Goal: Answer question/provide support: Share knowledge or assist other users

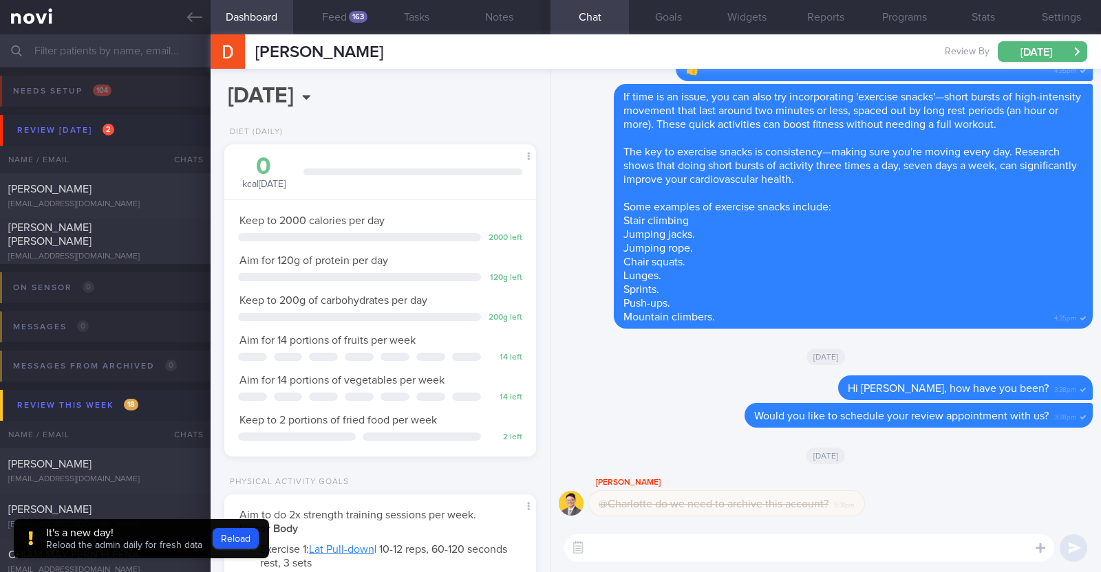
select select "9"
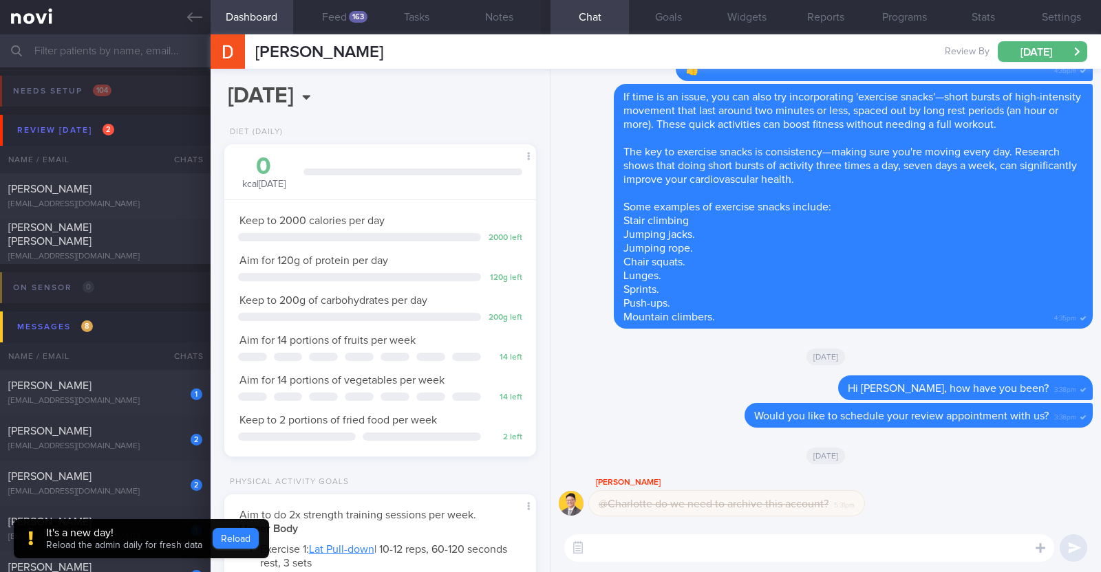
click at [246, 540] on button "Reload" at bounding box center [236, 538] width 46 height 21
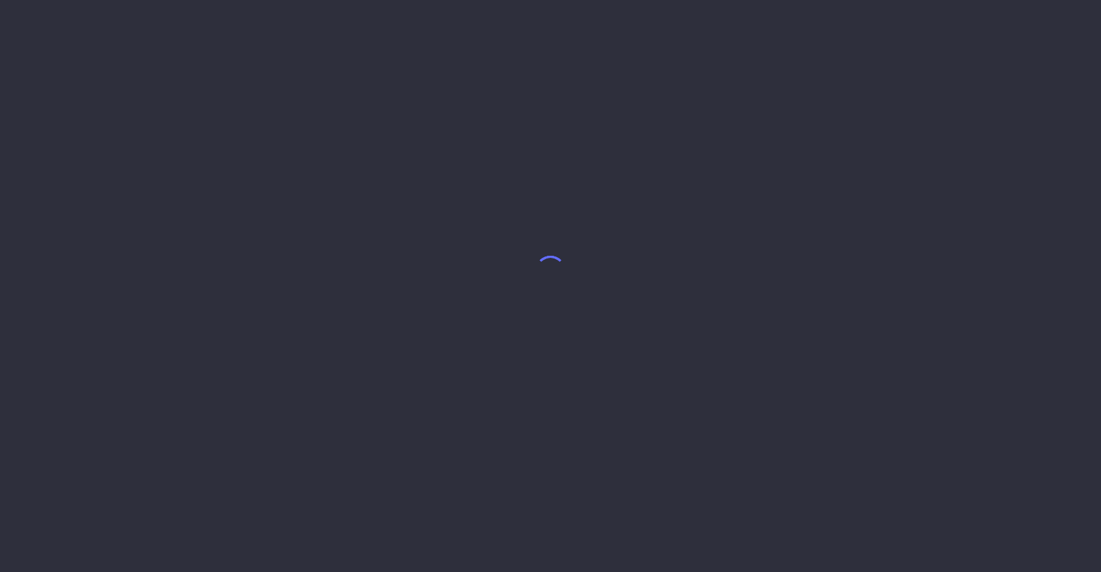
select select "9"
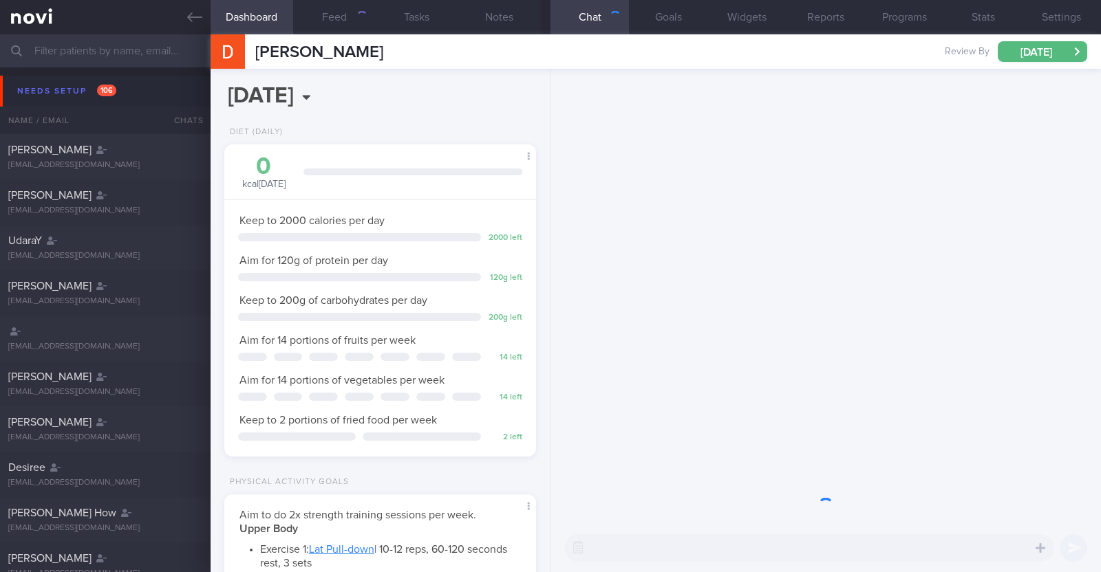
scroll to position [139, 279]
click at [40, 96] on div "Needs setup 106" at bounding box center [67, 91] width 106 height 19
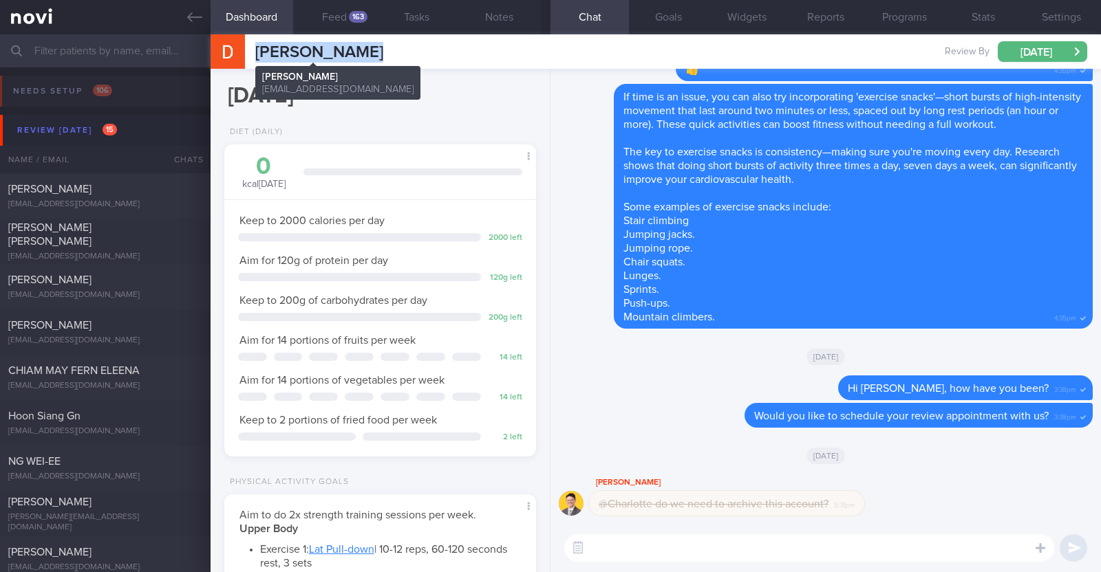
drag, startPoint x: 369, startPoint y: 51, endPoint x: 255, endPoint y: 56, distance: 115.0
click at [255, 56] on div "Dominique Goh Dominique Goh gohdominique0@gmail.com Review By Fri, 31 Oct Set N…" at bounding box center [655, 51] width 890 height 34
copy span "Dominique Goh"
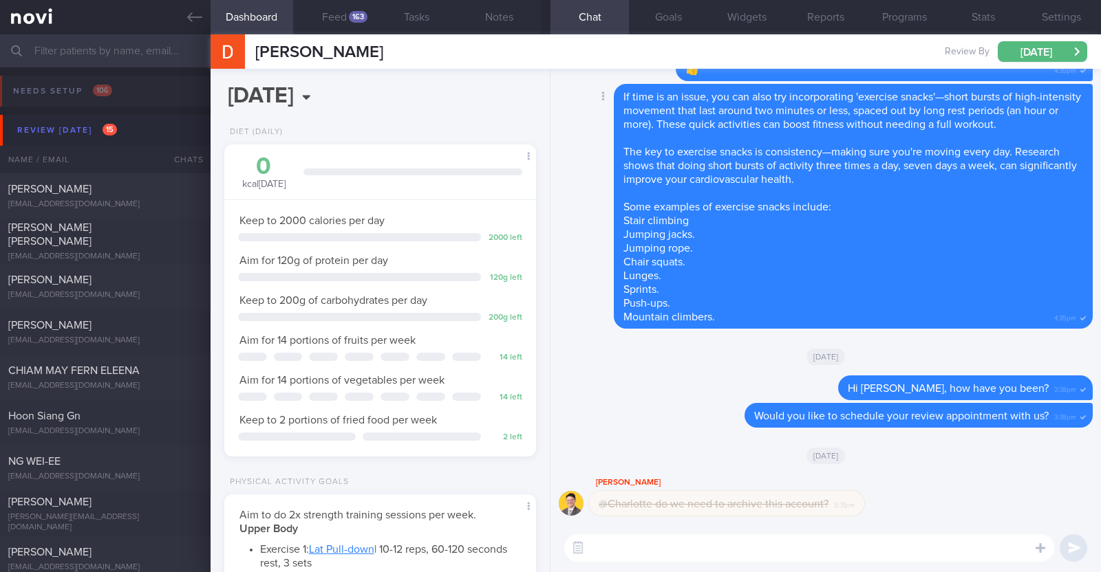
click at [589, 259] on div "Delete If time is an issue, you can also try incorporating 'exercise snacks'—sh…" at bounding box center [826, 206] width 534 height 245
click at [632, 551] on textarea at bounding box center [809, 548] width 490 height 28
paste textarea "Hi [Name], I will be archiving your account shortly. You'll still be able to re…"
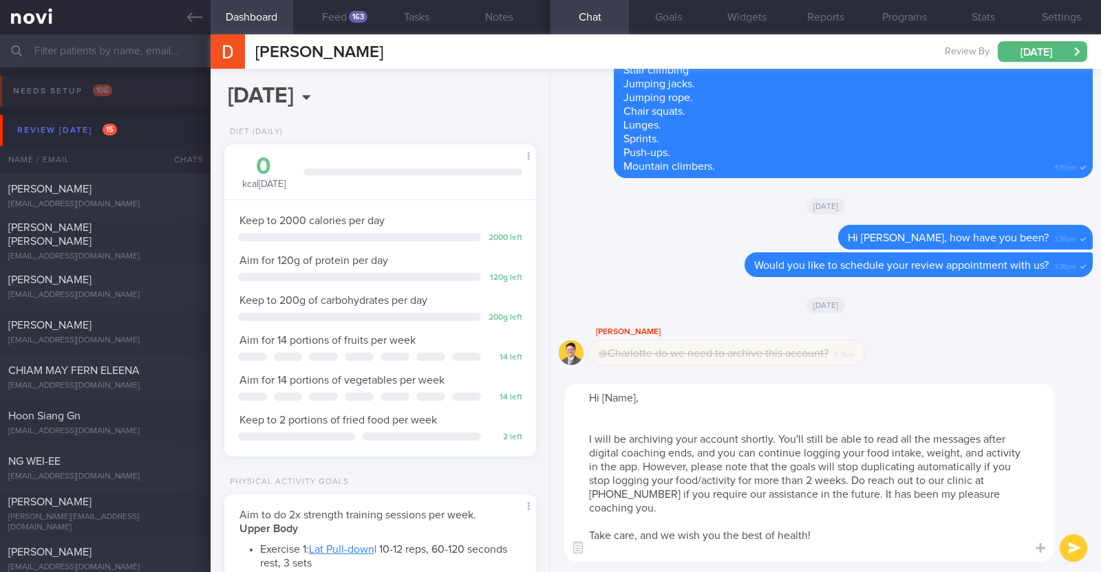
click at [636, 394] on textarea "Hi [Name], I will be archiving your account shortly. You'll still be able to re…" at bounding box center [809, 473] width 490 height 178
click at [636, 422] on textarea "Hi Dominique, I will be archiving your account shortly. You'll still be able to…" at bounding box center [809, 473] width 490 height 178
type textarea "Hi Dominique, I will be archiving your account shortly. You'll still be able to…"
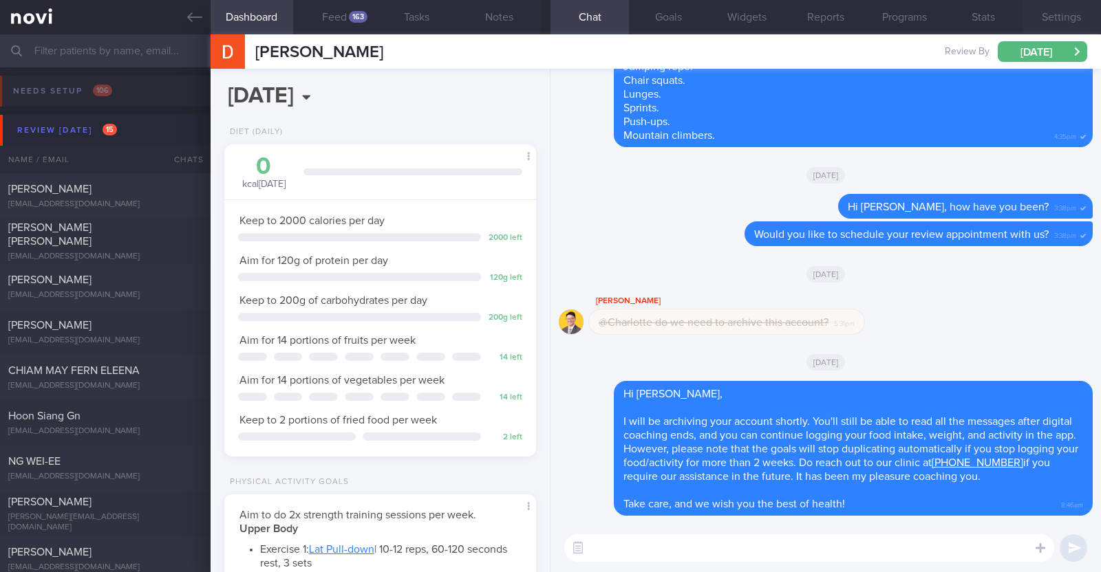
click at [1059, 11] on button "Settings" at bounding box center [1061, 17] width 78 height 34
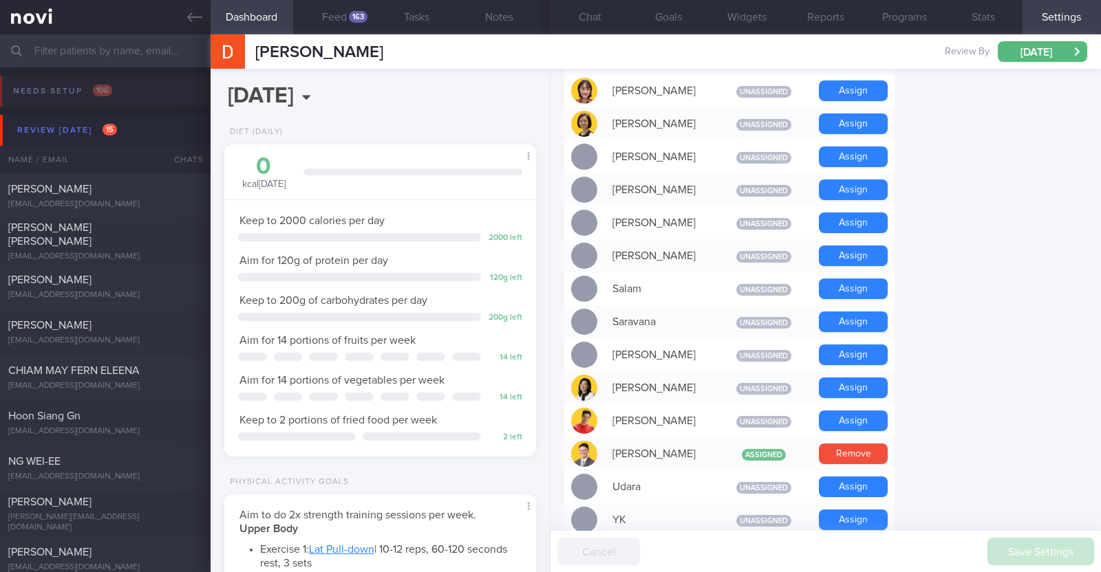
scroll to position [1237, 0]
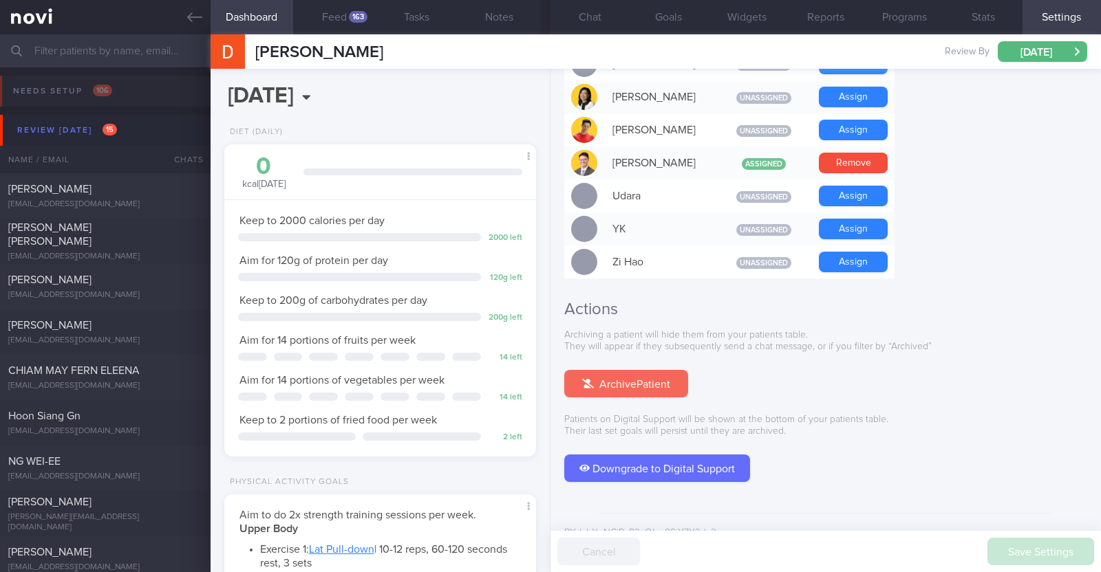
click at [656, 370] on button "Archive Patient" at bounding box center [626, 384] width 124 height 28
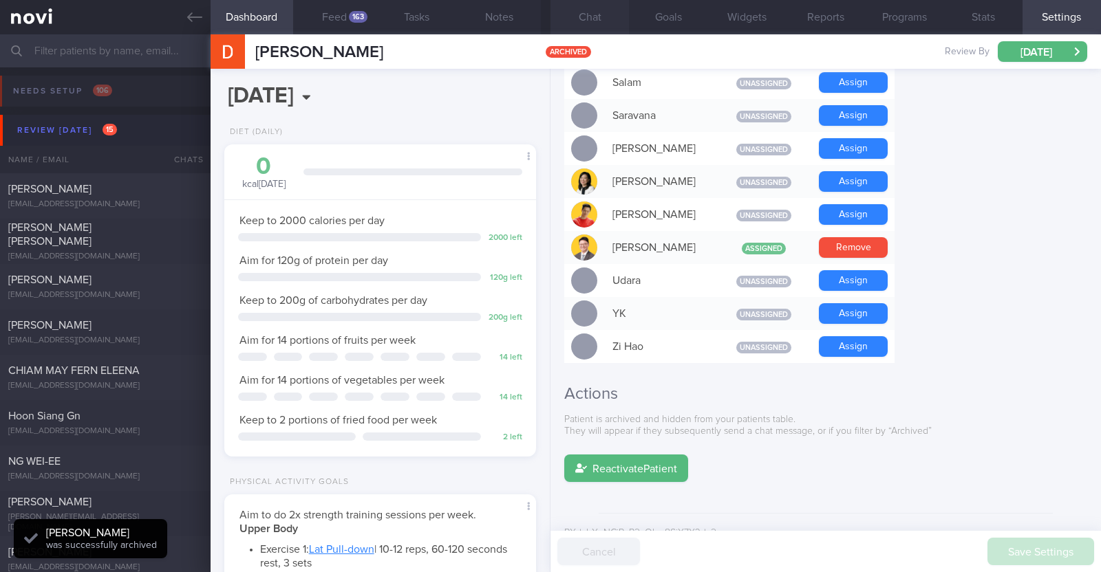
scroll to position [139, 279]
click at [588, 19] on button "Chat" at bounding box center [589, 17] width 78 height 34
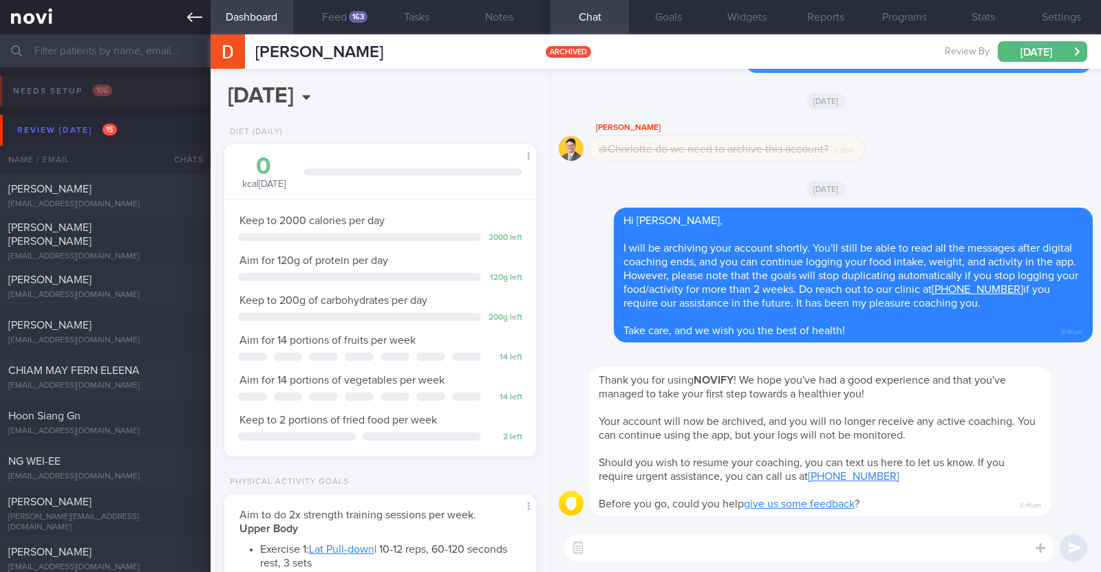
click at [189, 23] on icon at bounding box center [194, 17] width 15 height 15
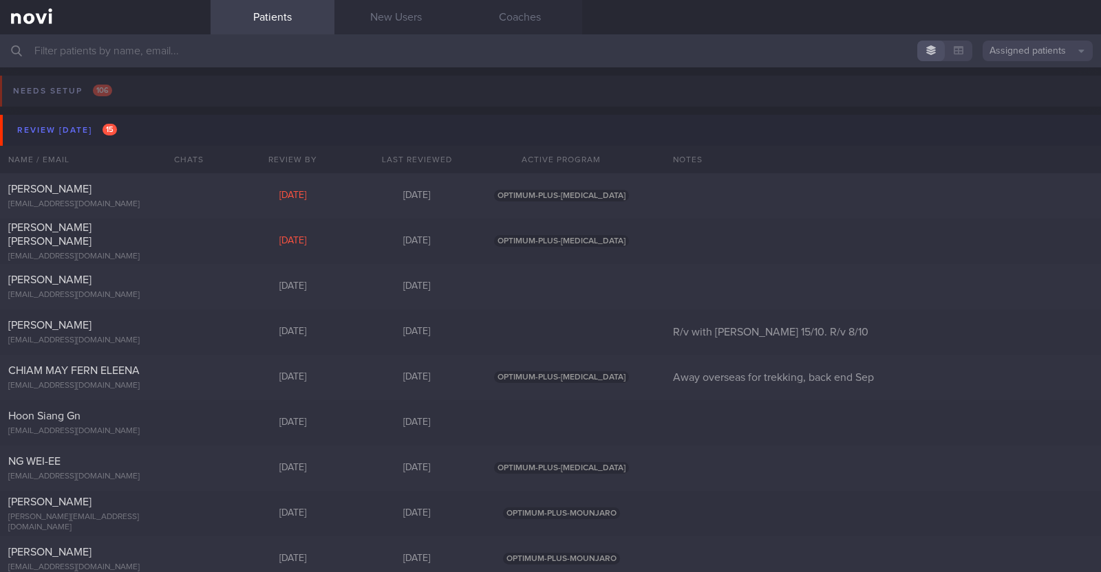
click at [141, 45] on input "text" at bounding box center [550, 50] width 1101 height 33
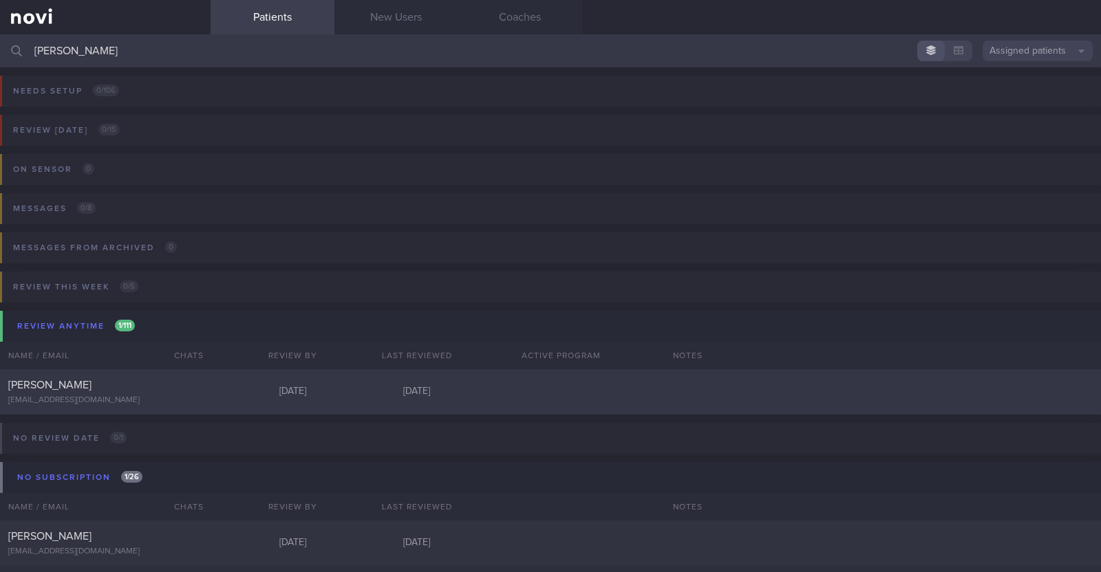
type input "chin ju"
click at [118, 387] on div "Junhan Chin" at bounding box center [103, 385] width 191 height 14
select select "9"
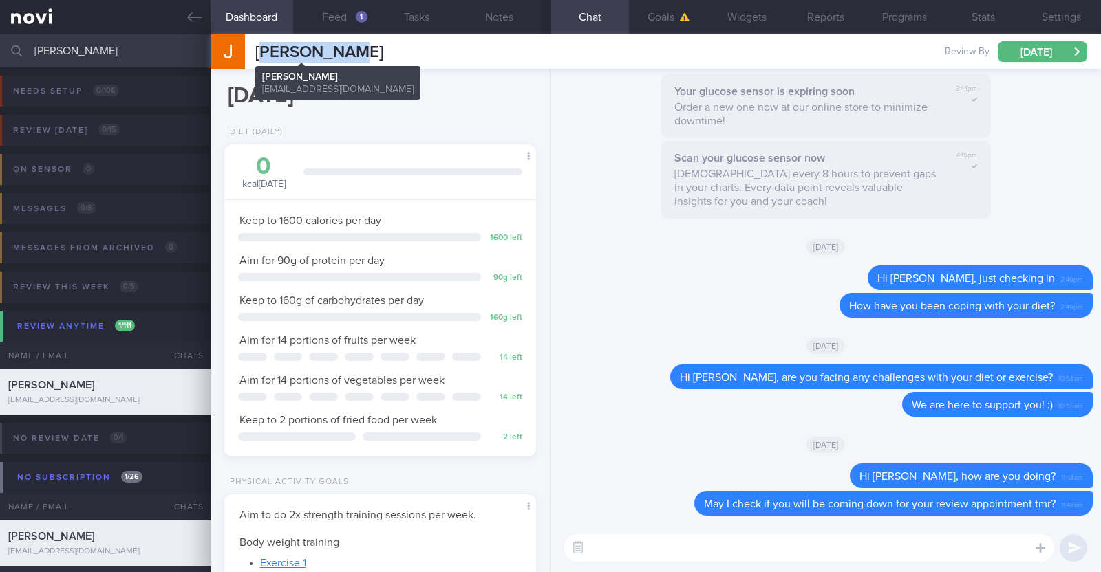
scroll to position [139, 279]
drag, startPoint x: 357, startPoint y: 56, endPoint x: 254, endPoint y: 51, distance: 103.3
click at [254, 51] on div "Junhan Chin Junhan Chin chinjunhan92@gmail.com Review By Fri, 31 Oct Set Next R…" at bounding box center [655, 51] width 890 height 34
copy span "Junhan Chin"
click at [353, 17] on button "Feed 1" at bounding box center [334, 17] width 83 height 34
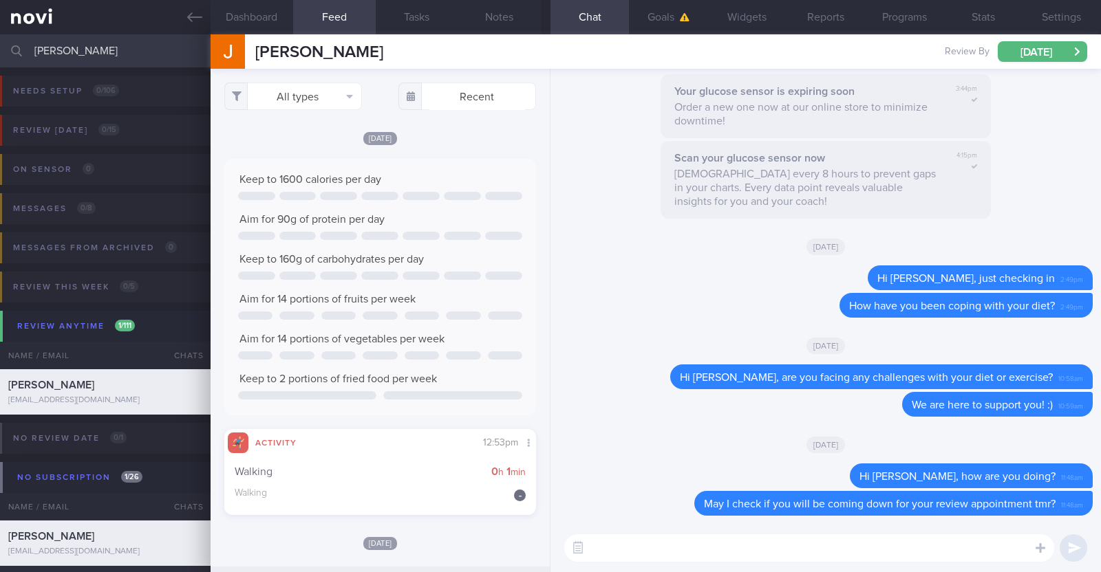
click at [710, 541] on textarea at bounding box center [809, 548] width 490 height 28
paste textarea "Hi [Name], I will be archiving your account shortly. You'll still be able to re…"
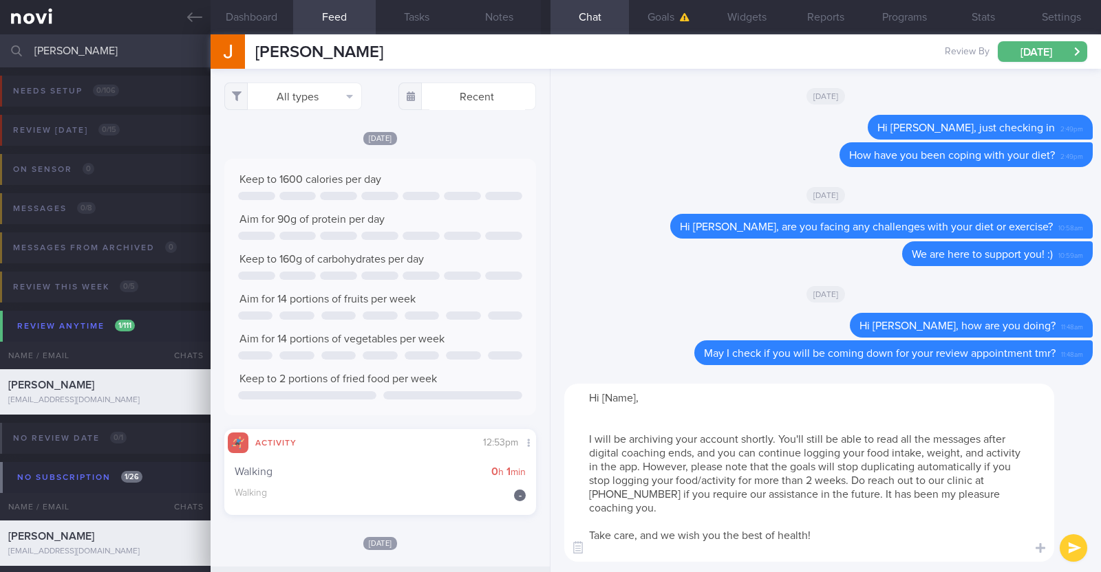
click at [636, 391] on textarea "Hi [Name], I will be archiving your account shortly. You'll still be able to re…" at bounding box center [809, 473] width 490 height 178
type textarea "Hi Junhan, I will be archiving your account shortly. You'll still be able to re…"
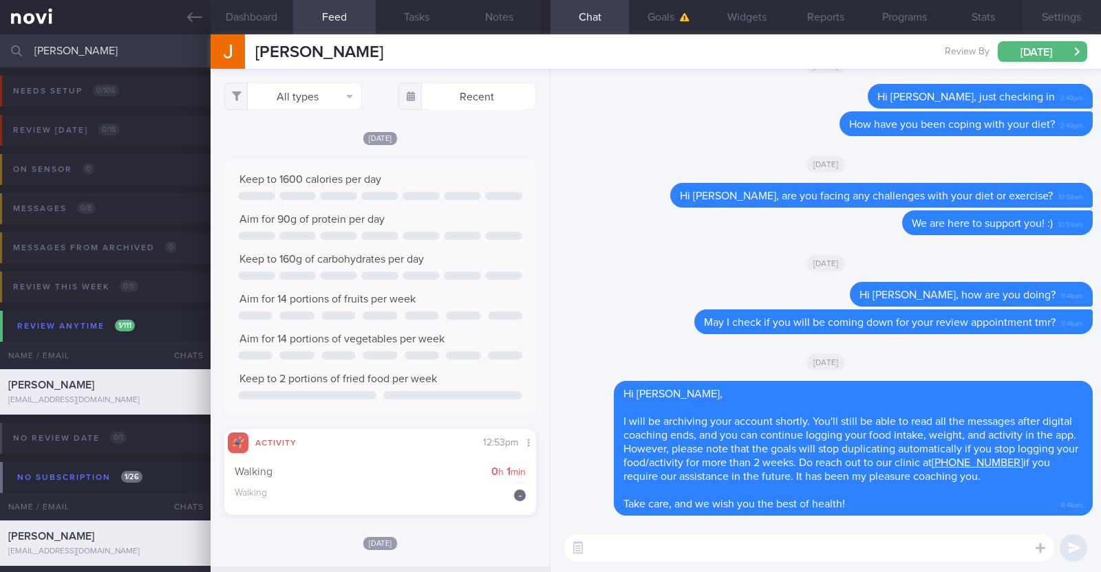
click at [1057, 8] on button "Settings" at bounding box center [1061, 17] width 78 height 34
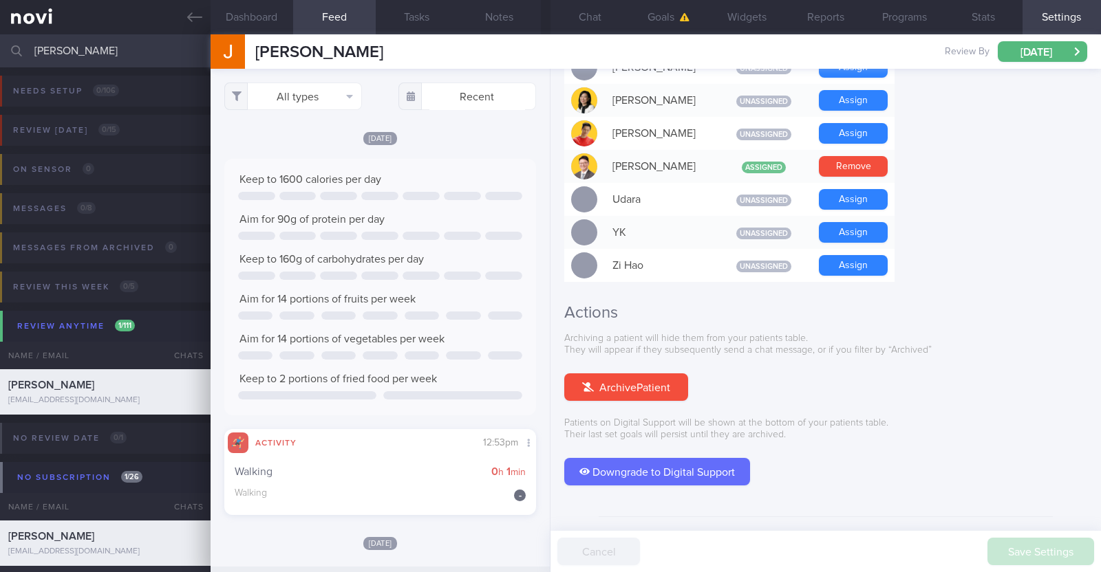
scroll to position [1237, 0]
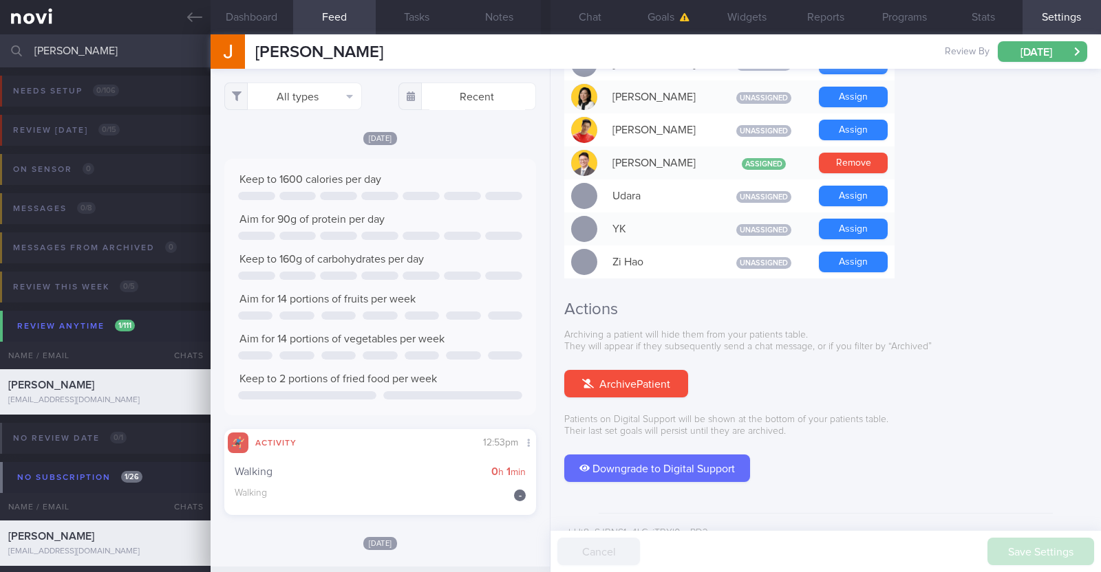
click at [678, 370] on button "Archive Patient" at bounding box center [626, 384] width 124 height 28
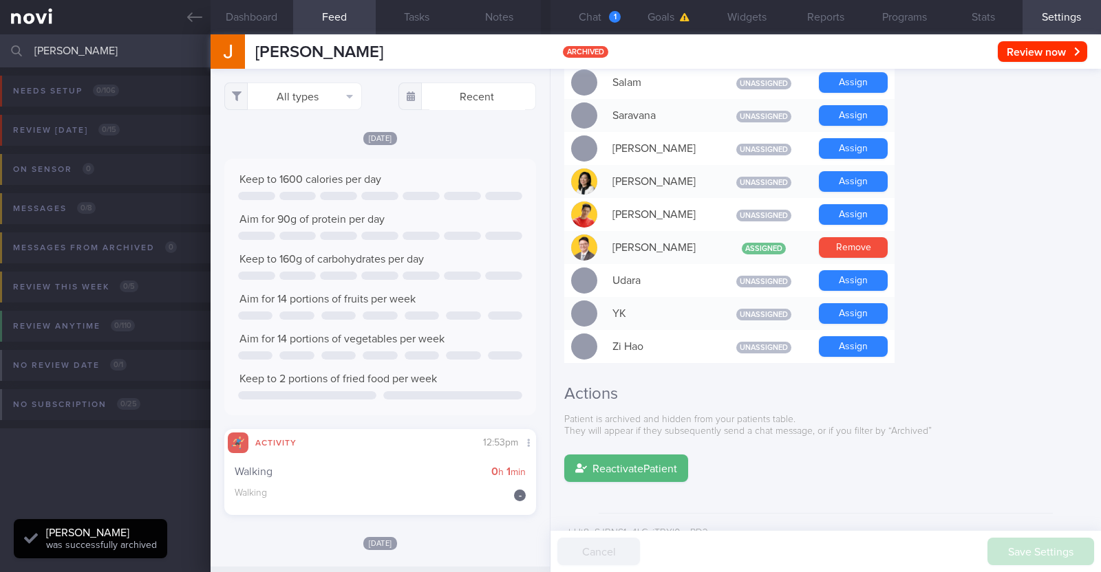
scroll to position [687715, 687576]
click at [587, 22] on button "Chat 1" at bounding box center [589, 17] width 78 height 34
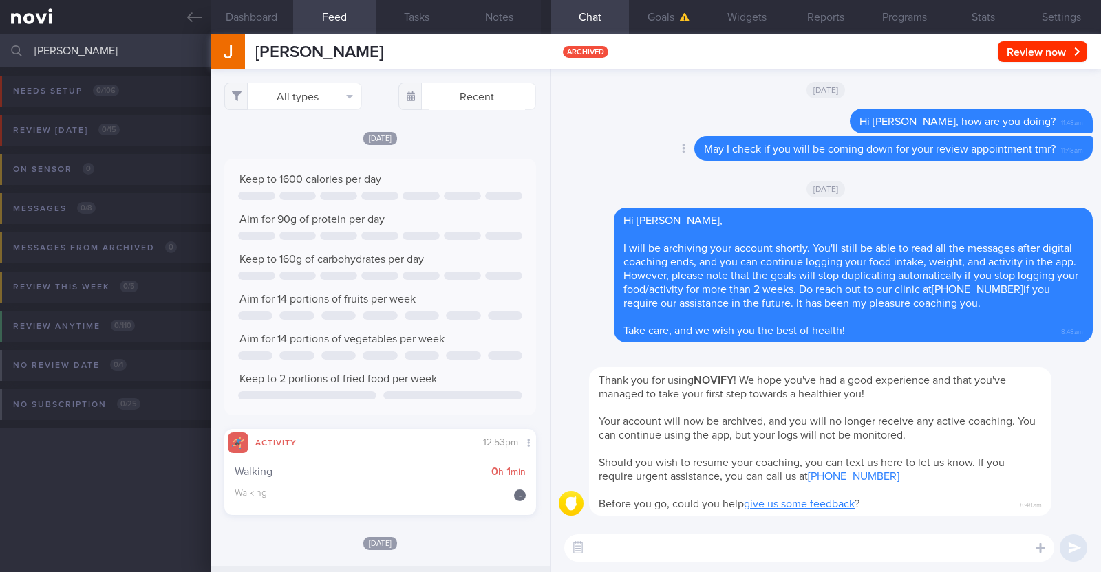
click at [609, 151] on div "Delete May I check if you will be coming down for your review appointment tmr? …" at bounding box center [826, 152] width 534 height 33
drag, startPoint x: 188, startPoint y: 12, endPoint x: 155, endPoint y: 23, distance: 34.6
click at [188, 12] on icon at bounding box center [194, 17] width 15 height 15
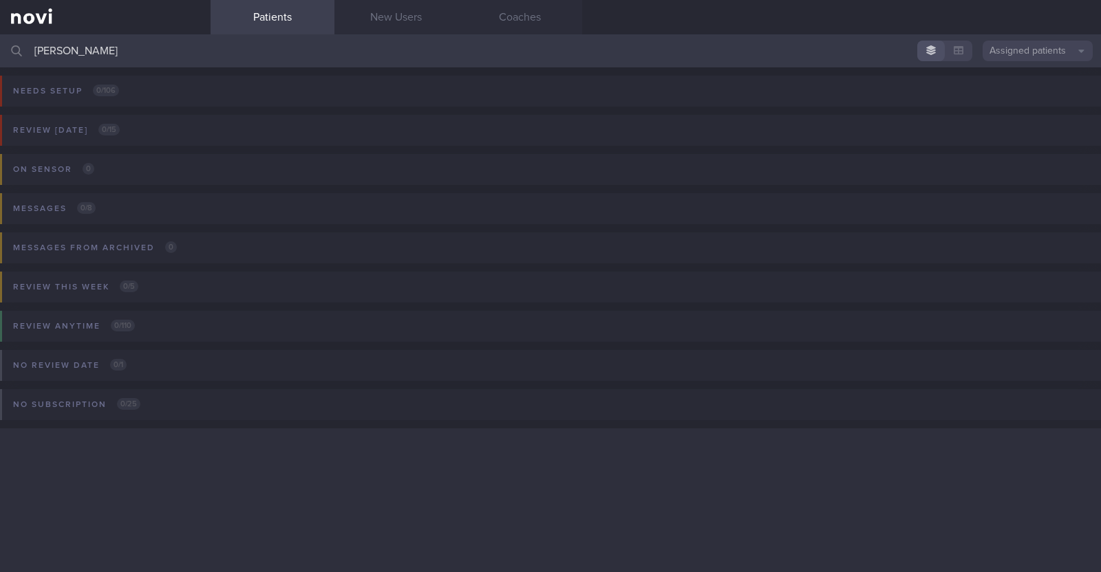
drag, startPoint x: 91, startPoint y: 46, endPoint x: 0, endPoint y: 43, distance: 91.5
click at [0, 43] on input "chin ju" at bounding box center [550, 50] width 1101 height 33
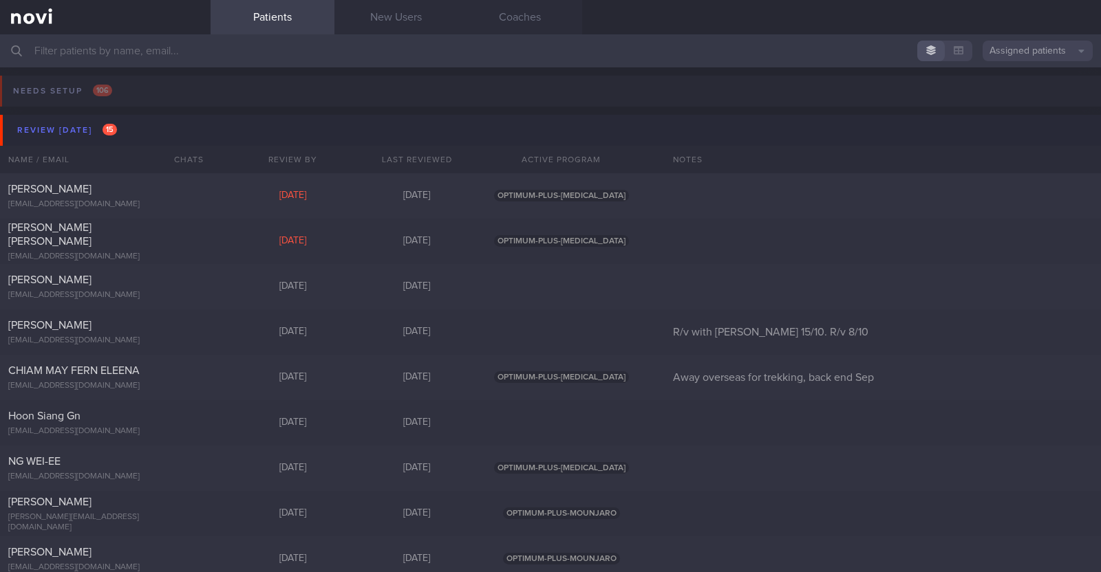
click at [555, 63] on input "text" at bounding box center [550, 50] width 1101 height 33
click at [1046, 21] on div "Patients New Users Coaches" at bounding box center [655, 17] width 890 height 34
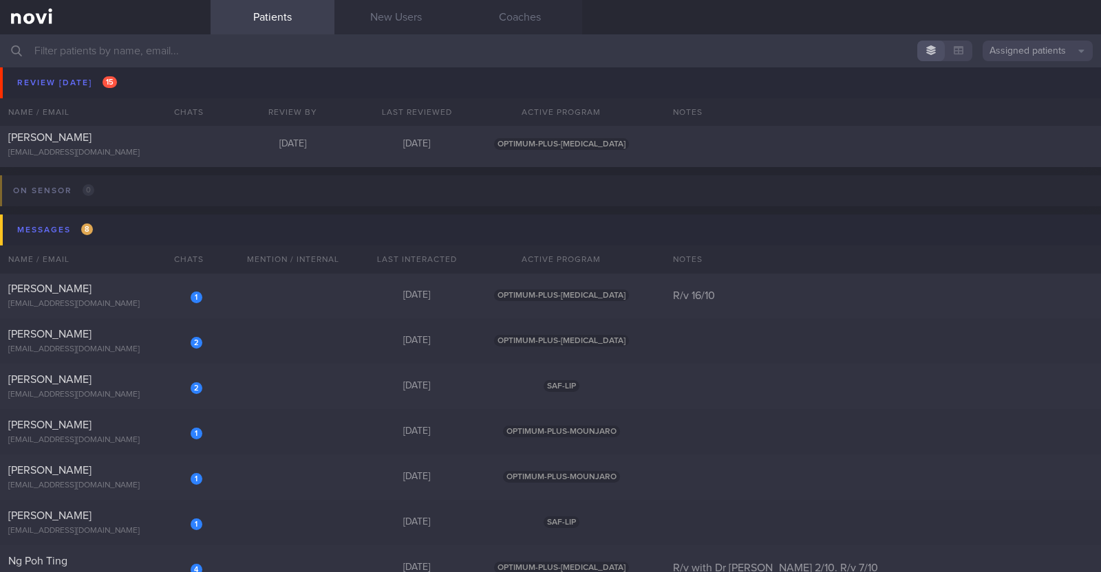
scroll to position [860, 0]
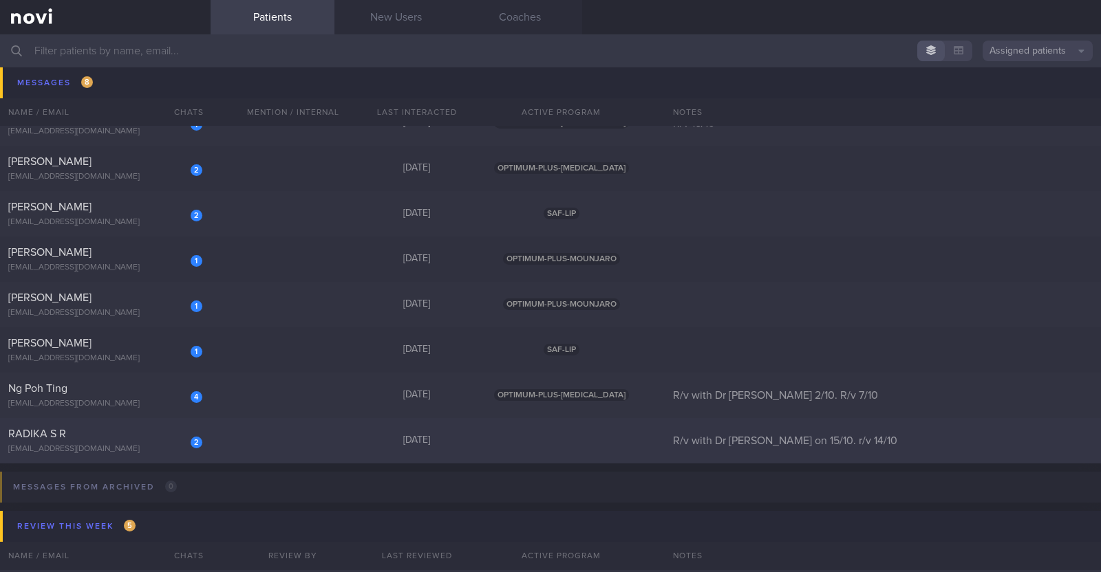
click at [218, 442] on div "2 RADIKA S R radikasst@gmail.com Yesterday R/v with Dr JJ on 15/10. r/v 14/10" at bounding box center [550, 440] width 1101 height 45
select select "9"
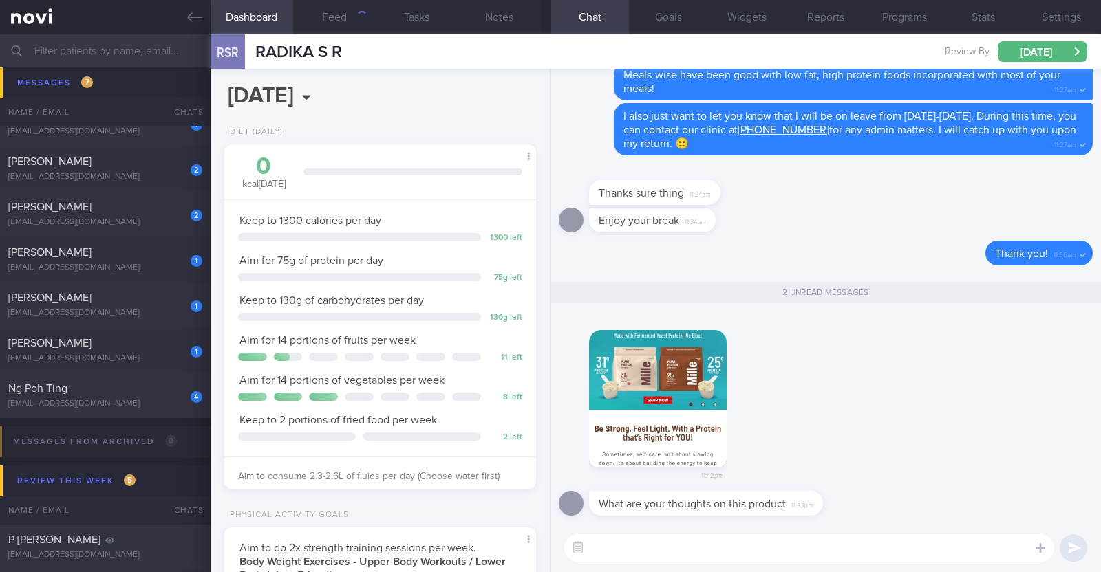
scroll to position [156, 274]
click at [702, 401] on button "button" at bounding box center [658, 399] width 138 height 138
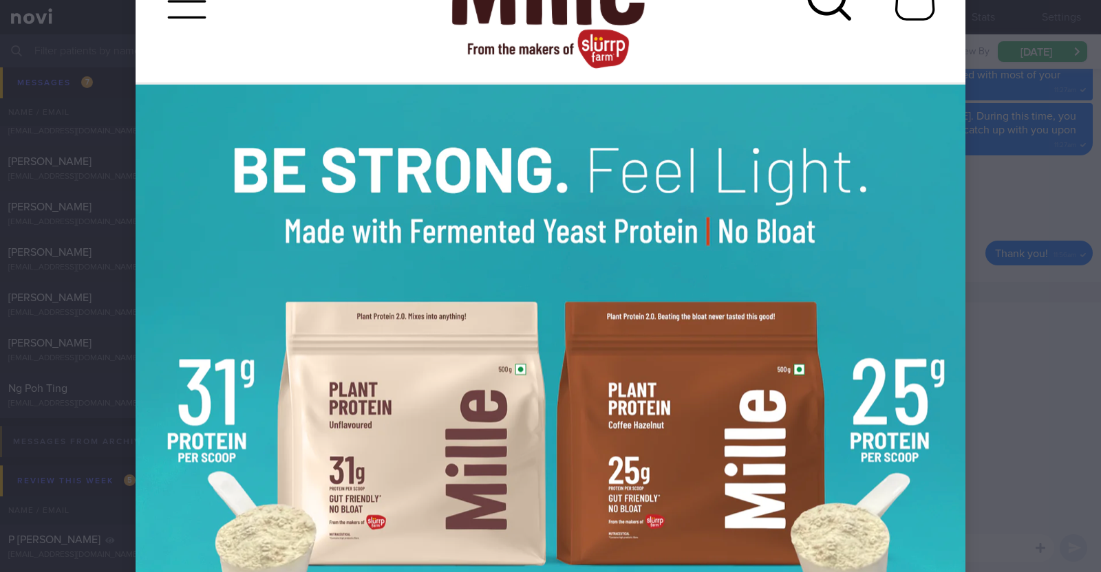
scroll to position [430, 0]
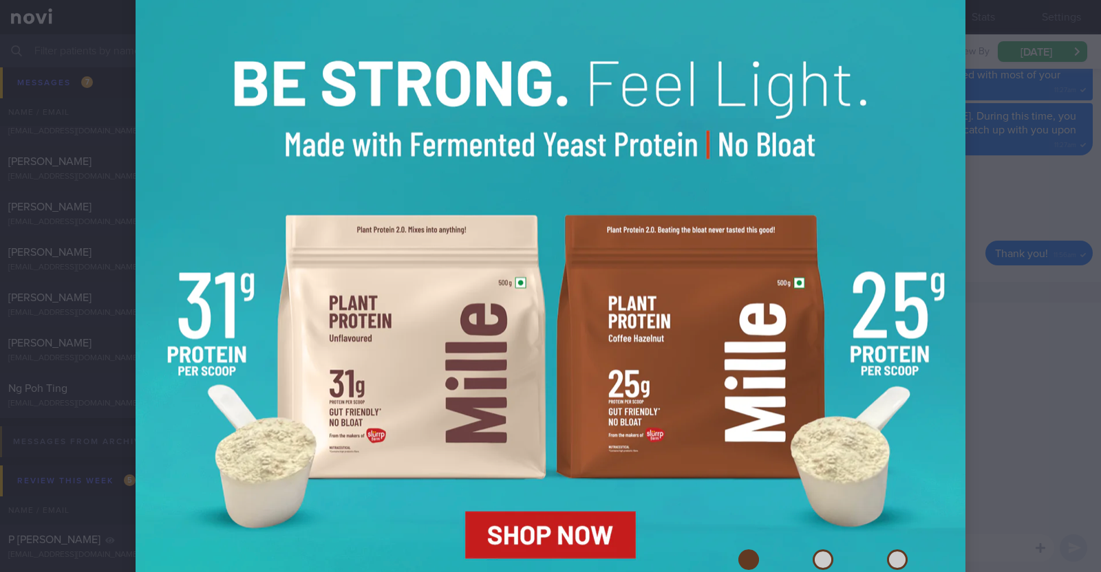
click at [1024, 204] on div at bounding box center [550, 286] width 1101 height 572
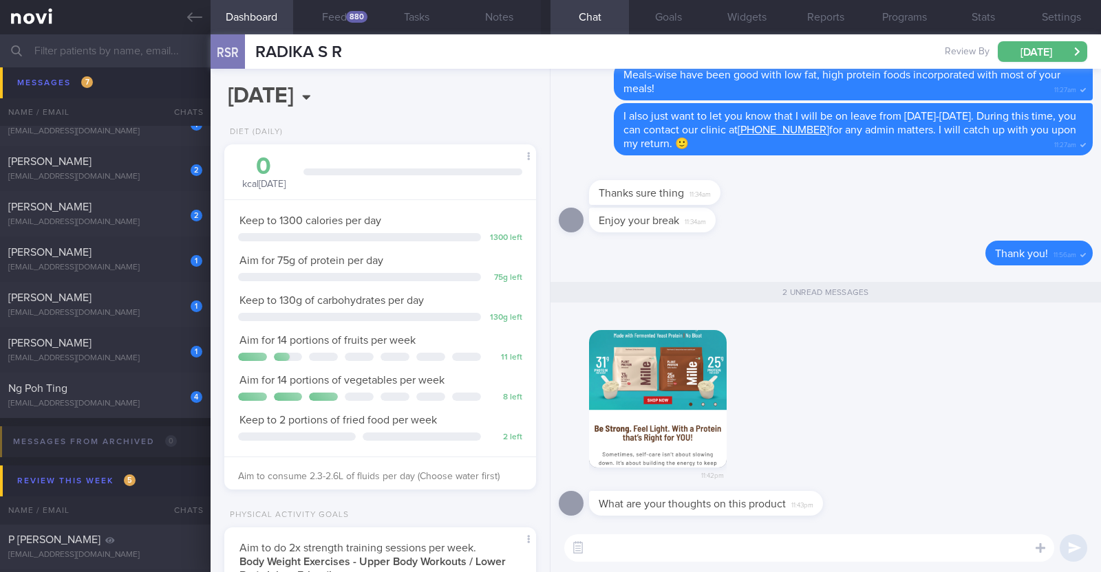
click at [669, 548] on textarea at bounding box center [809, 548] width 490 height 28
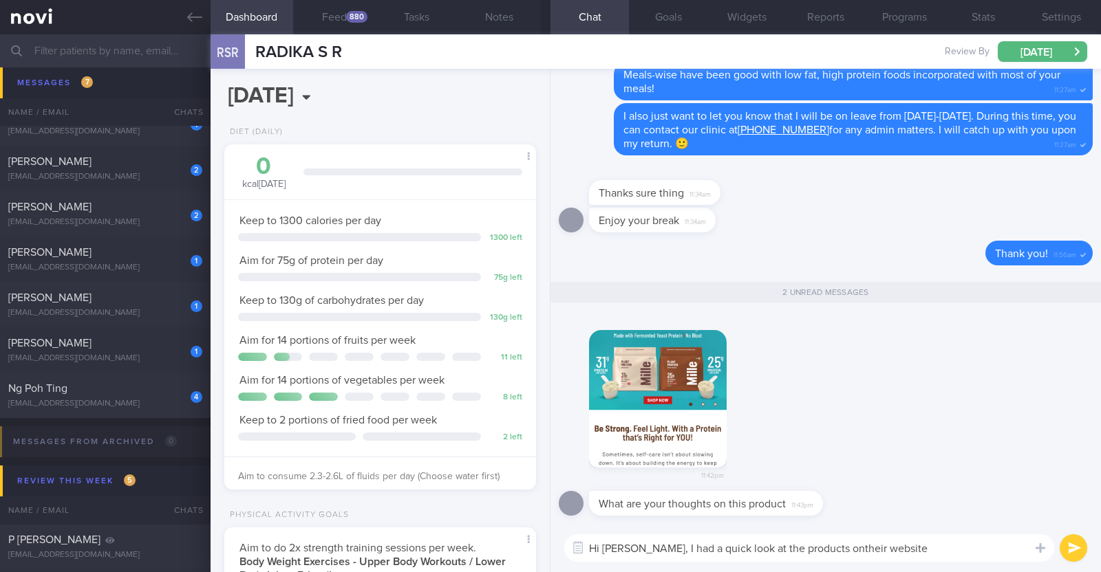
click at [815, 545] on textarea "Hi Radika, I had a quick look at the products ontheir website" at bounding box center [809, 548] width 490 height 28
click at [880, 543] on textarea "Hi Radika, I had a quick look at the products on their website" at bounding box center [809, 548] width 490 height 28
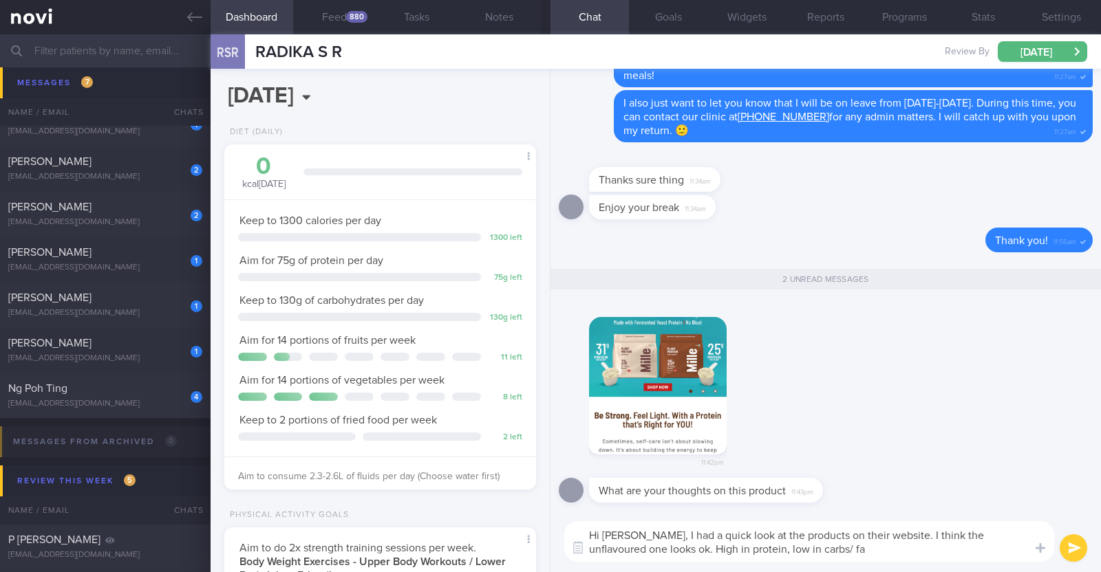
type textarea "Hi Radika, I had a quick look at the products on their website. I think the unf…"
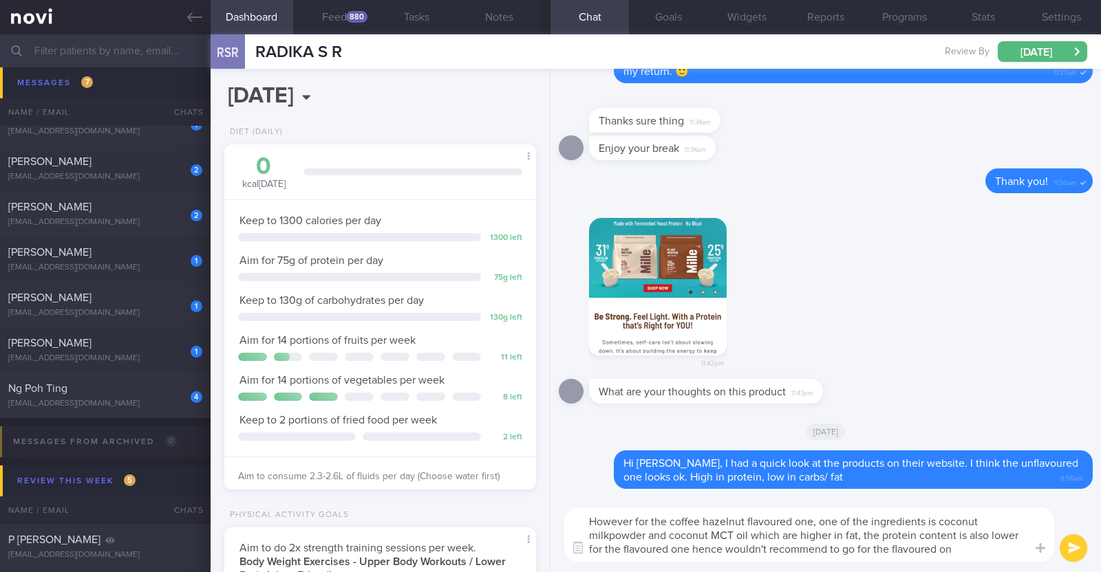
type textarea "However for the coffee hazelnut flavoured one, one of the ingredients is coconu…"
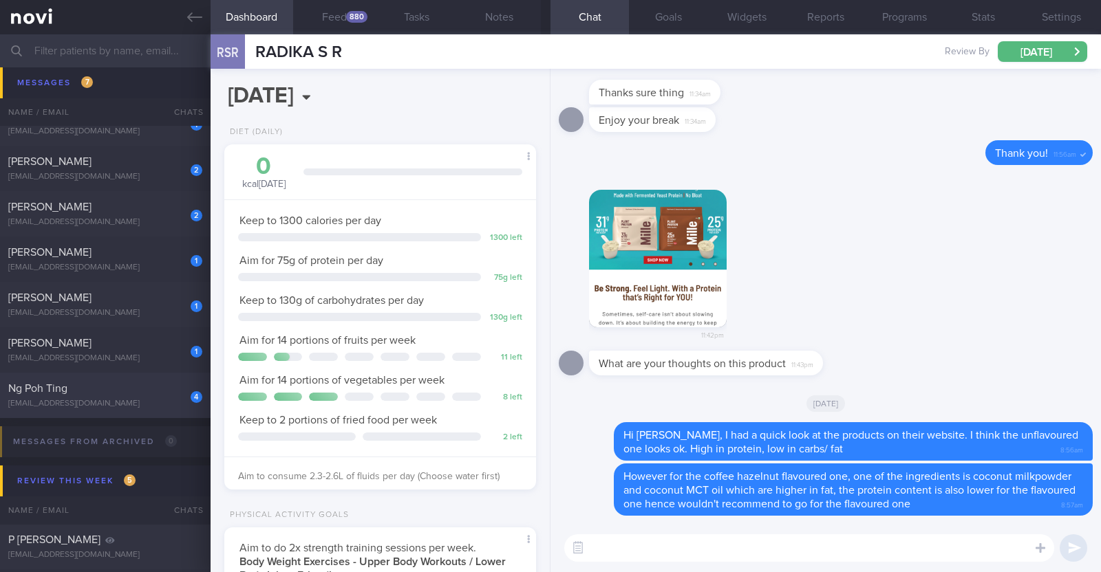
click at [103, 400] on div "jen_ng@yahoo.com" at bounding box center [105, 404] width 194 height 10
type input "R/v with Dr JJ 2/10. R/v 7/10"
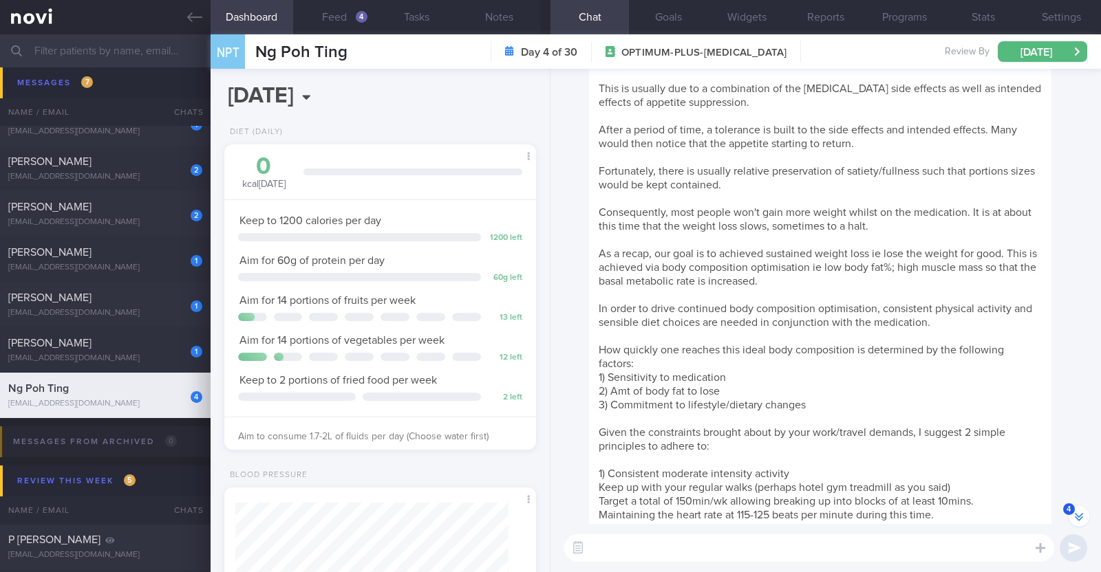
scroll to position [-415, 0]
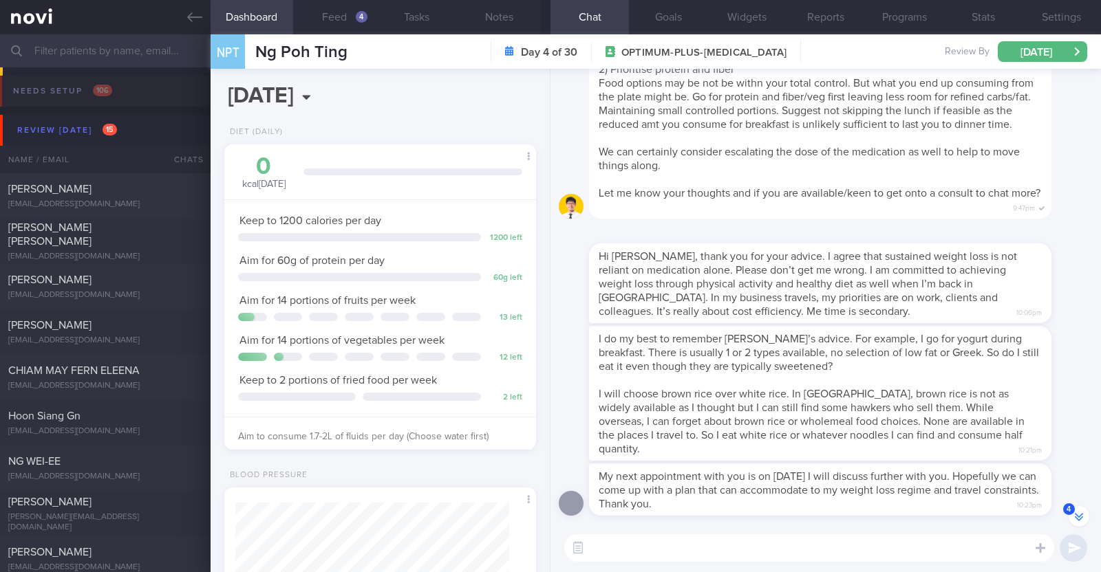
select select "9"
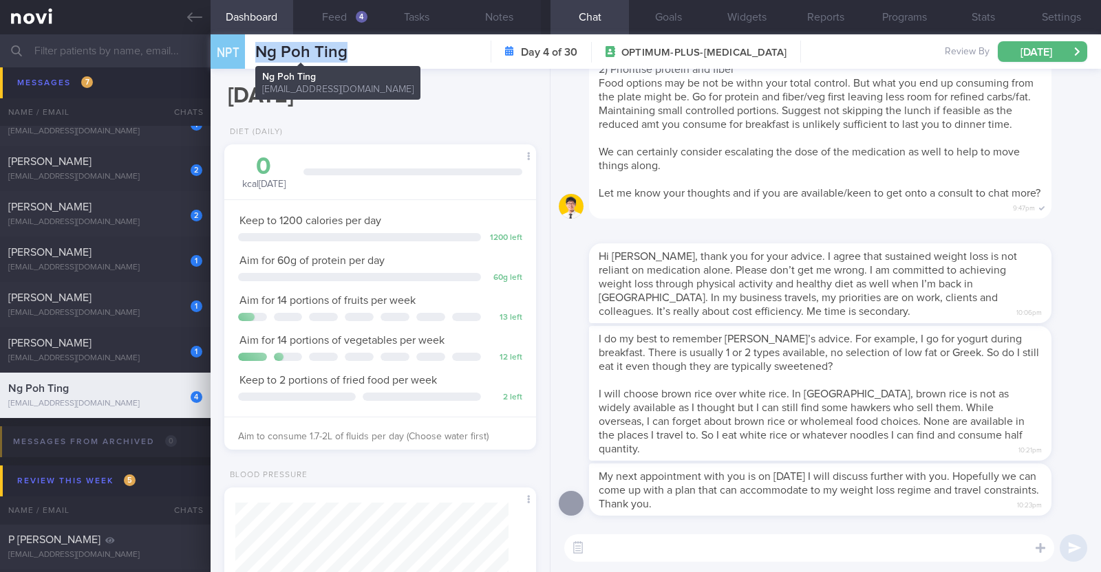
drag, startPoint x: 371, startPoint y: 53, endPoint x: 256, endPoint y: 56, distance: 115.6
click at [256, 56] on div "NPT Ng Poh Ting Ng Poh Ting jen_ng@yahoo.com Day 4 of 30 OPTIMUM-PLUS-WEGOVY Re…" at bounding box center [655, 51] width 890 height 34
click at [907, 14] on button "Programs" at bounding box center [904, 17] width 78 height 34
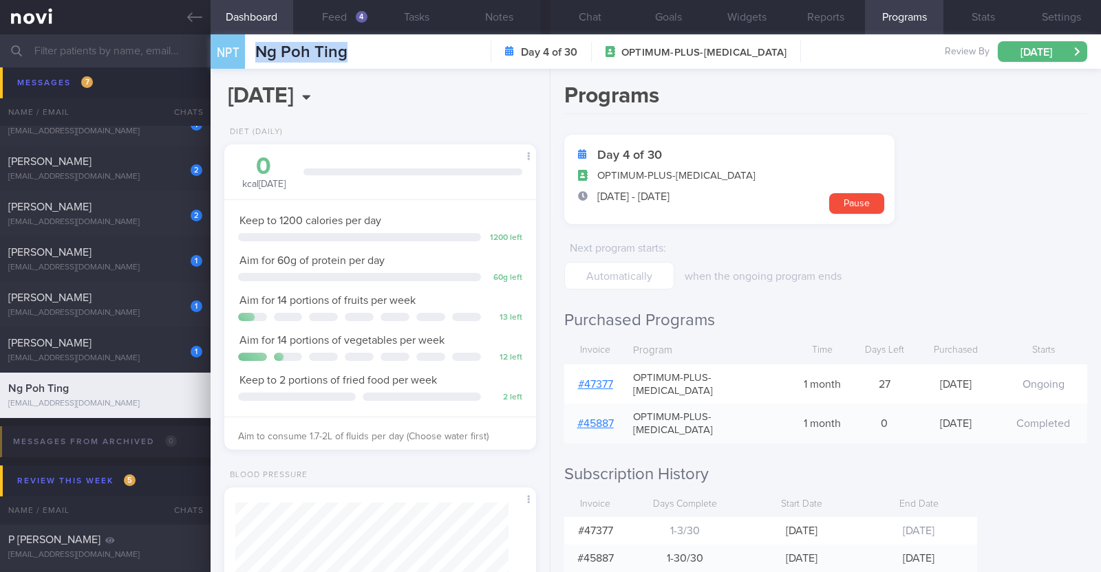
click at [605, 379] on link "# 47377" at bounding box center [595, 384] width 35 height 11
click at [588, 19] on button "Chat" at bounding box center [589, 17] width 78 height 34
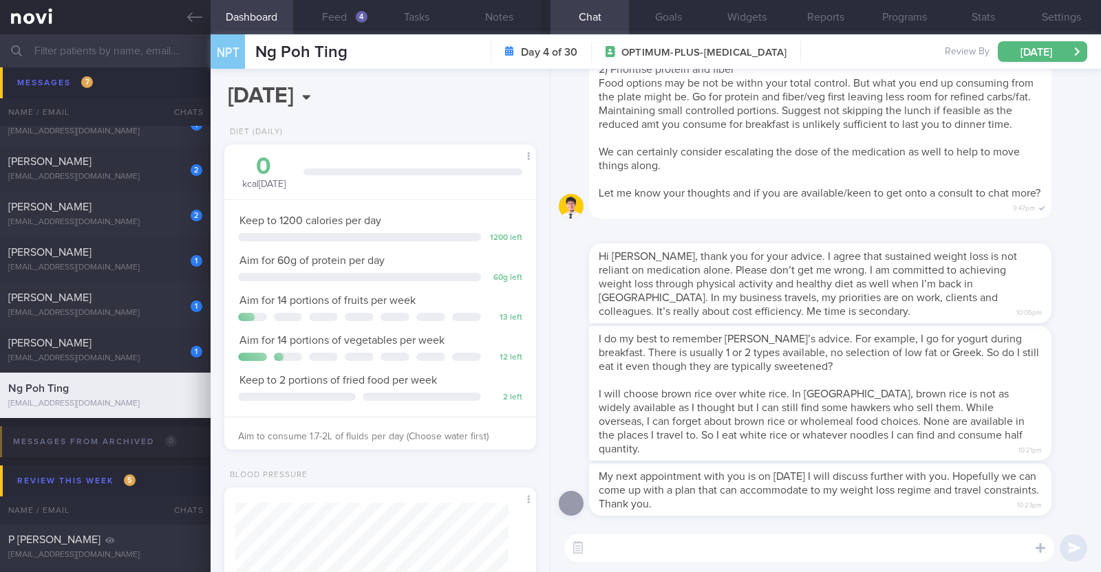
click at [908, 546] on textarea at bounding box center [809, 548] width 490 height 28
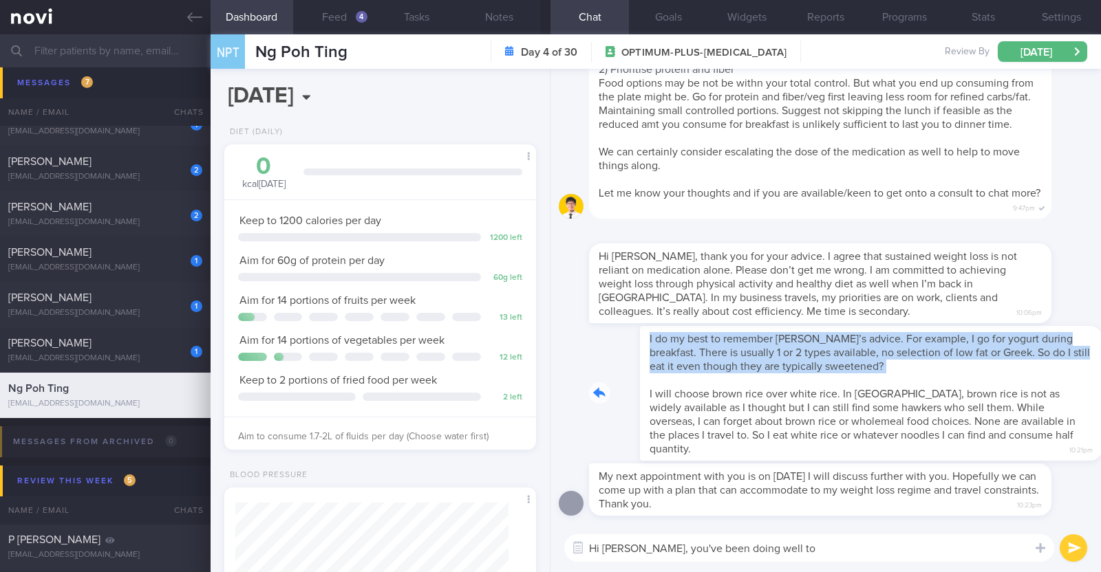
drag, startPoint x: 1011, startPoint y: 379, endPoint x: 1100, endPoint y: 367, distance: 89.5
click at [1100, 367] on div "My next appointment with you is on 2nd Oct. I will discuss further with you. Ho…" at bounding box center [825, 296] width 550 height 455
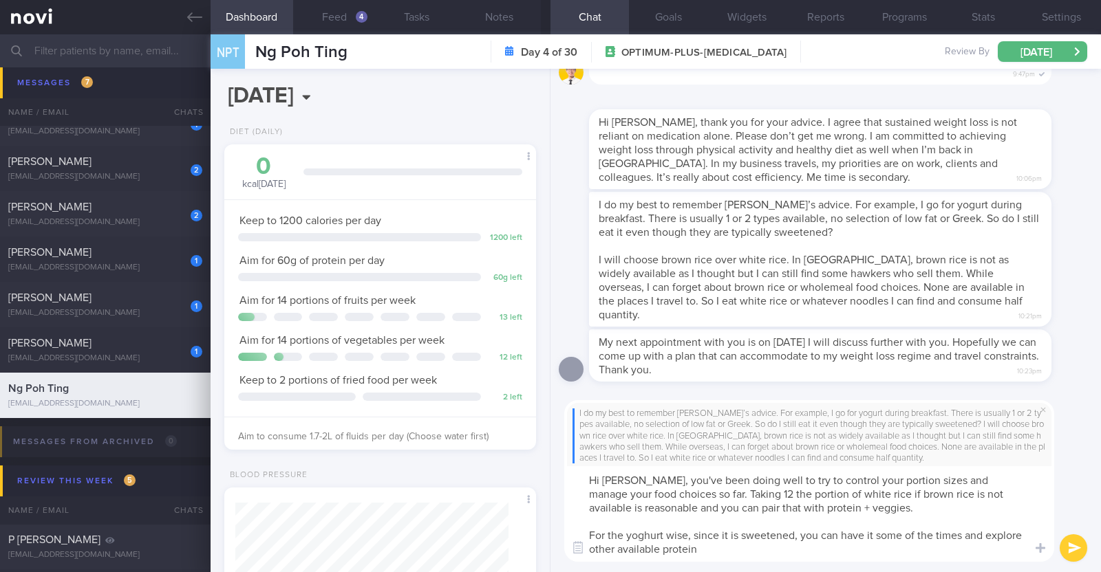
click at [712, 548] on textarea "Hi Jennifer, you've been doing well to try to control your portion sizes and ma…" at bounding box center [809, 514] width 490 height 96
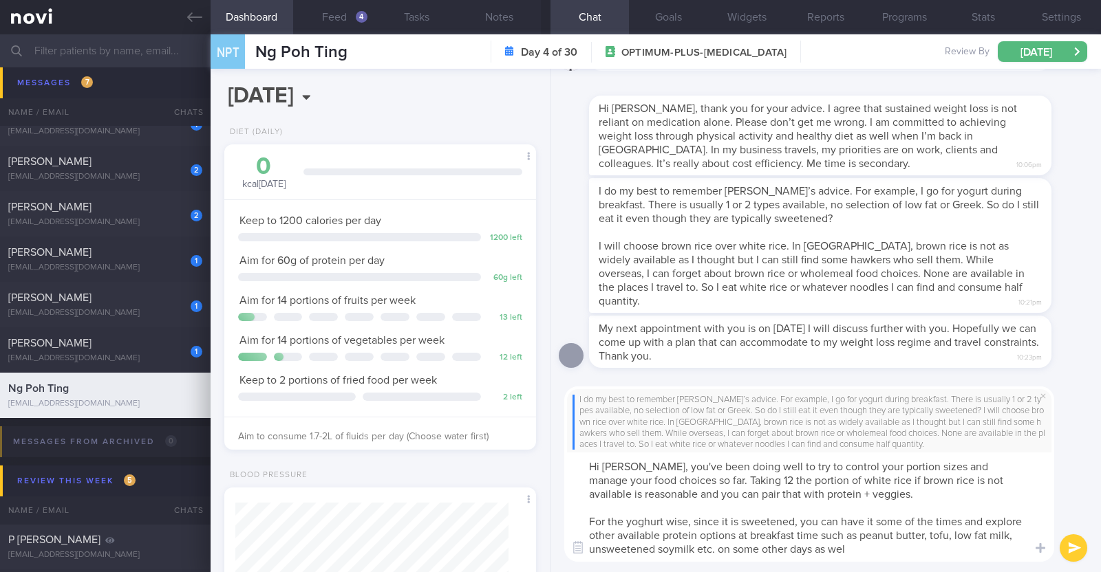
type textarea "Hi Jennifer, you've been doing well to try to control your portion sizes and ma…"
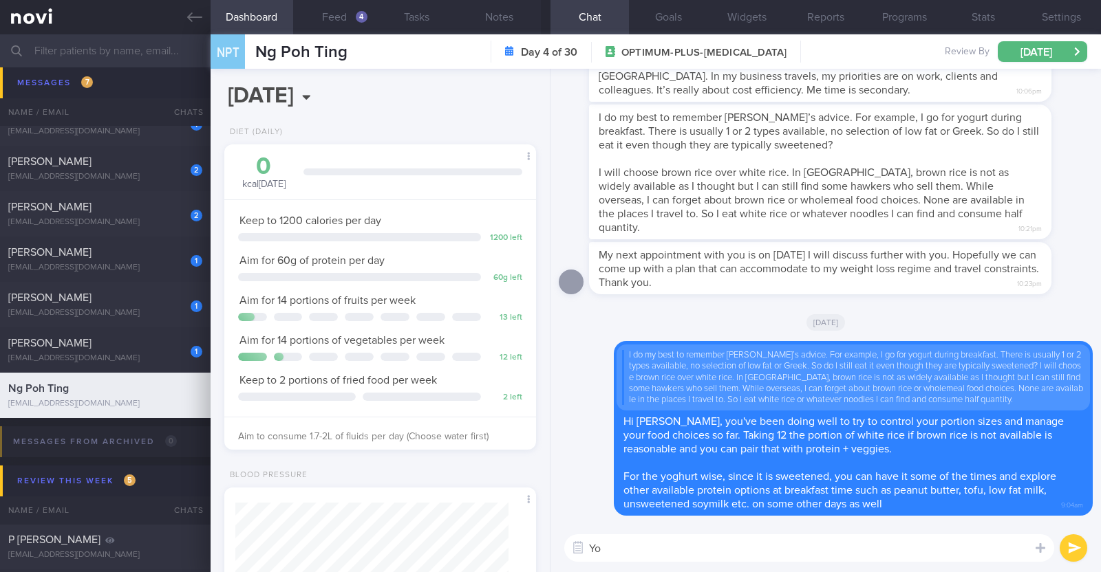
type textarea "Y"
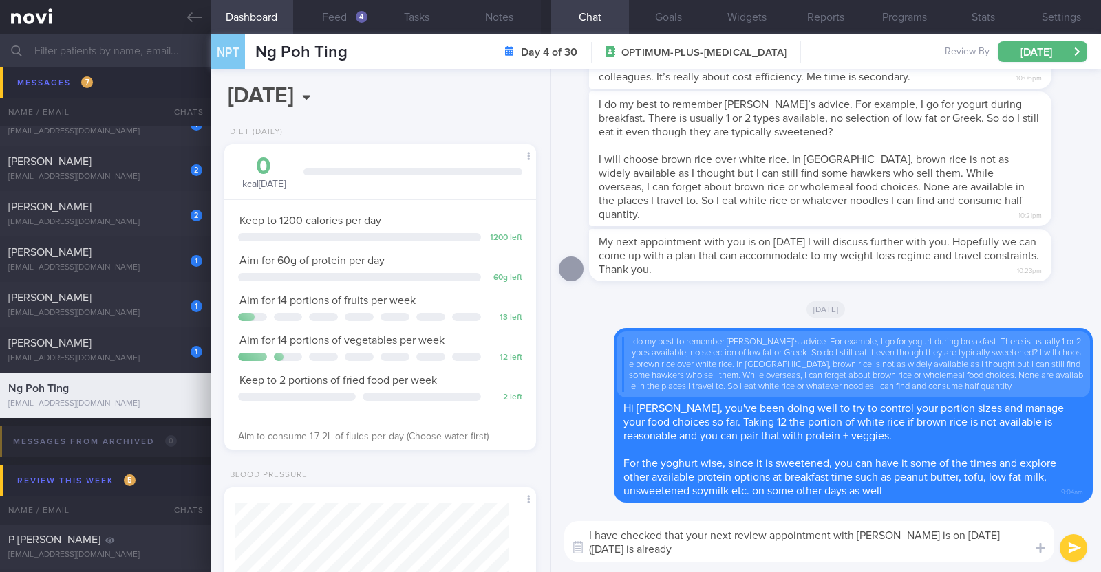
click at [861, 531] on textarea "I have checked that your next review appointment with DR Yeo is on 30th Oct (To…" at bounding box center [809, 541] width 490 height 41
click at [638, 552] on textarea "I have checked that your next review appointment with Dr Yeo is on 30th Oct (To…" at bounding box center [809, 541] width 490 height 41
paste textarea "😅"
click at [640, 550] on textarea "I have checked that your next review appointment with Dr Yeo is on 30th Oct (To…" at bounding box center [809, 541] width 490 height 41
click at [722, 548] on textarea "I have checked that your next review appointment with Dr Yeo is on 30th Oct (To…" at bounding box center [809, 541] width 490 height 41
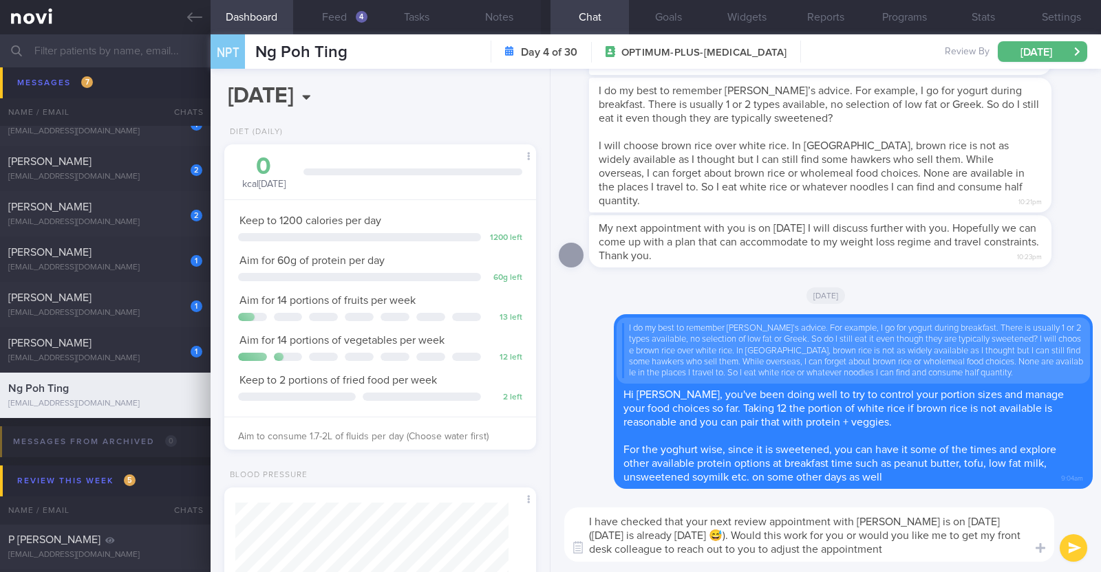
type textarea "I have checked that your next review appointment with Dr Yeo is on 30th Oct (To…"
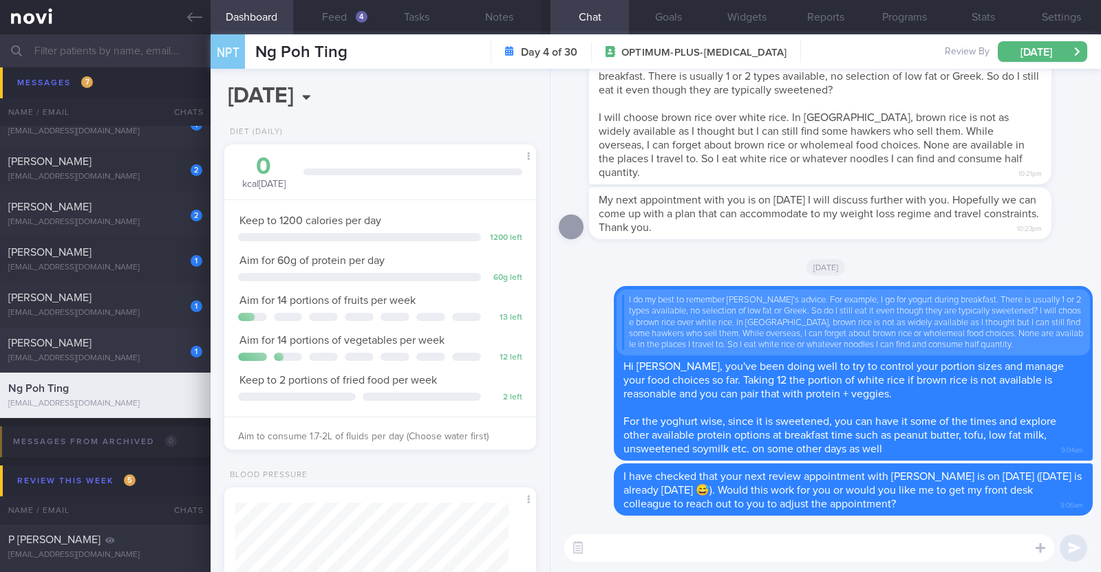
click at [149, 343] on div "William Chua" at bounding box center [103, 343] width 191 height 14
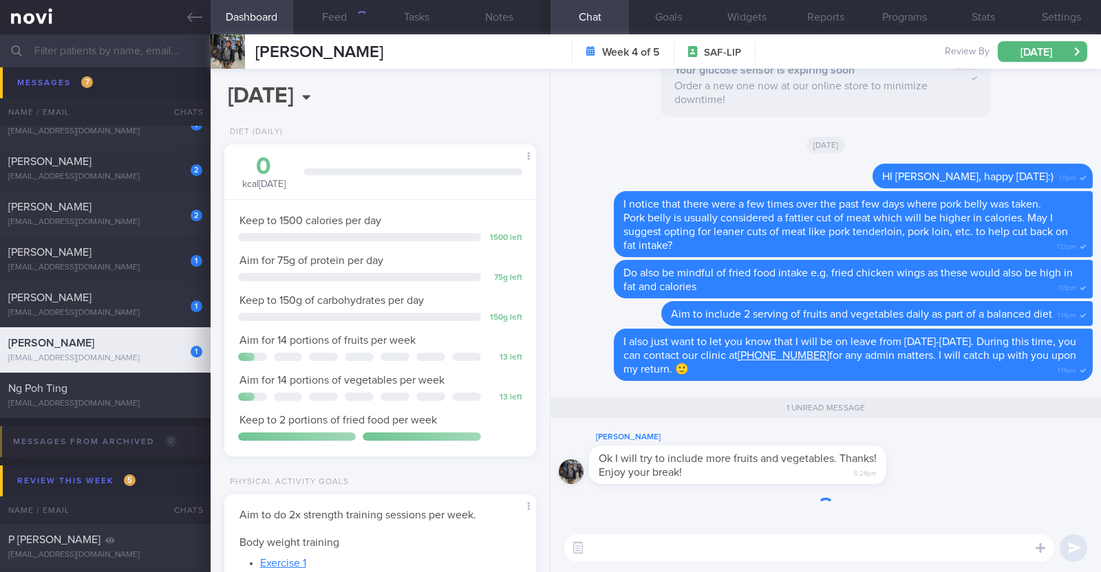
scroll to position [156, 274]
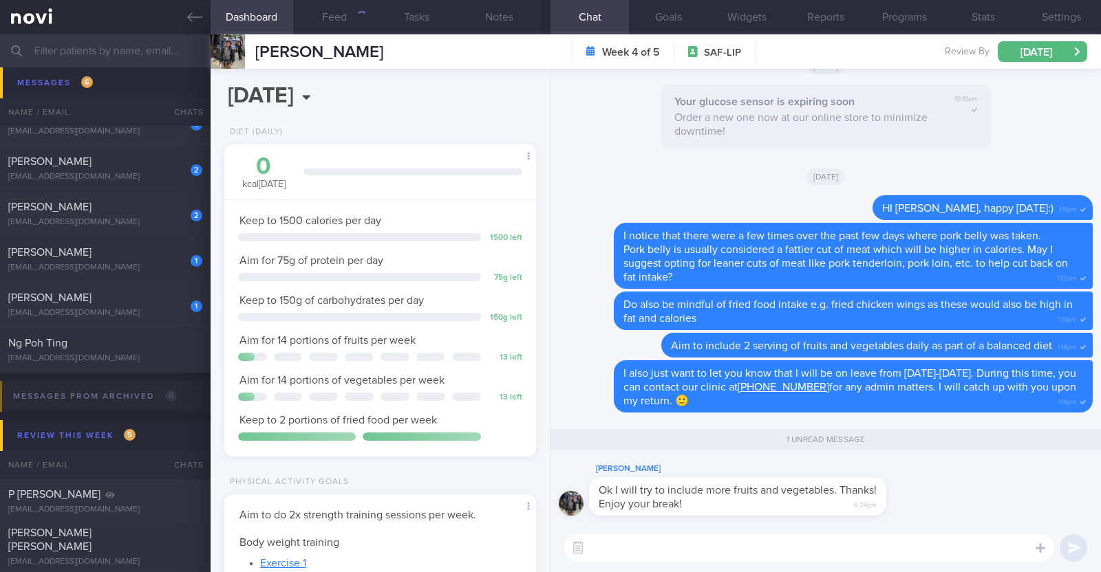
click at [630, 545] on textarea at bounding box center [809, 548] width 490 height 28
type textarea "Thank you!"
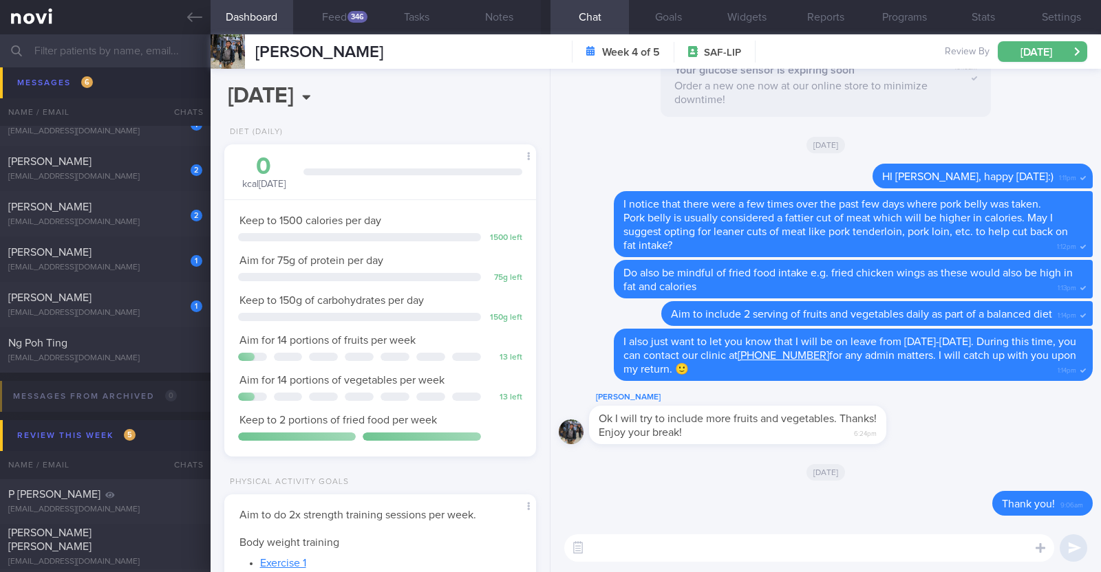
scroll to position [139, 279]
click at [100, 308] on div "toswalt323@gmail.com" at bounding box center [105, 313] width 194 height 10
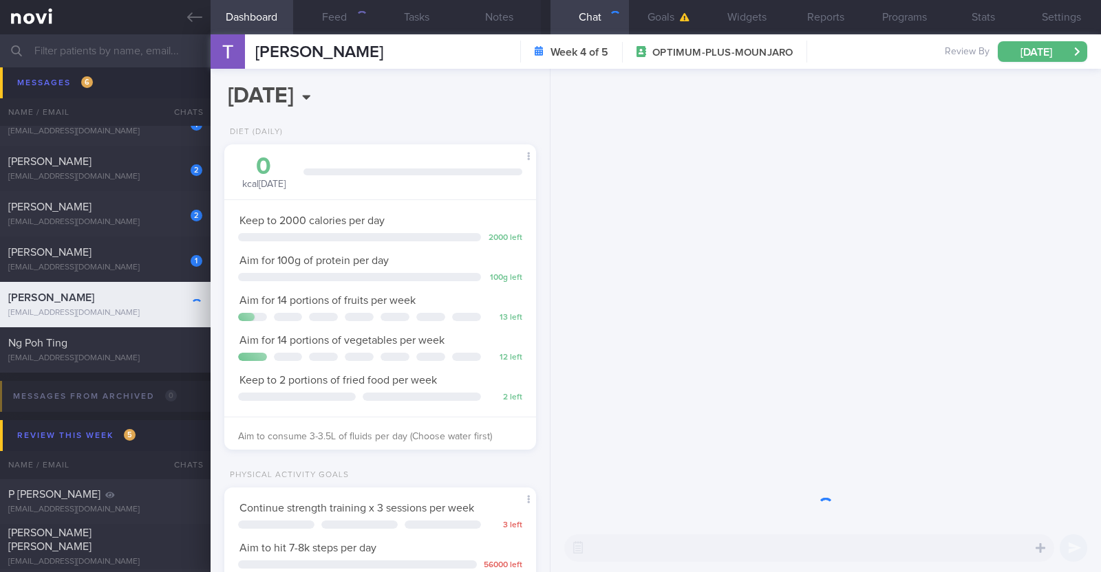
scroll to position [156, 274]
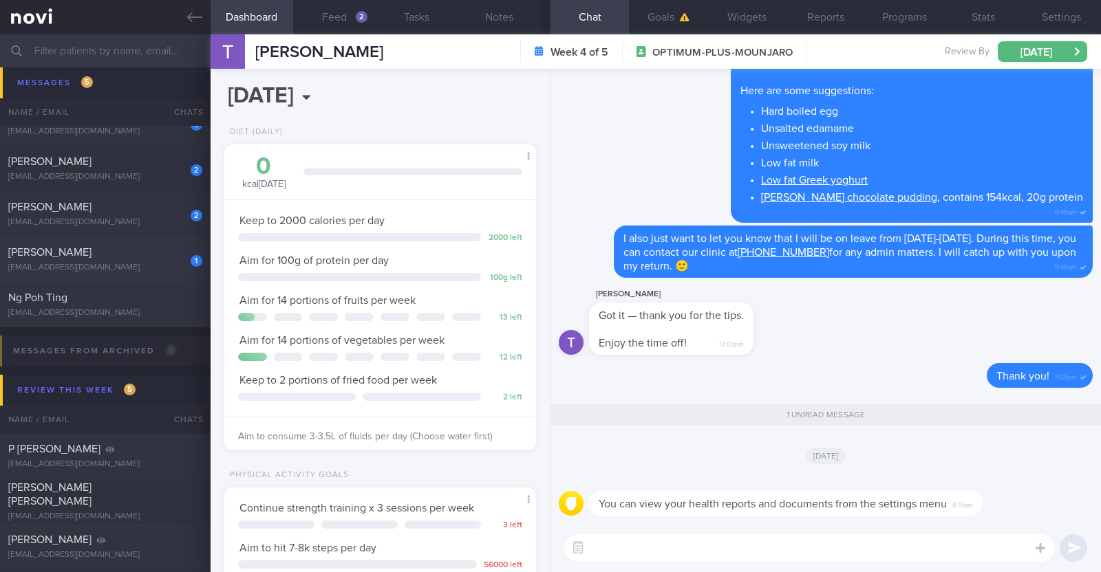
click at [112, 261] on div "1 Diana Ho tilapiah@yahoo.com" at bounding box center [105, 260] width 210 height 28
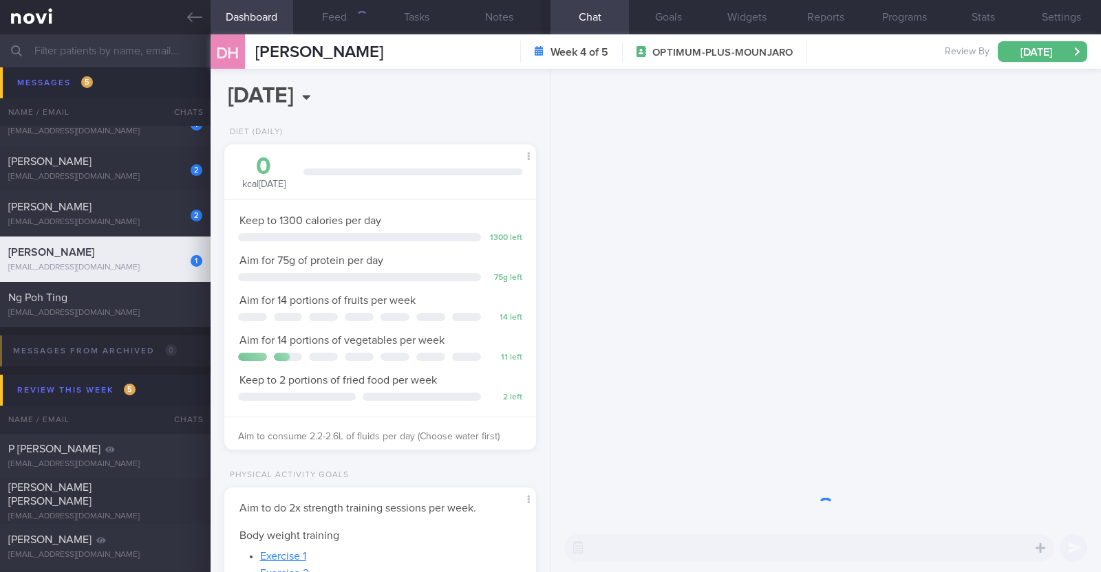
scroll to position [156, 274]
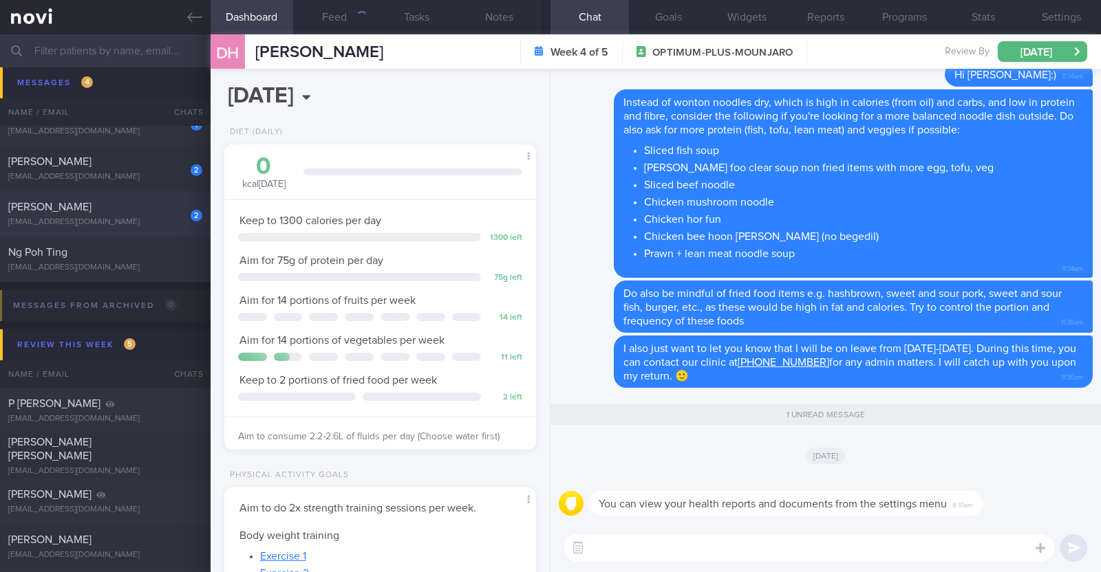
click at [126, 216] on div "2 Delwin Soh cheryee92@gmail.com" at bounding box center [105, 214] width 210 height 28
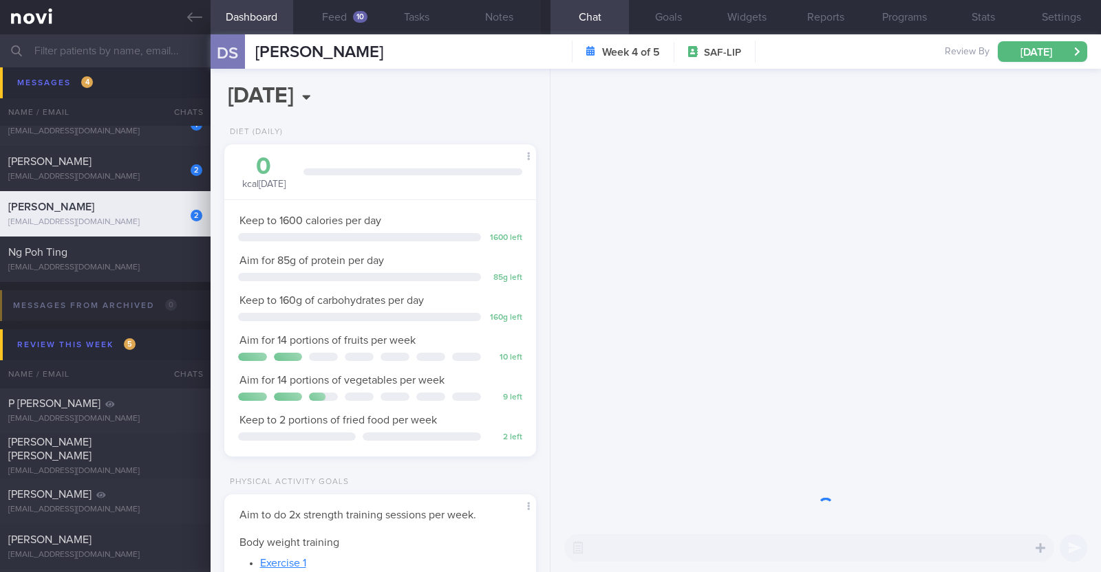
scroll to position [139, 279]
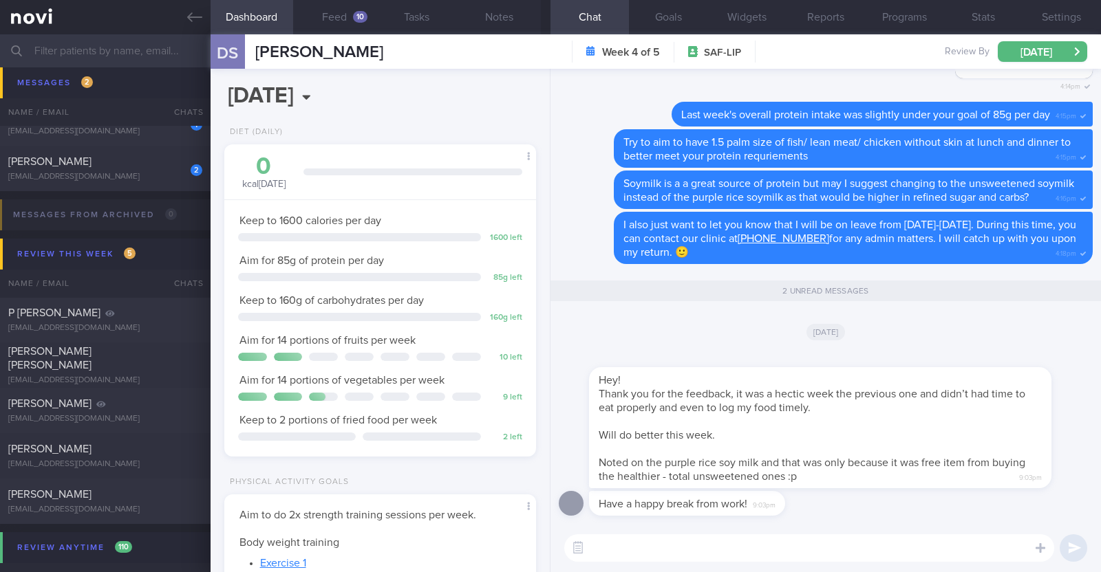
click at [761, 548] on textarea at bounding box center [809, 548] width 490 height 28
type textarea "Thank you!"
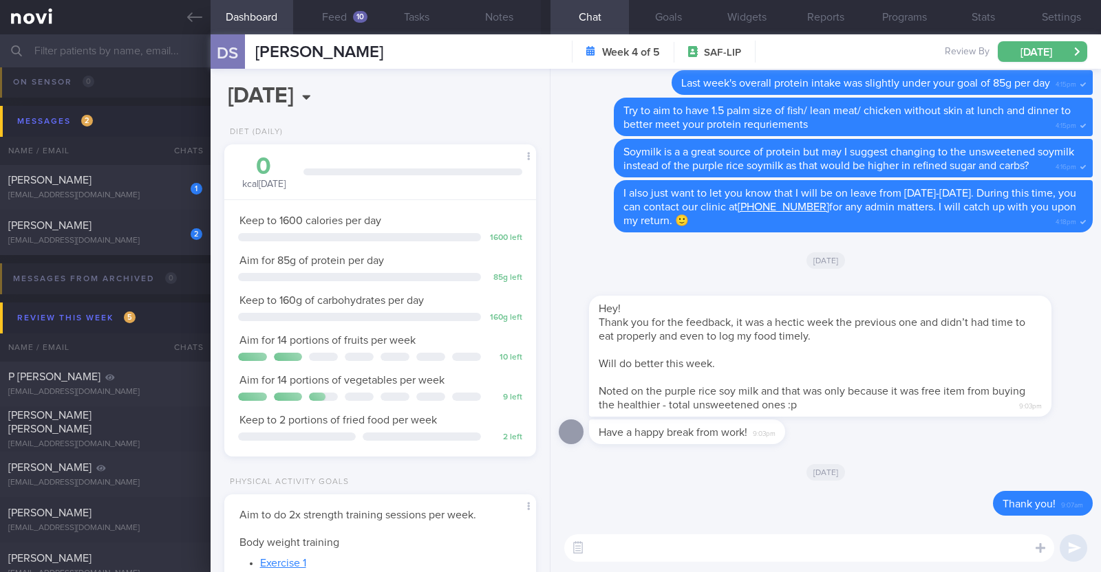
scroll to position [687, 0]
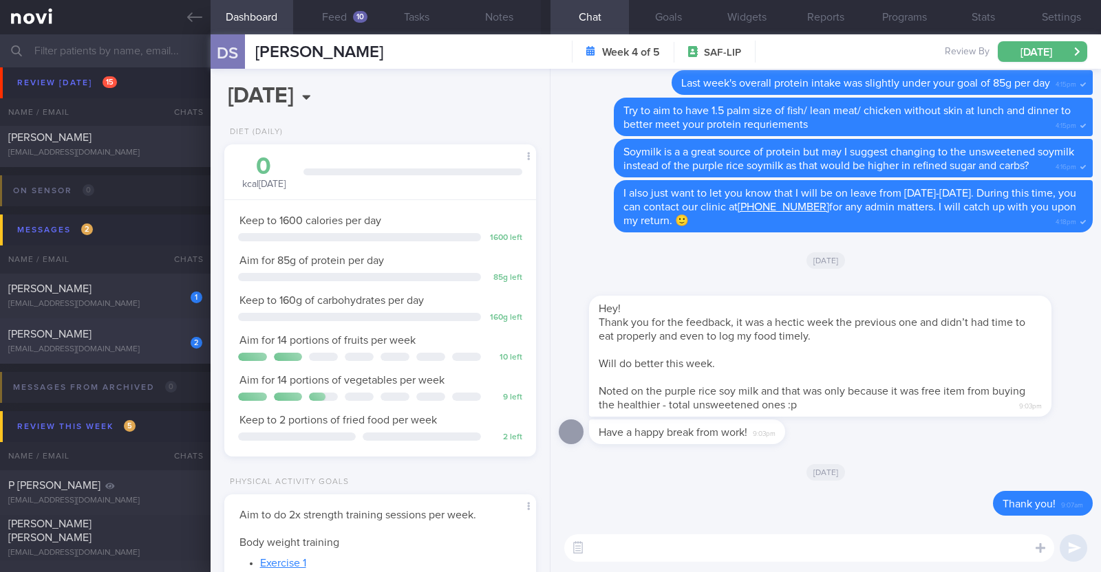
click at [85, 336] on div "Serene Khoo" at bounding box center [103, 334] width 191 height 14
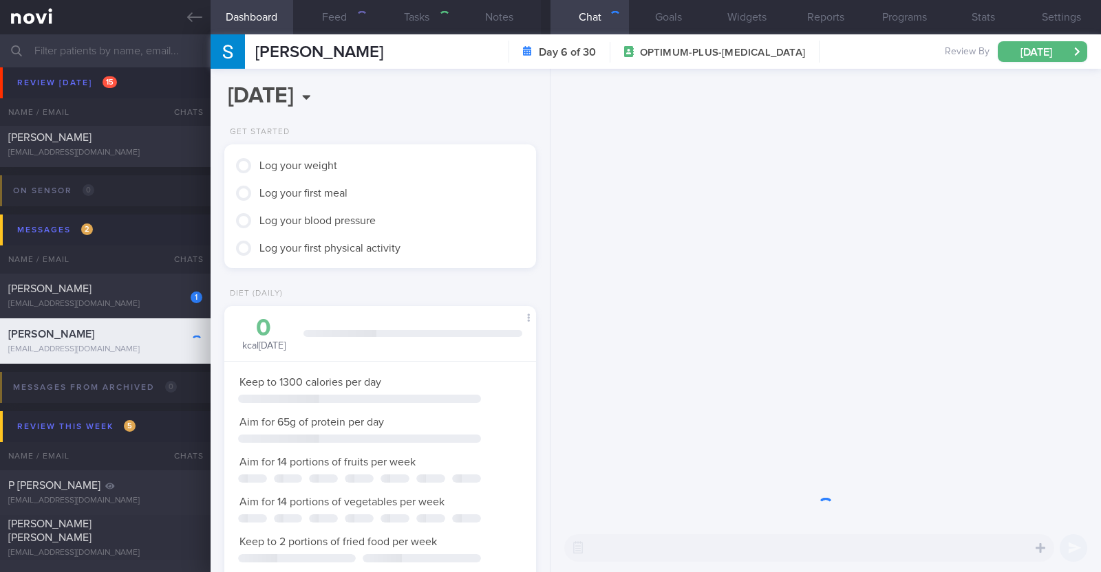
scroll to position [137, 274]
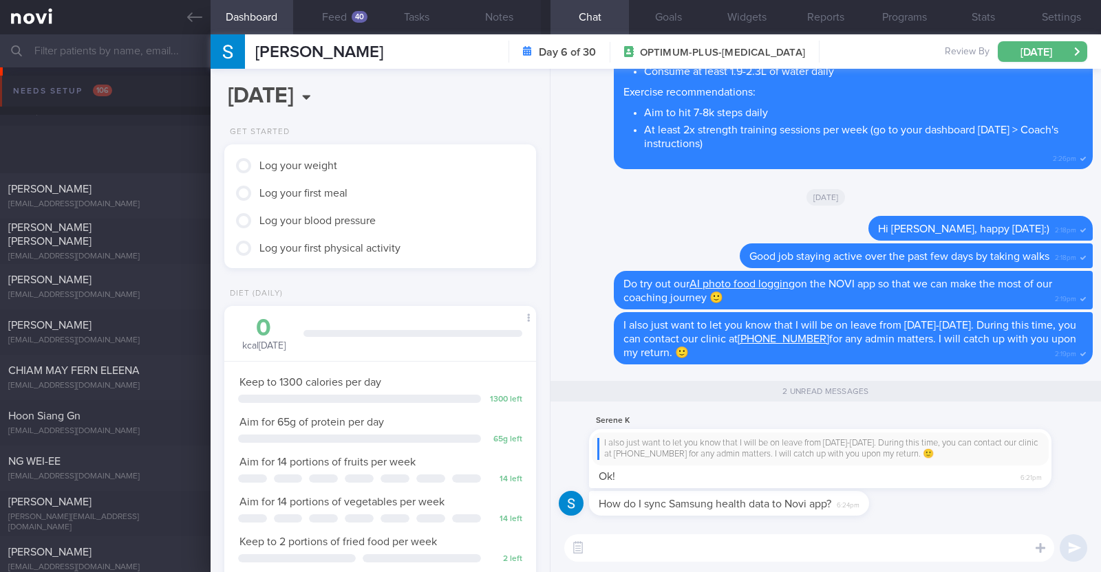
scroll to position [156, 274]
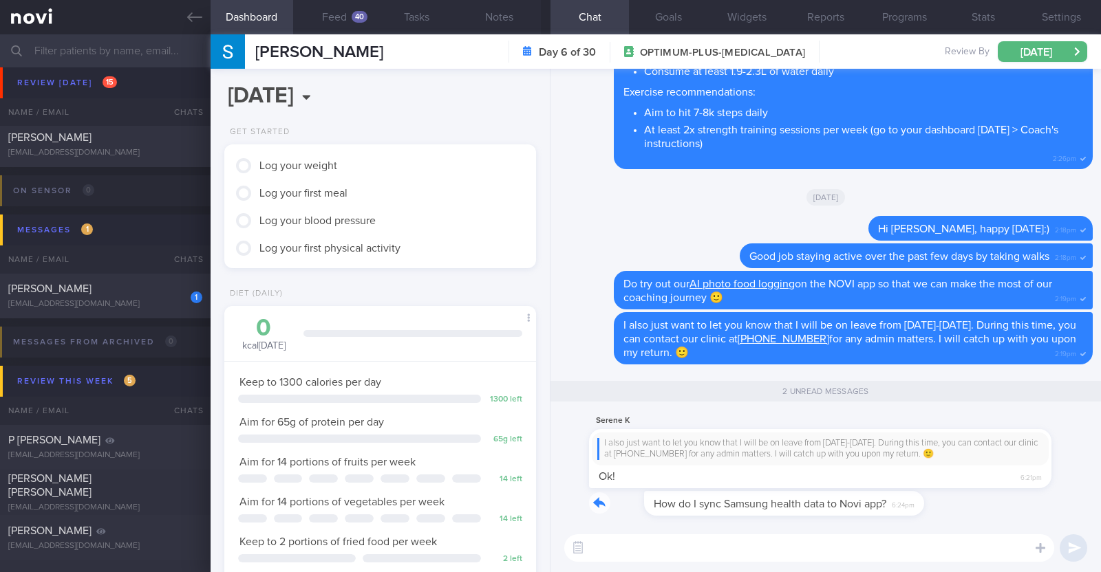
drag, startPoint x: 863, startPoint y: 500, endPoint x: 973, endPoint y: 500, distance: 110.1
click at [973, 500] on div "How do I sync Samsung health data to Novi app? 6:24pm" at bounding box center [826, 507] width 534 height 33
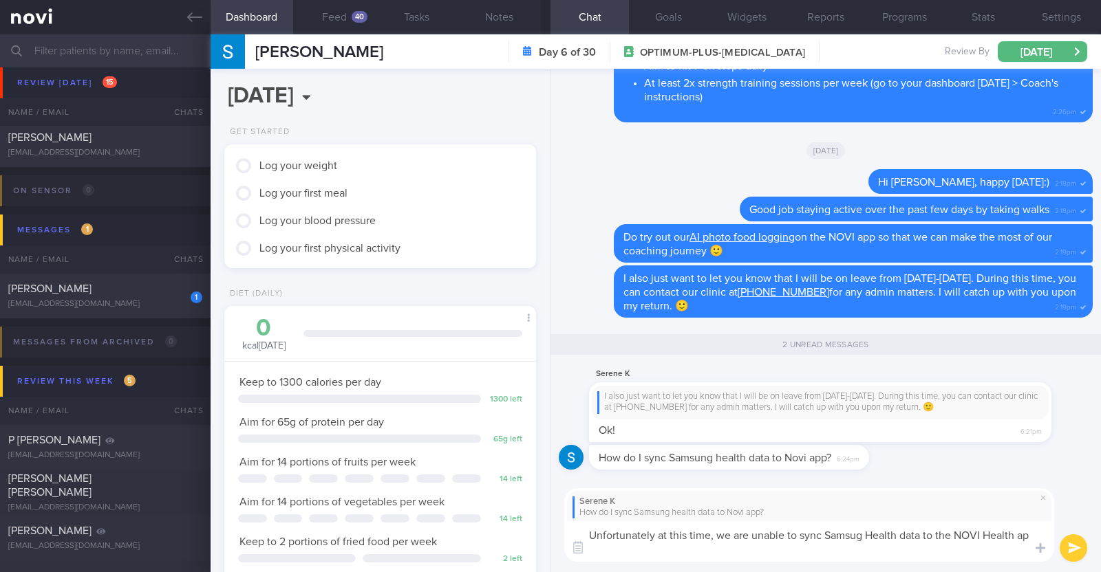
scroll to position [0, 0]
click at [856, 535] on textarea "Unfortunately at this time, we are unable to sync Samsug Health data to the NOV…" at bounding box center [809, 541] width 490 height 41
click at [818, 550] on textarea "Unfortunately at this time, we are unable to sync Samsung Health data to the NO…" at bounding box center [809, 541] width 490 height 41
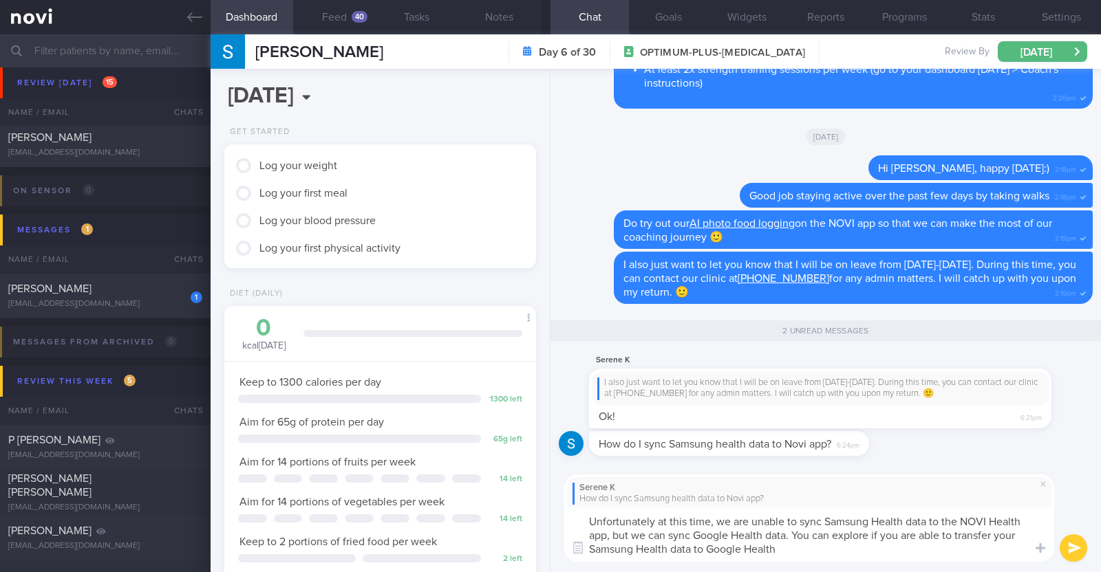
click at [792, 538] on textarea "Unfortunately at this time, we are unable to sync Samsung Health data to the NO…" at bounding box center [809, 535] width 490 height 54
click at [812, 541] on textarea "Unfortunately at this time, we are unable to sync Samsung Health data to the NO…" at bounding box center [809, 535] width 490 height 54
click at [808, 550] on textarea "Unfortunately at this time, we are unable to sync Samsung Health data to the NO…" at bounding box center [809, 535] width 490 height 54
type textarea "Unfortunately at this time, we are unable to sync Samsung Health data to the NO…"
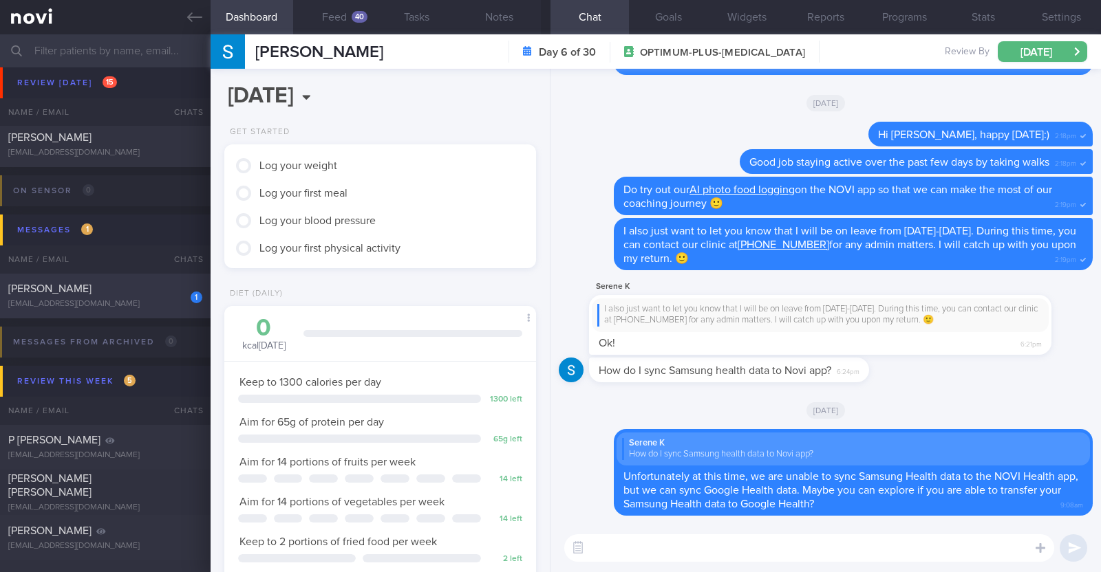
click at [140, 290] on div "Hui Min Liew" at bounding box center [103, 289] width 191 height 14
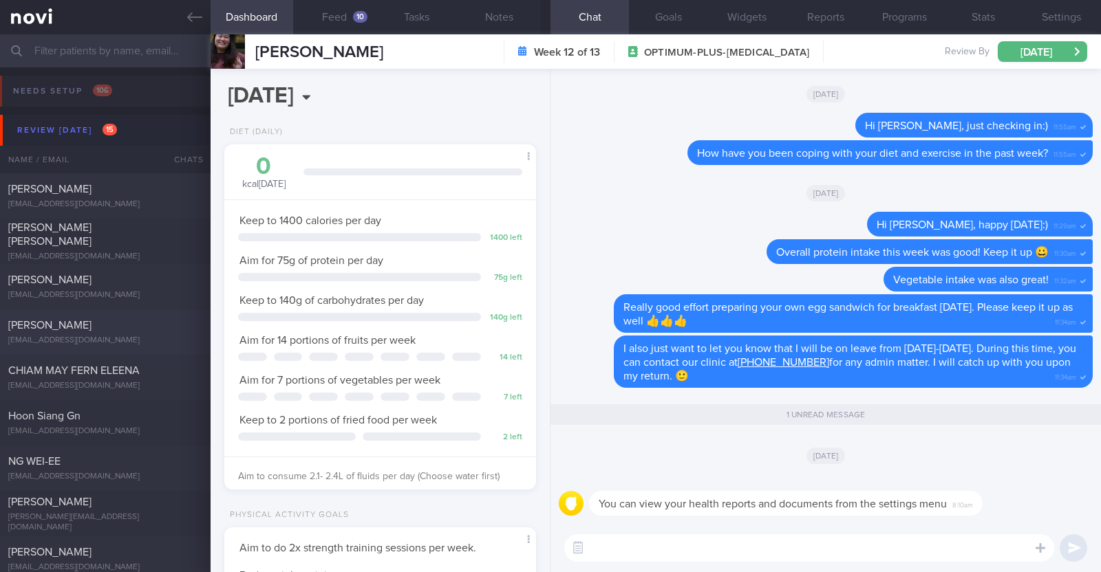
click at [134, 336] on div "[EMAIL_ADDRESS][DOMAIN_NAME]" at bounding box center [105, 341] width 194 height 10
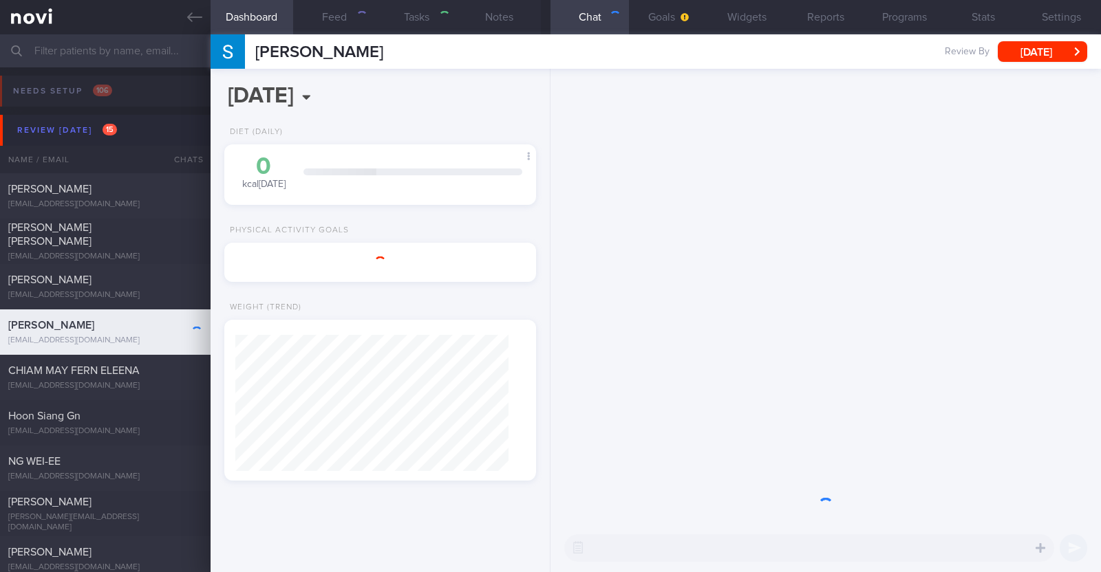
type input "R/v with Dr Kyle 15/10. R/v 8/10"
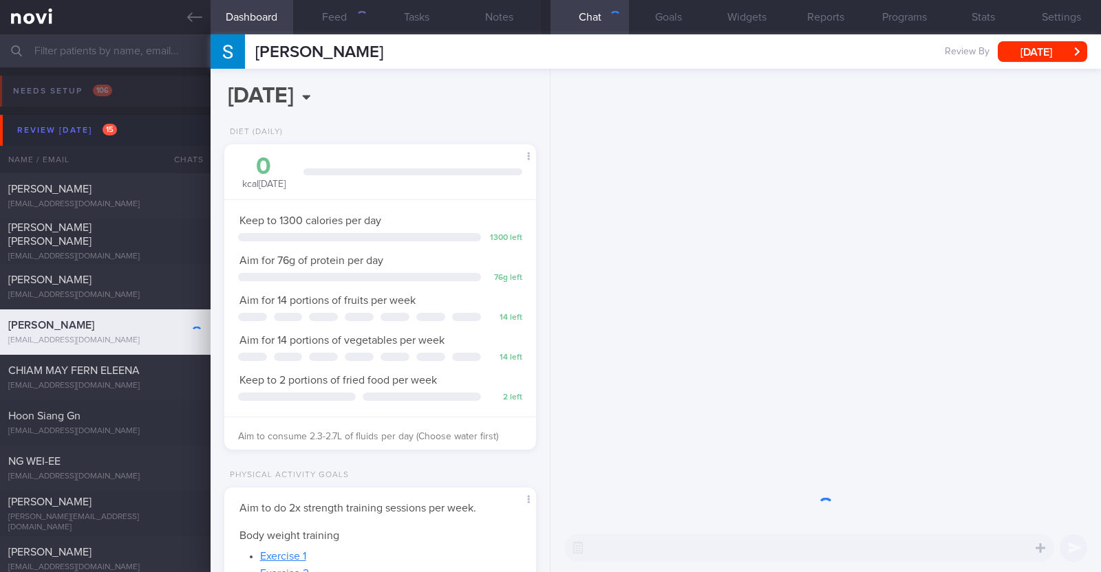
scroll to position [156, 274]
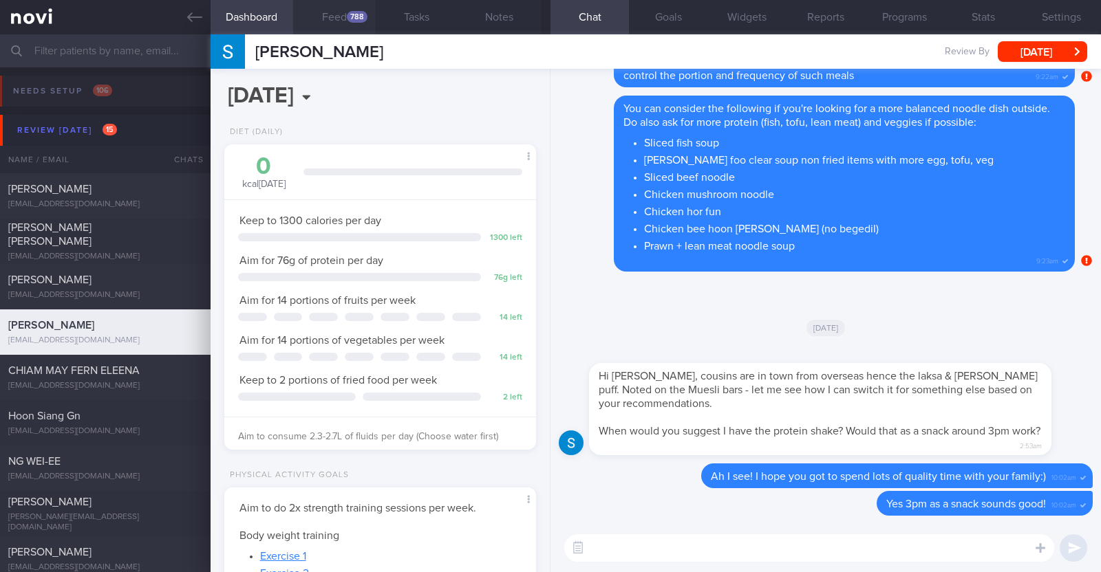
click at [350, 14] on div "788" at bounding box center [357, 17] width 21 height 12
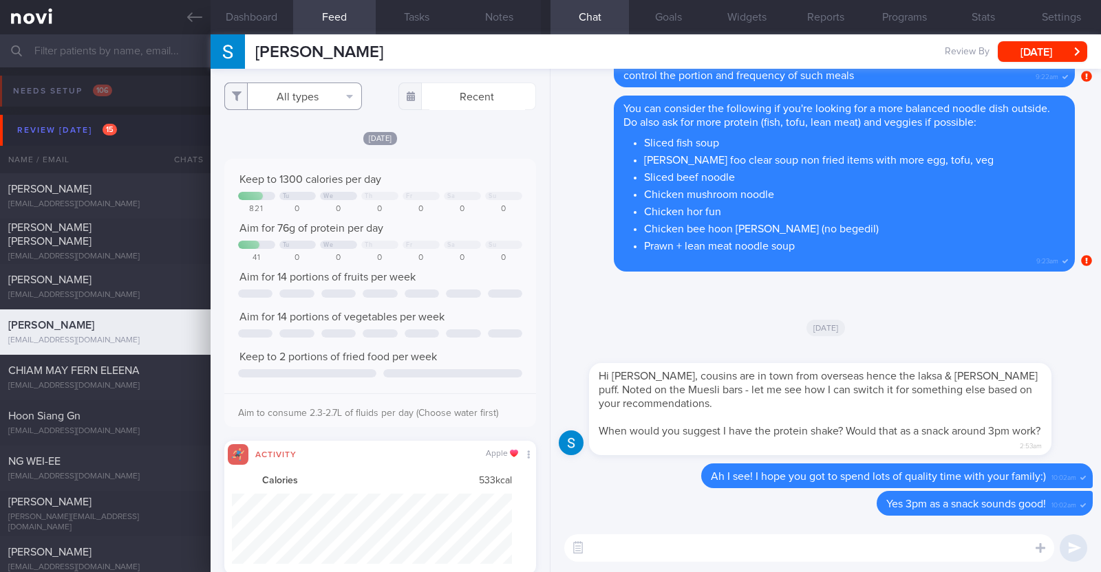
click at [301, 97] on button "All types" at bounding box center [293, 97] width 138 height 28
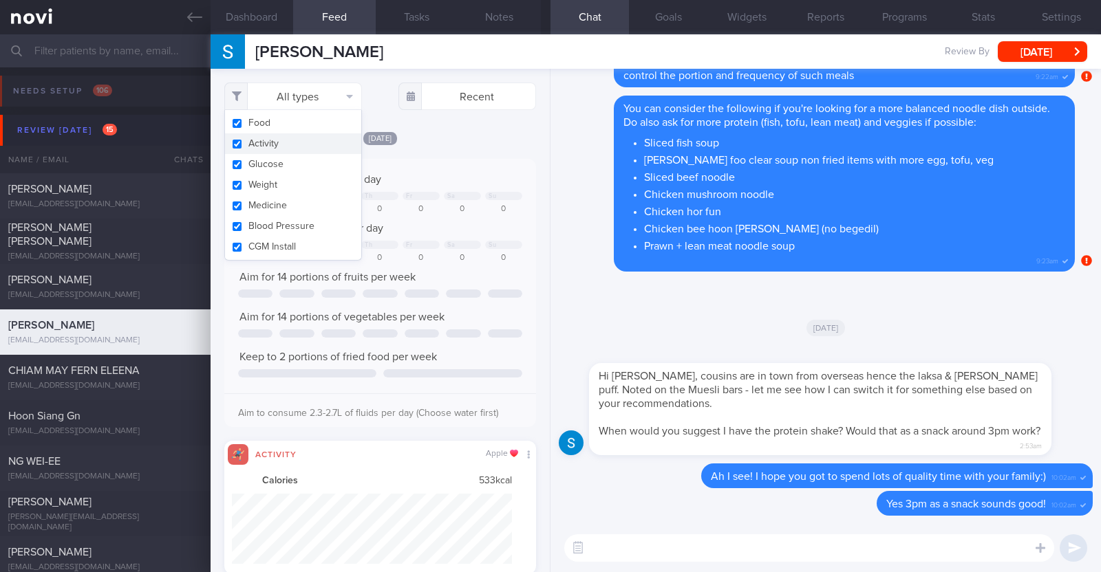
click at [291, 145] on button "Activity" at bounding box center [293, 143] width 136 height 21
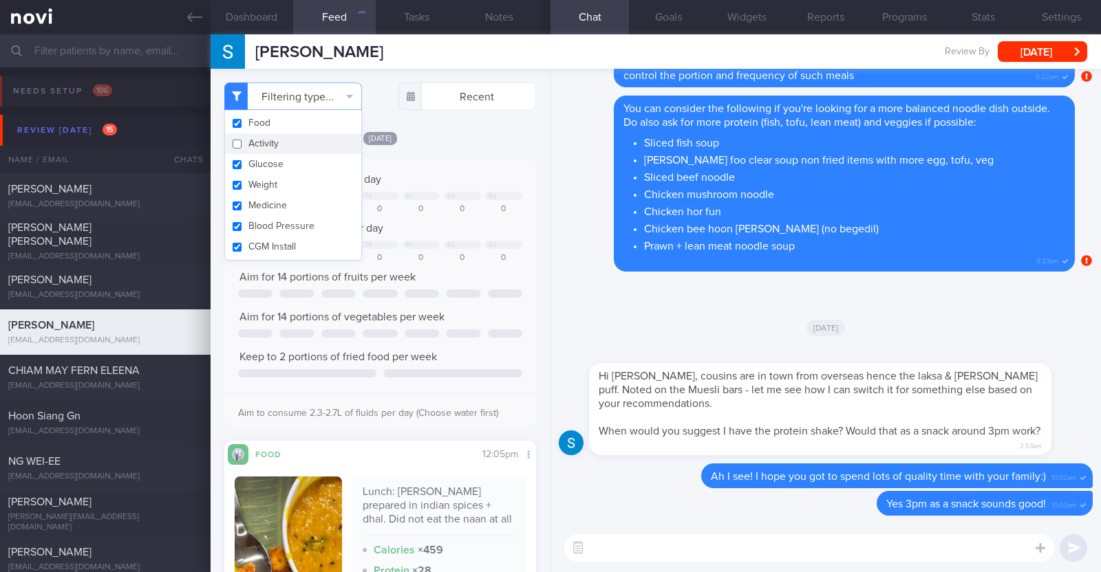
checkbox input "false"
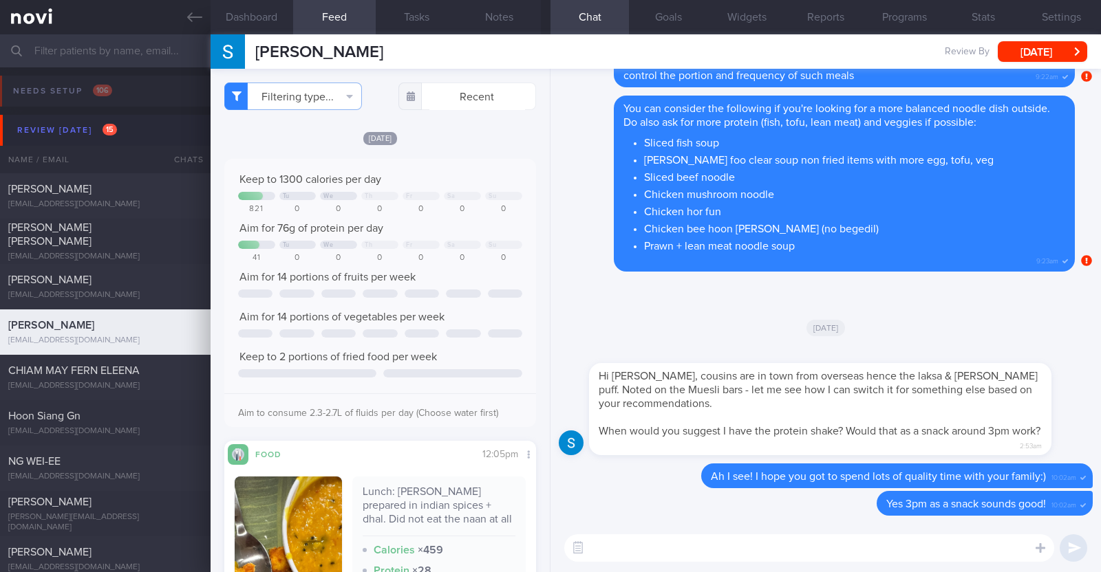
click at [494, 135] on div "[DATE]" at bounding box center [380, 138] width 312 height 14
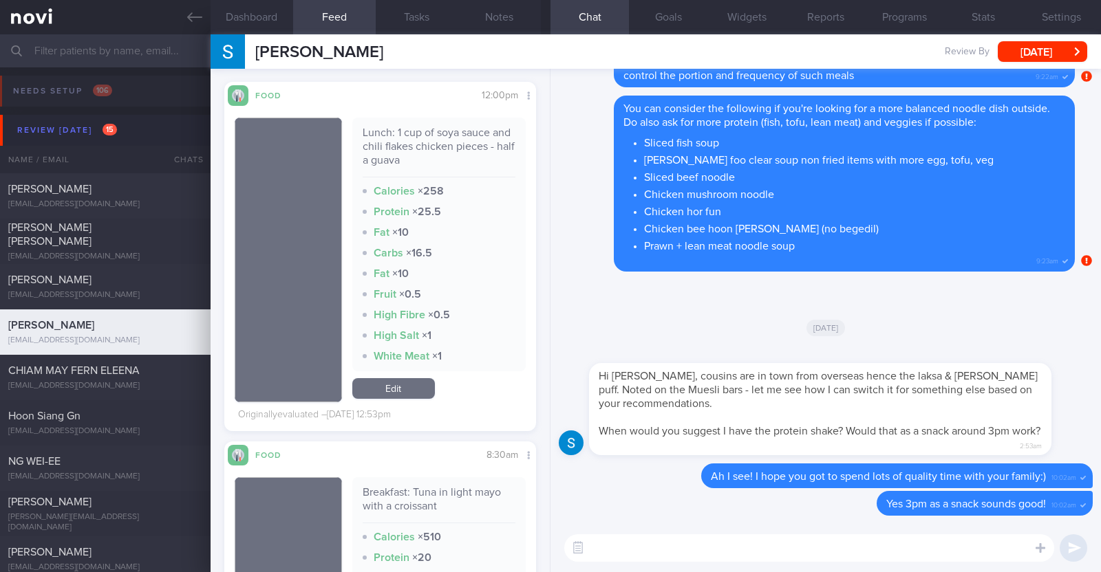
scroll to position [2579, 0]
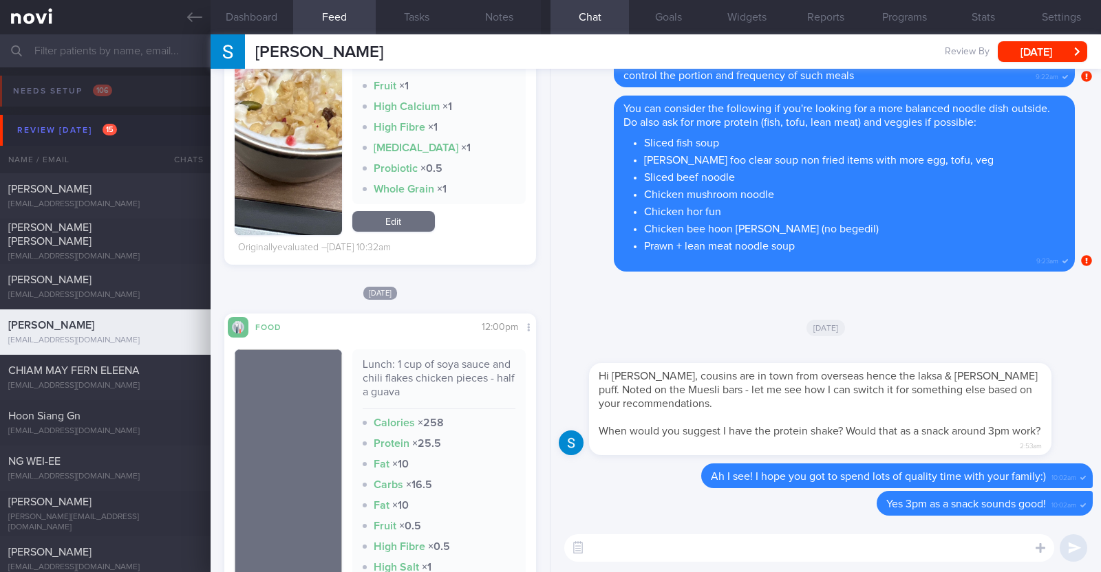
click at [664, 548] on textarea at bounding box center [809, 548] width 490 height 28
type textarea "Hi Sasha, happy mid week:)"
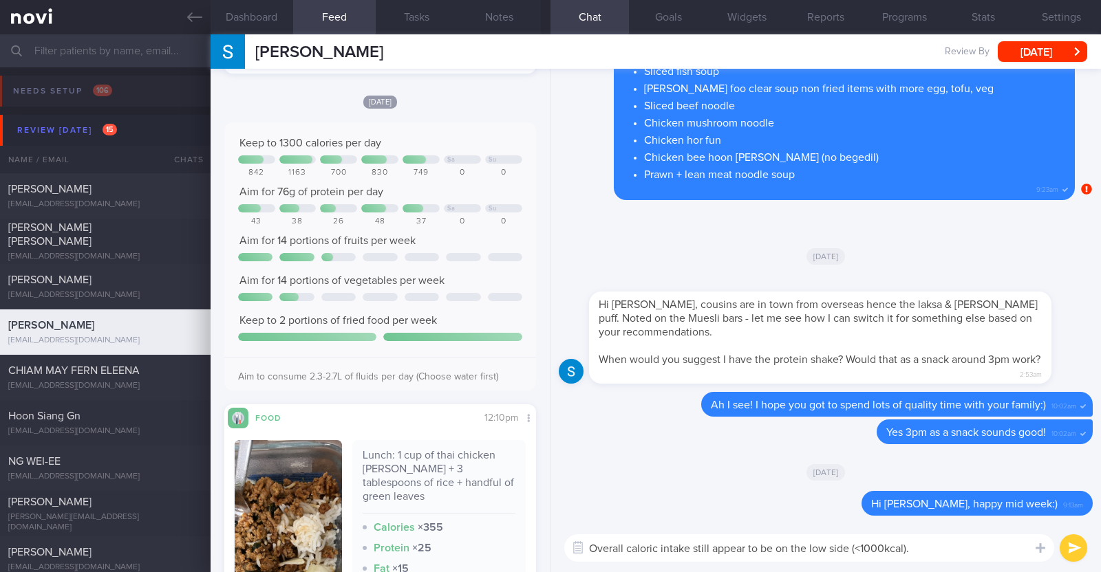
scroll to position [0, 0]
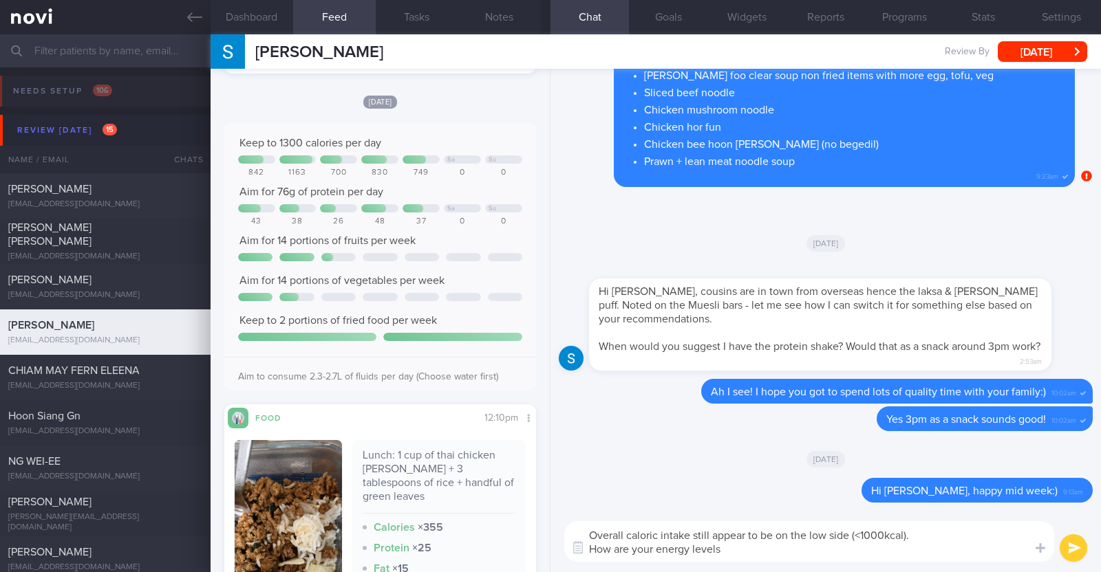
type textarea "Overall caloric intake still appear to be on the low side (<1000kcal). How are …"
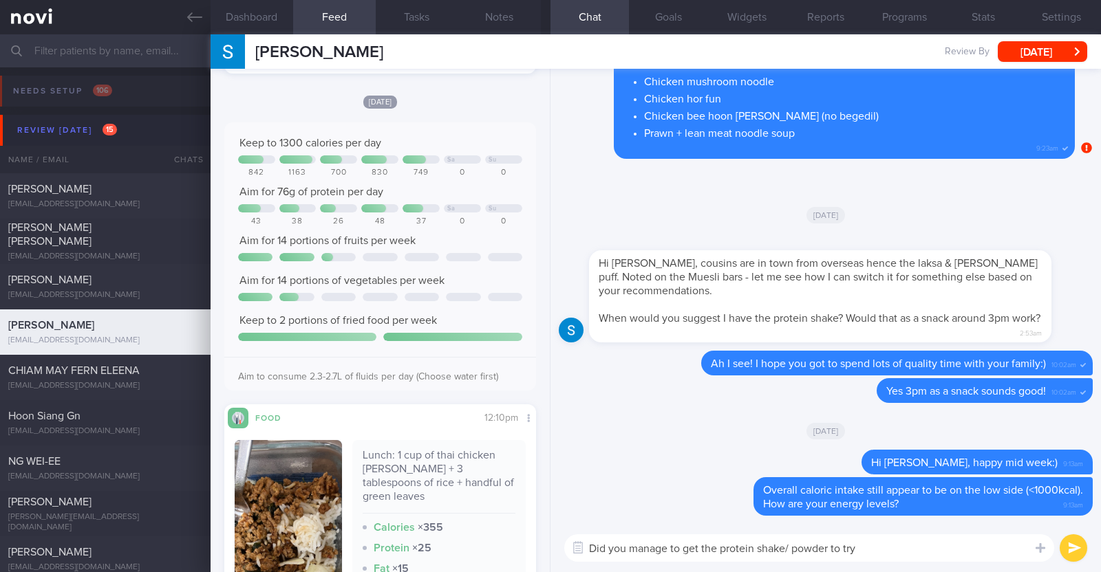
type textarea "Did you manage to get the protein shake/ powder to try?"
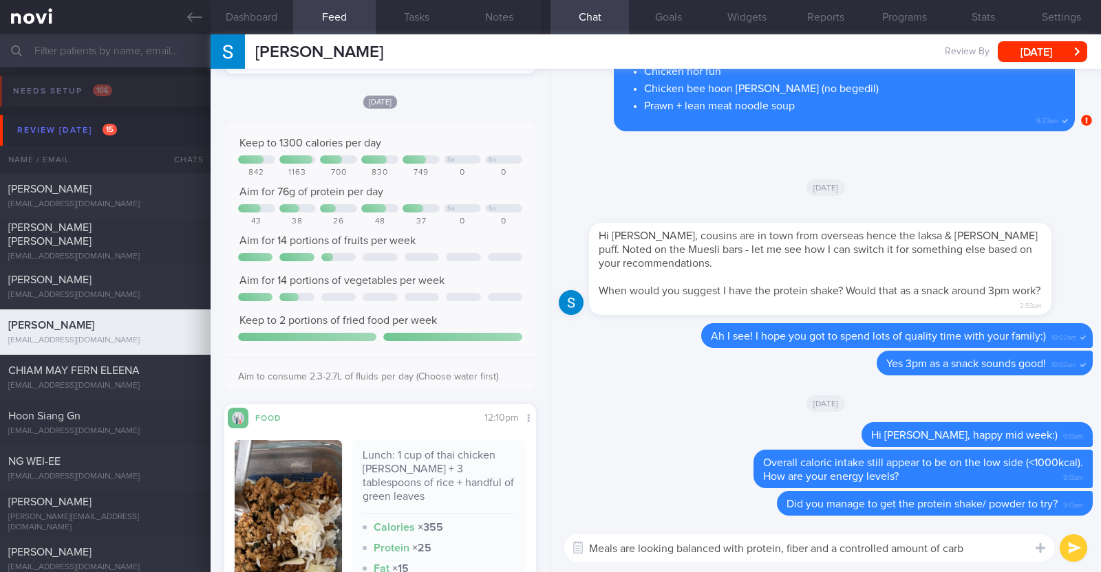
type textarea "Meals are looking balanced with protein, fiber and a controlled amount of carbs"
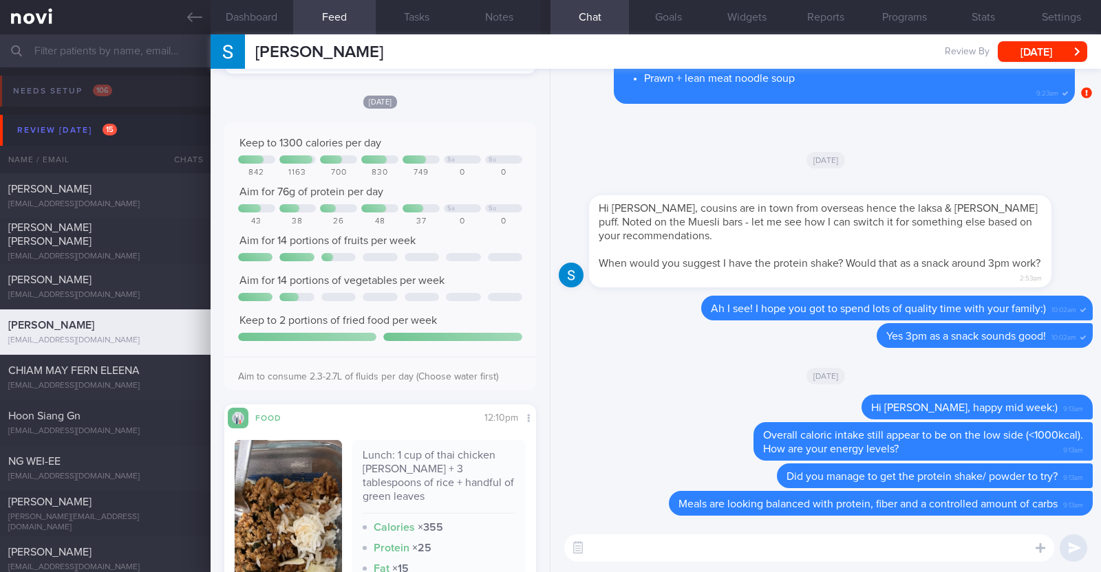
click at [626, 548] on textarea at bounding box center [809, 548] width 490 height 28
paste textarea "just want to let you know that I will be on leave from [DATE]-[DATE]. During th…"
type textarea "I also just want to let you know that I will be on leave from [DATE]-[DATE]. Du…"
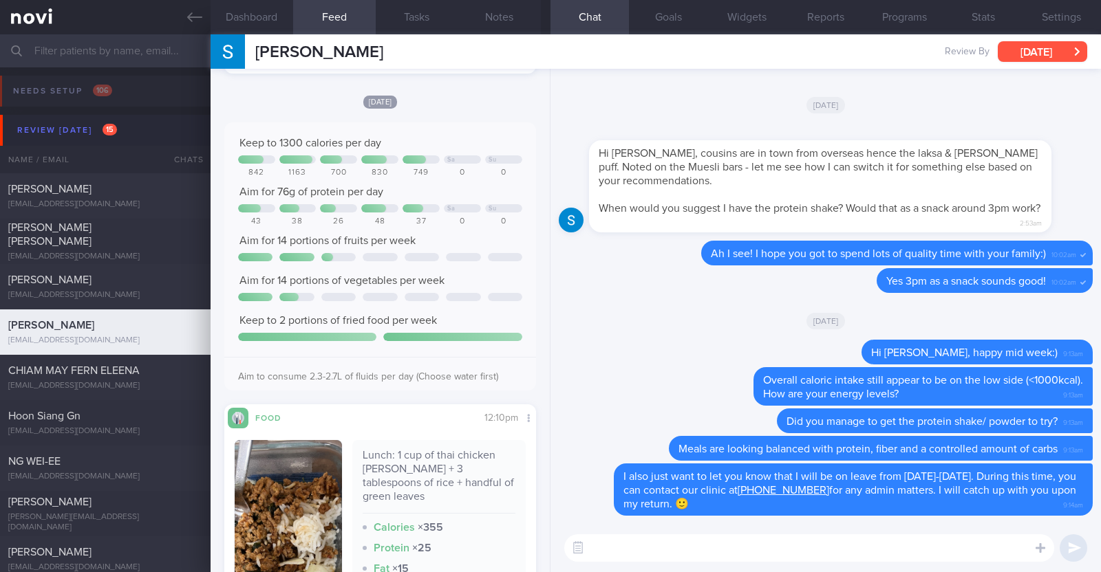
click at [1041, 50] on button "[DATE]" at bounding box center [1041, 51] width 89 height 21
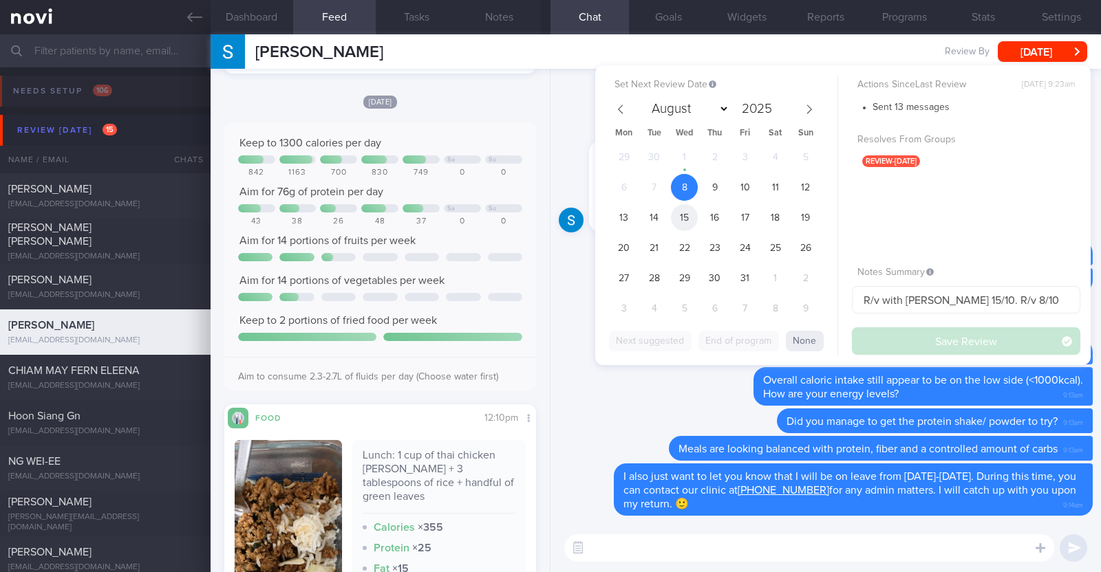
click at [695, 219] on span "15" at bounding box center [684, 217] width 27 height 27
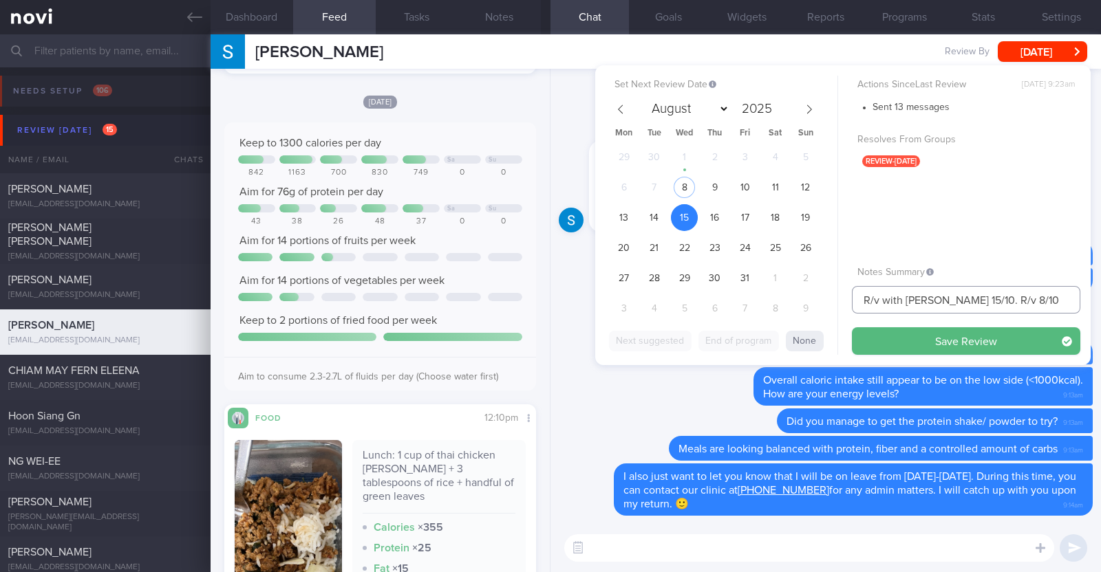
click at [991, 297] on input "R/v with Dr Kyle 15/10. R/v 8/10" at bounding box center [966, 300] width 228 height 28
click at [966, 348] on button "Save Review" at bounding box center [966, 341] width 228 height 28
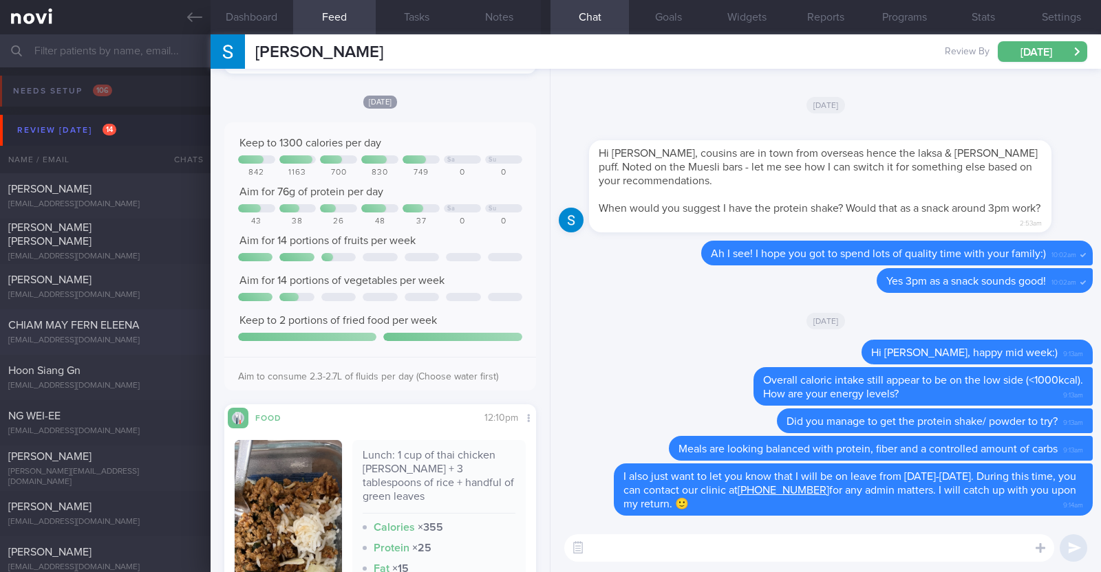
click at [131, 328] on span "CHIAM MAY FERN ELEENA" at bounding box center [73, 325] width 131 height 11
type input "Away overseas for trekking, back end Sep"
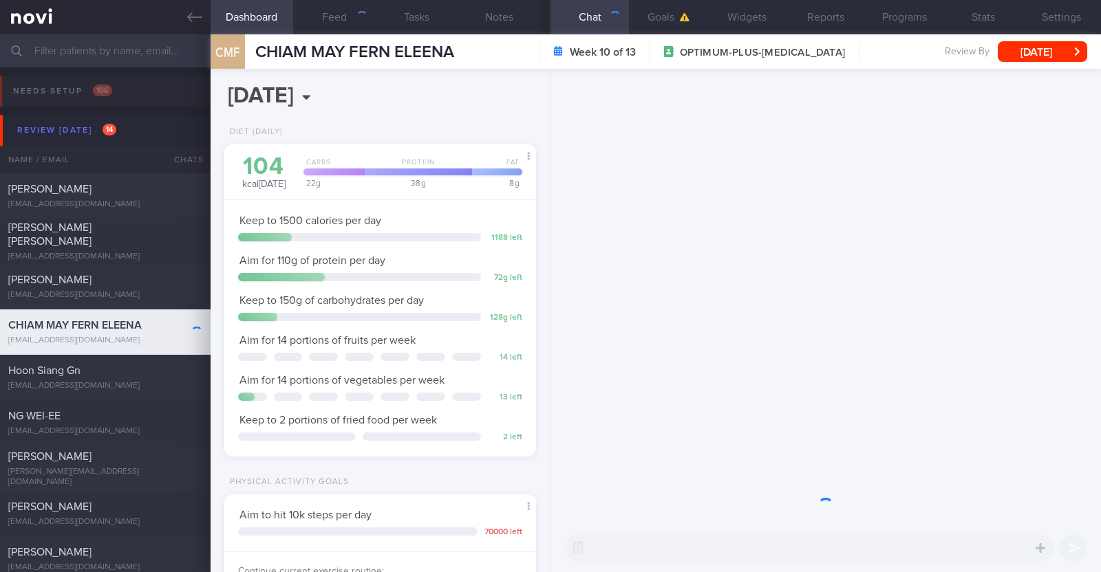
scroll to position [156, 274]
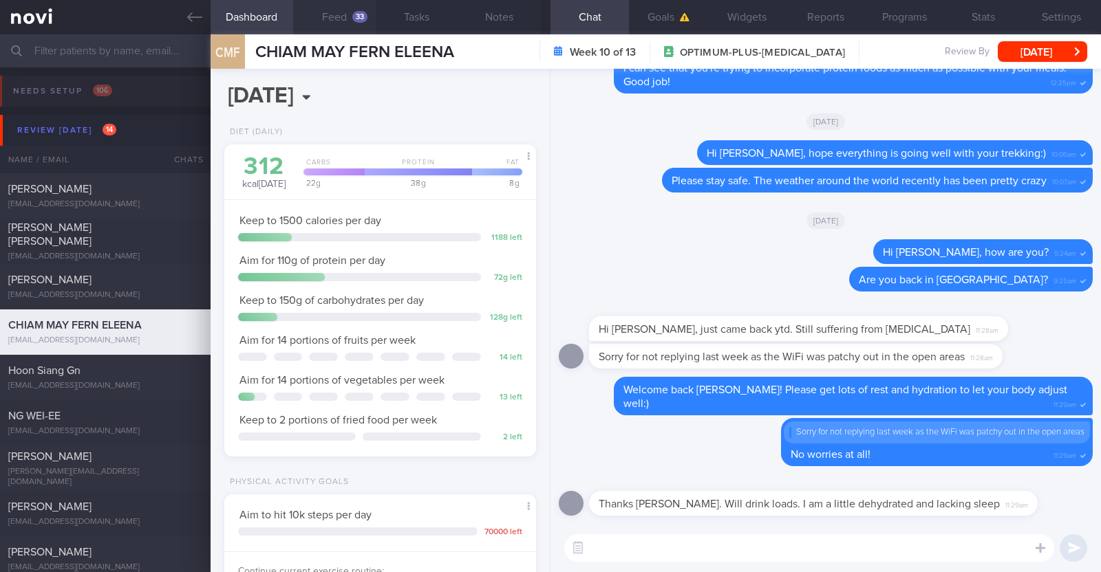
click at [327, 10] on button "Feed 33" at bounding box center [334, 17] width 83 height 34
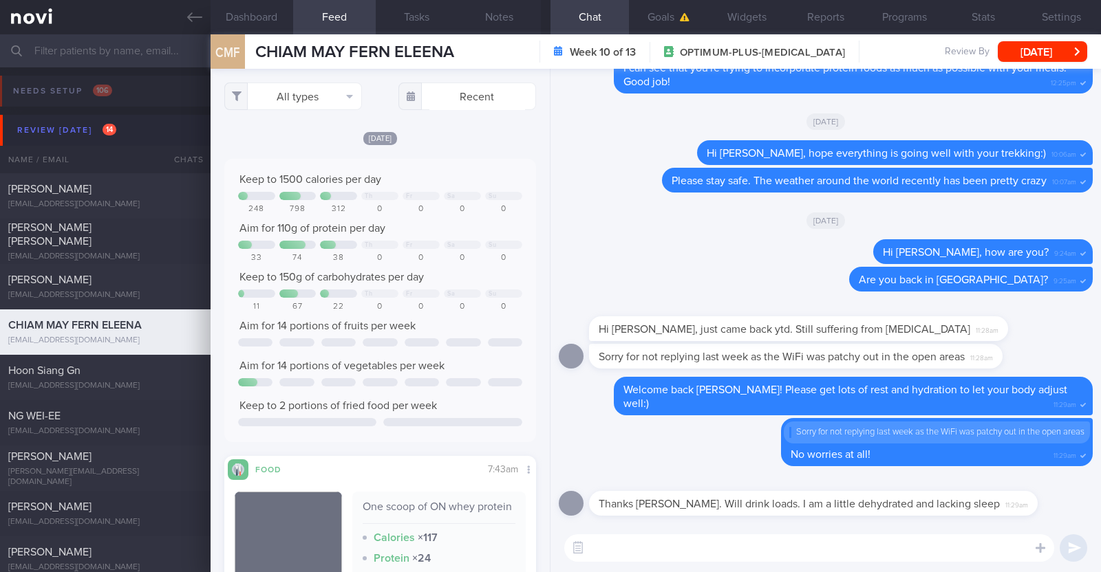
click at [431, 129] on div "All types Food Activity Glucose Weight Medicine Blood Pressure CGM Install Rece…" at bounding box center [379, 321] width 339 height 504
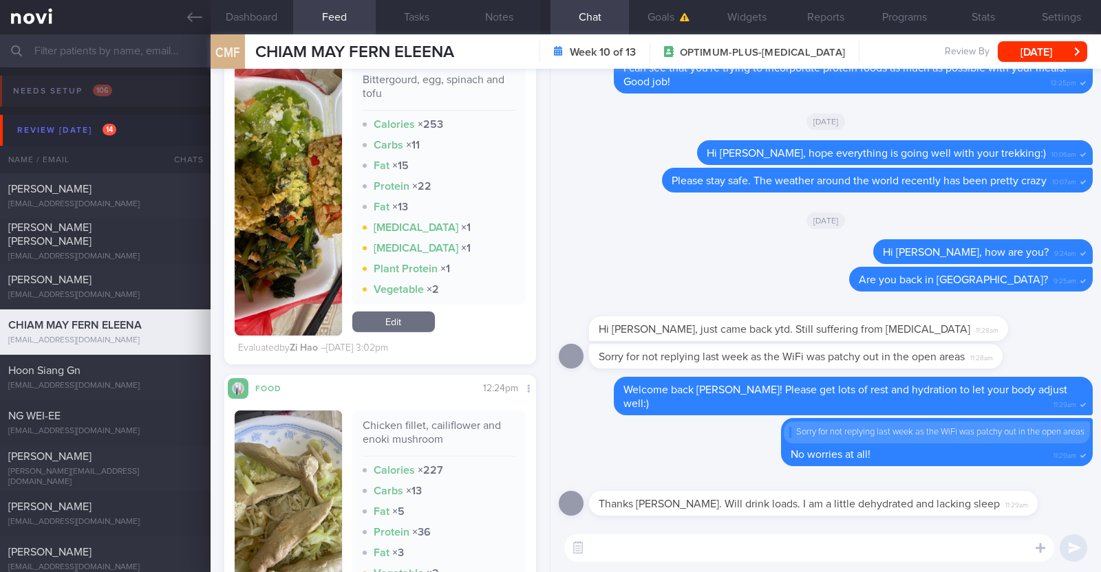
scroll to position [6621, 0]
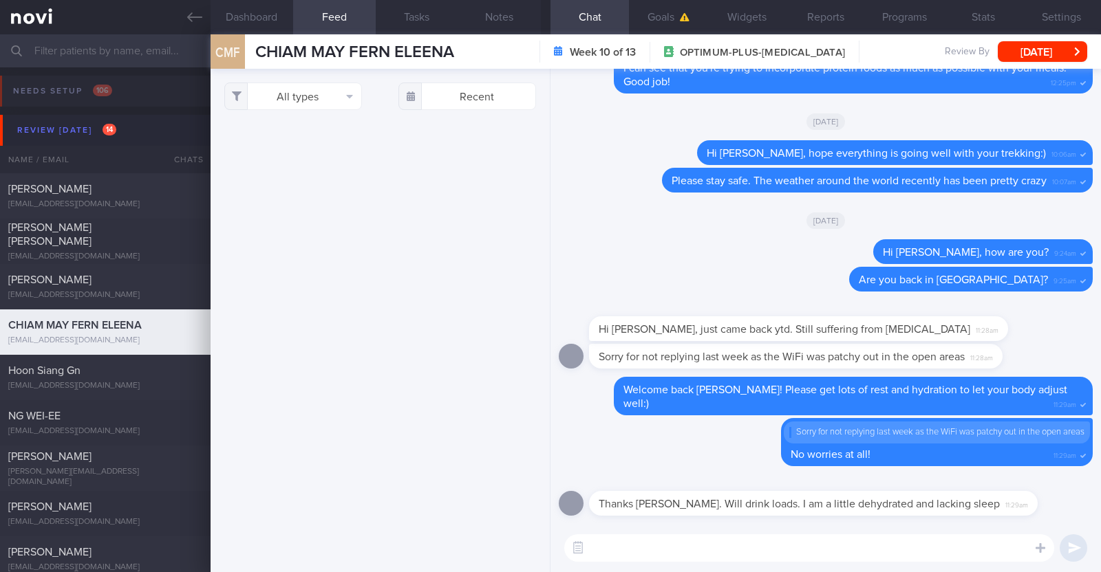
select select "9"
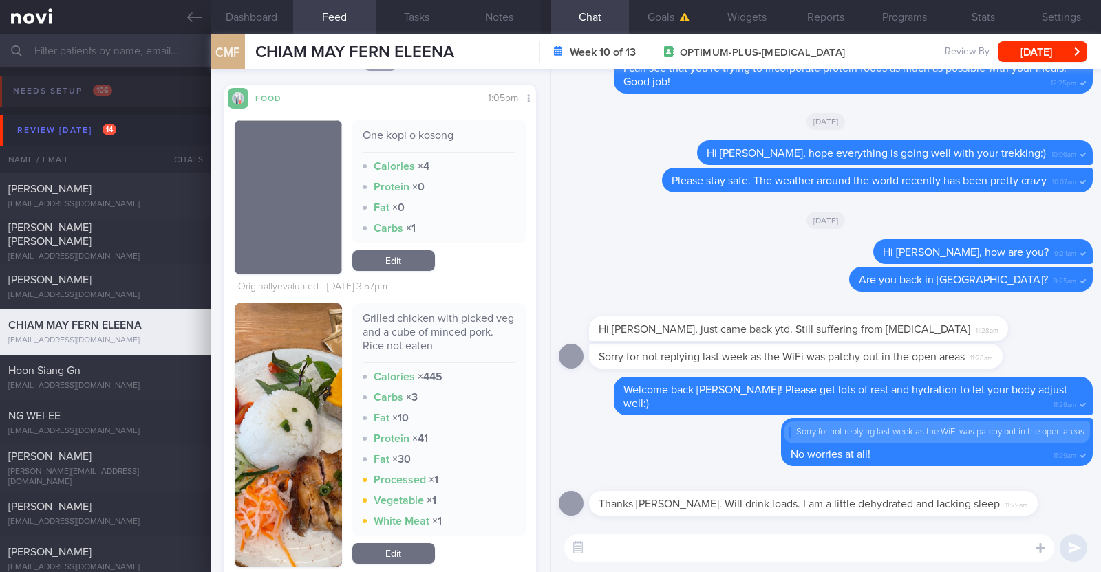
scroll to position [9801, 0]
click at [289, 428] on button "button" at bounding box center [288, 435] width 107 height 264
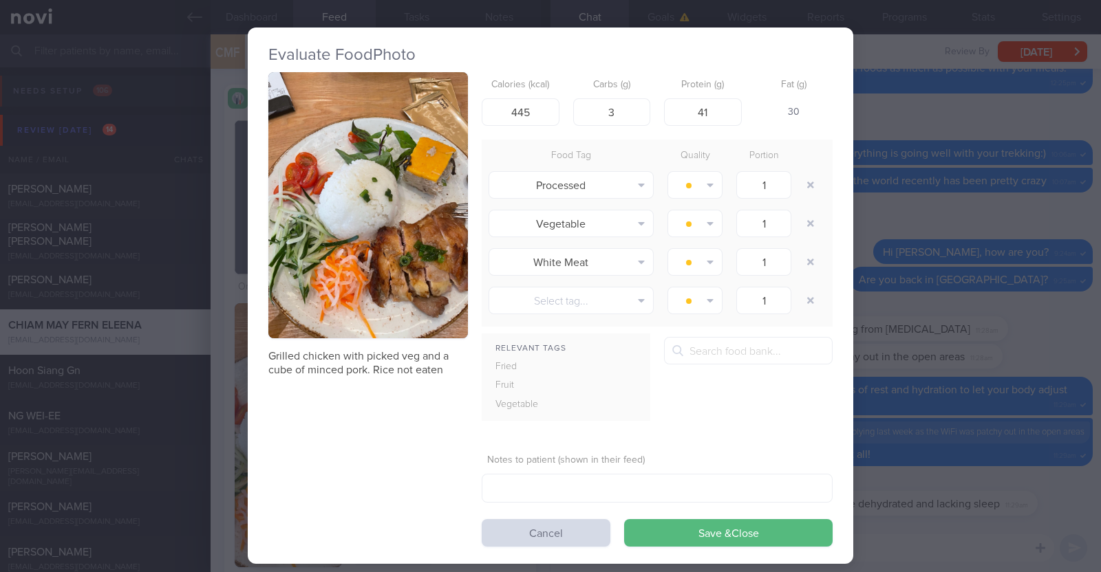
click at [224, 431] on div "Evaluate Food Photo Grilled chicken with picked veg and a cube of minced pork. …" at bounding box center [550, 286] width 1101 height 572
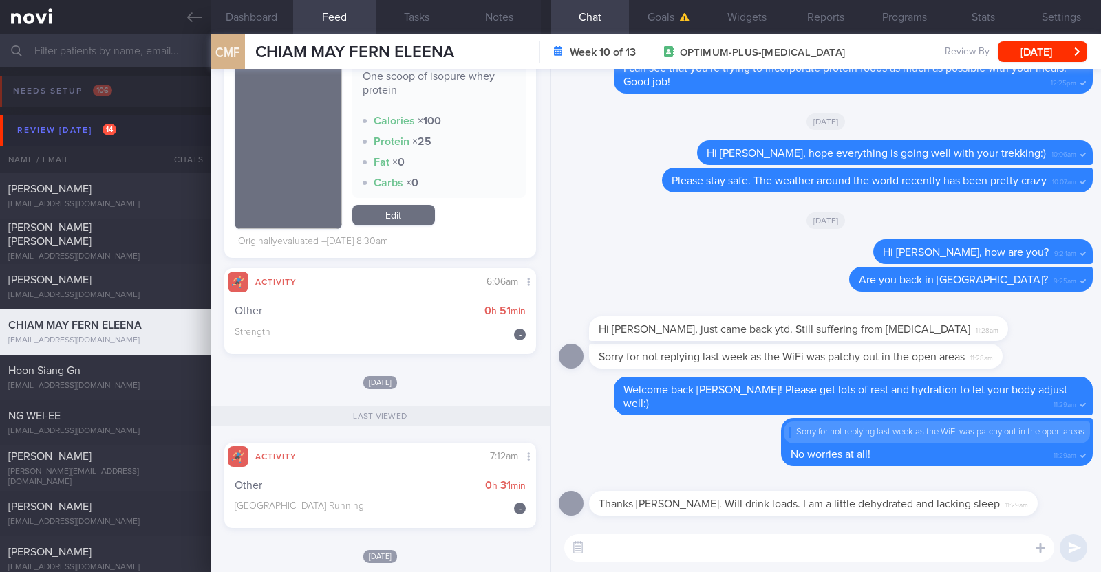
scroll to position [10661, 0]
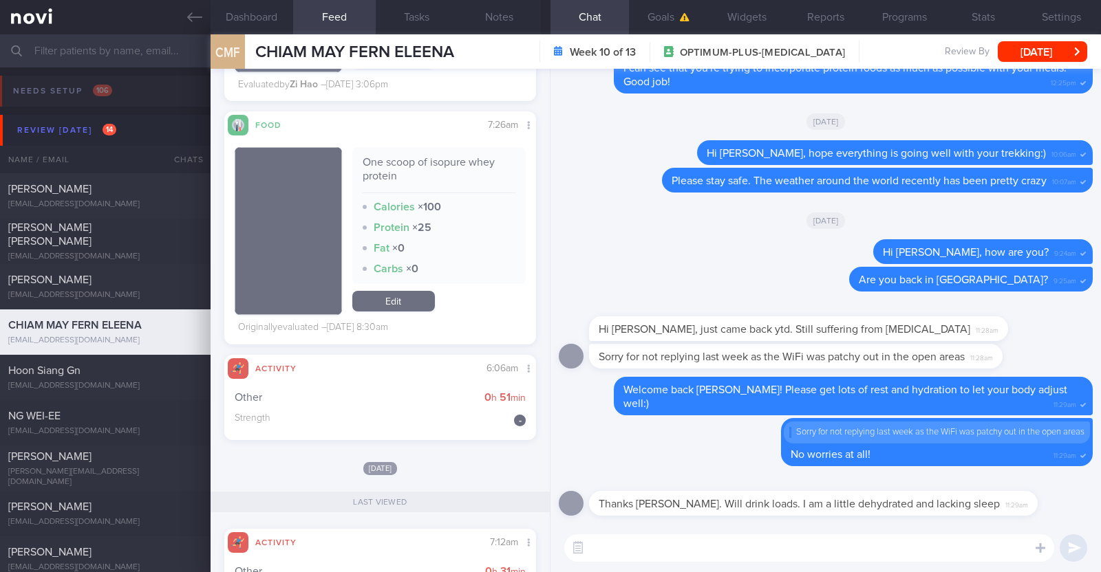
click at [643, 550] on textarea at bounding box center [809, 548] width 490 height 28
click at [597, 550] on textarea "HI [PERSON_NAME]," at bounding box center [809, 548] width 490 height 28
click at [671, 546] on textarea "Hi [PERSON_NAME]," at bounding box center [809, 548] width 490 height 28
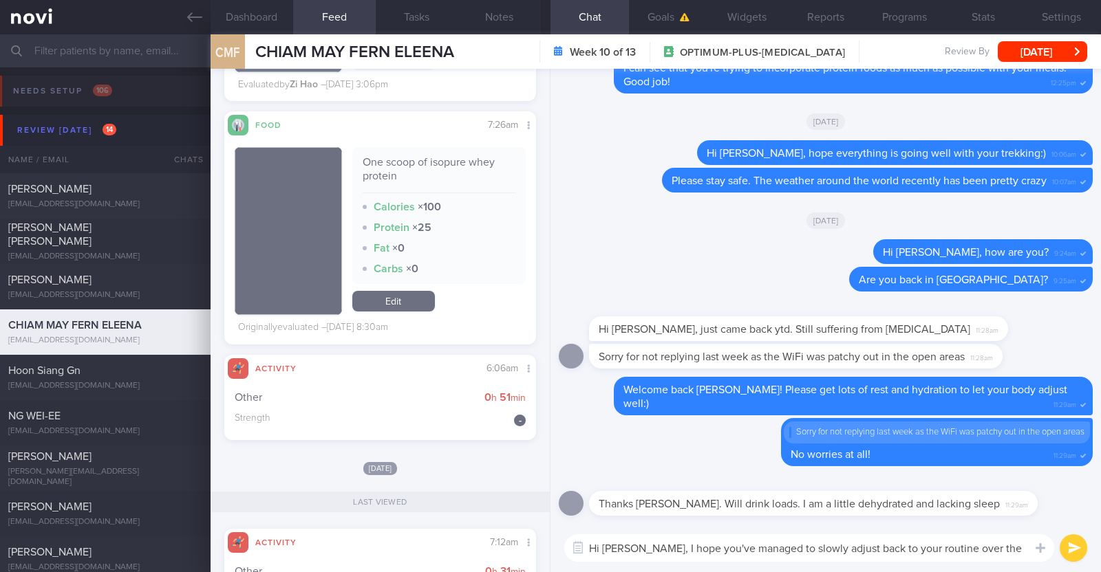
drag, startPoint x: 1024, startPoint y: 545, endPoint x: 640, endPoint y: 539, distance: 383.9
click at [640, 539] on textarea "Hi [PERSON_NAME], I hope you've managed to slowly adjust back to your routine o…" at bounding box center [809, 548] width 490 height 28
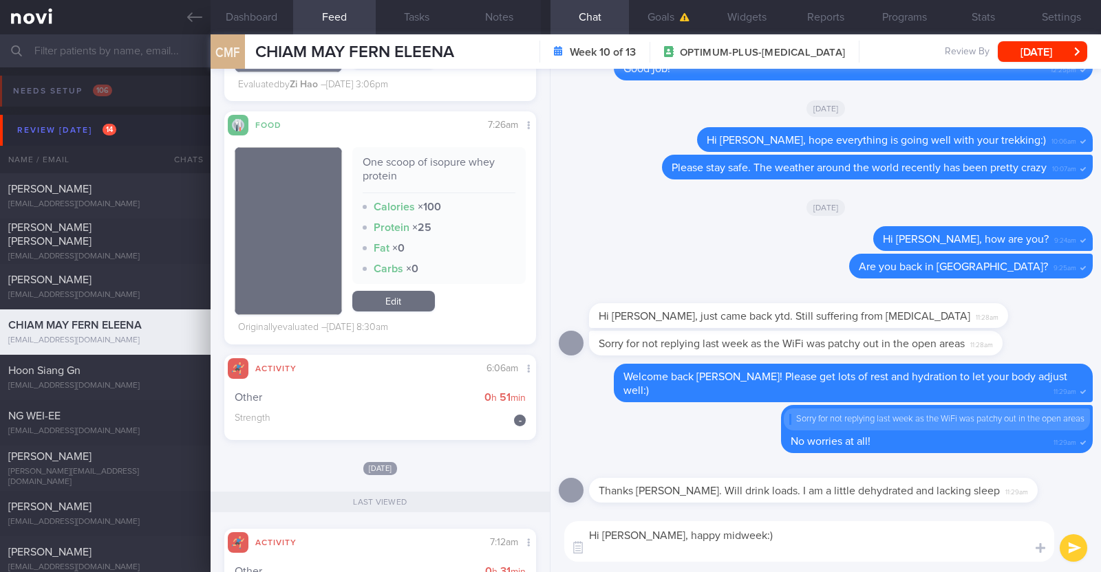
scroll to position [0, 0]
paste textarea "I hope you've managed to slowly adjust back to your routine over the past week"
type textarea "Hi [PERSON_NAME], happy midweek:) I hope you've managed to slowly adjust back t…"
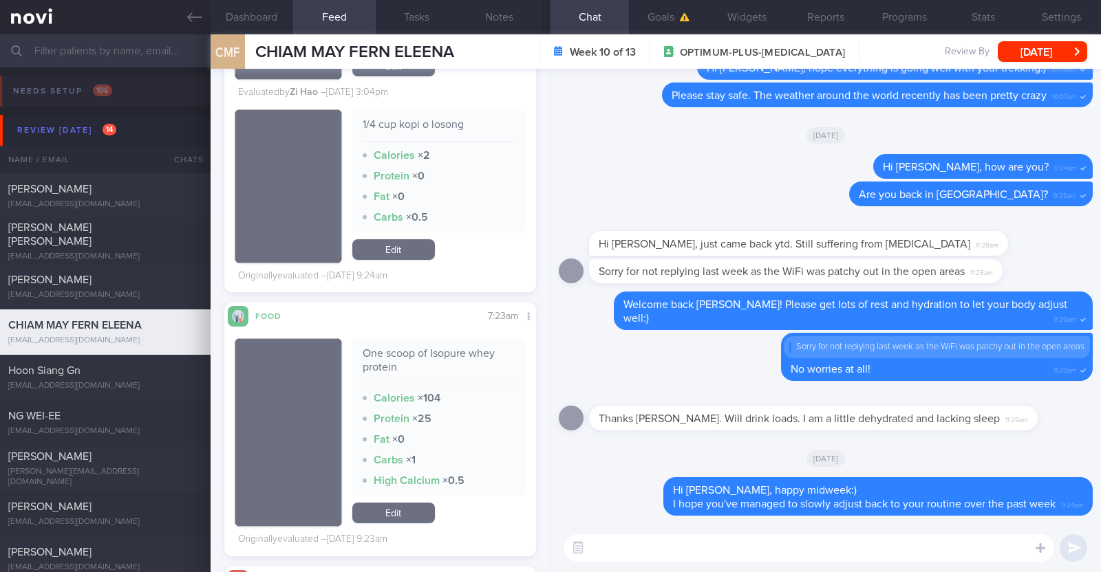
scroll to position [9113, 0]
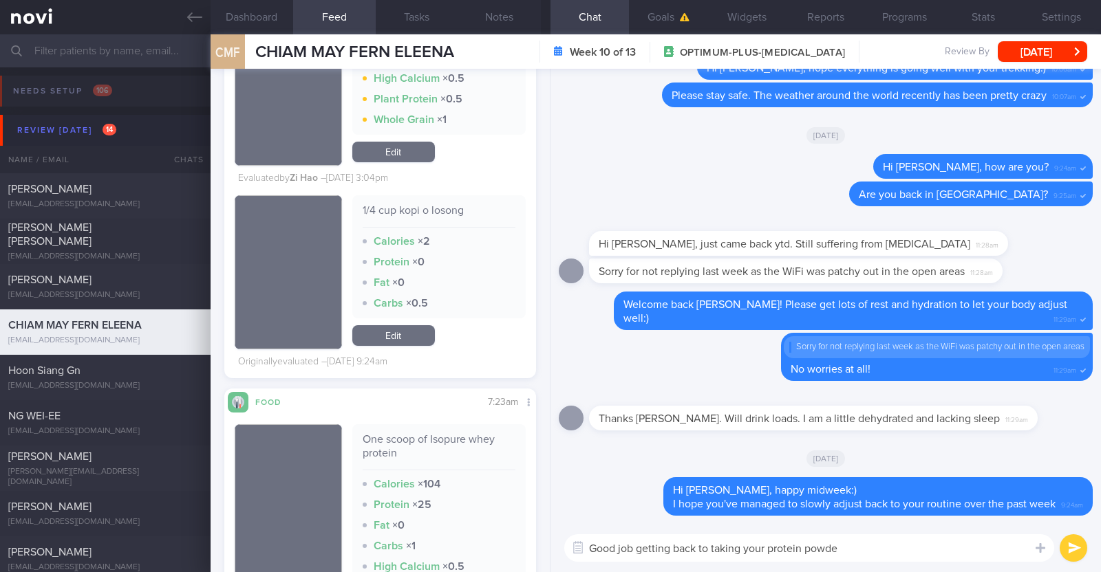
type textarea "Good job getting back to taking your protein powder"
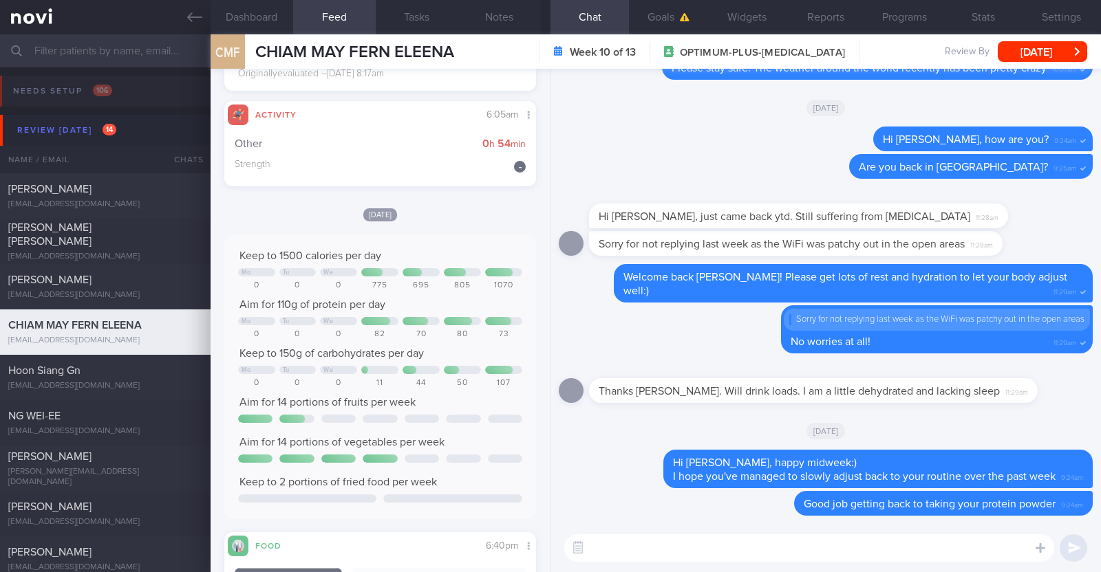
scroll to position [3181, 0]
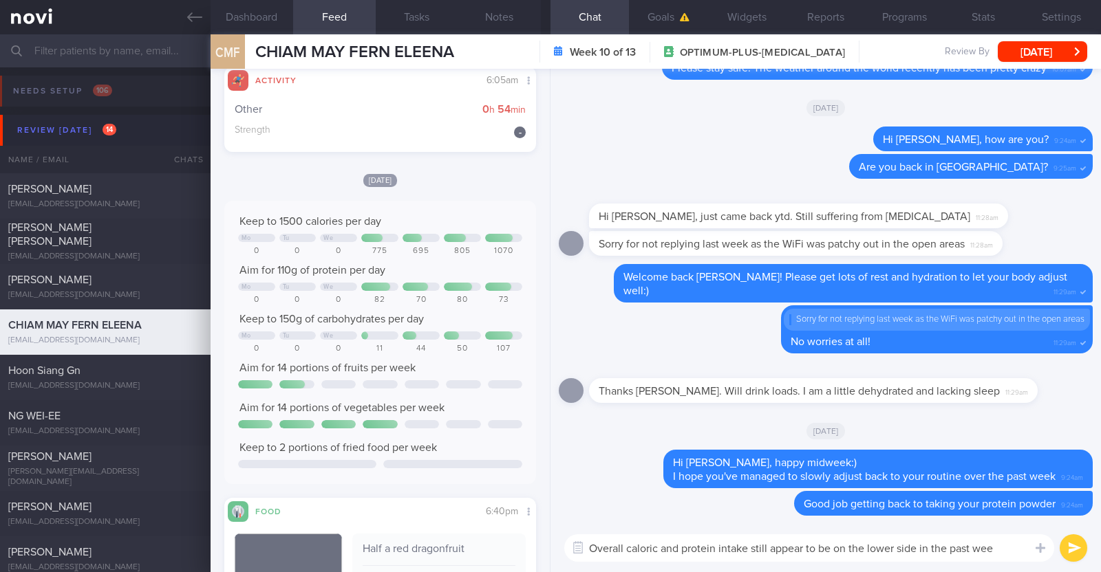
type textarea "Overall caloric and protein intake still appear to be on the lower side in the …"
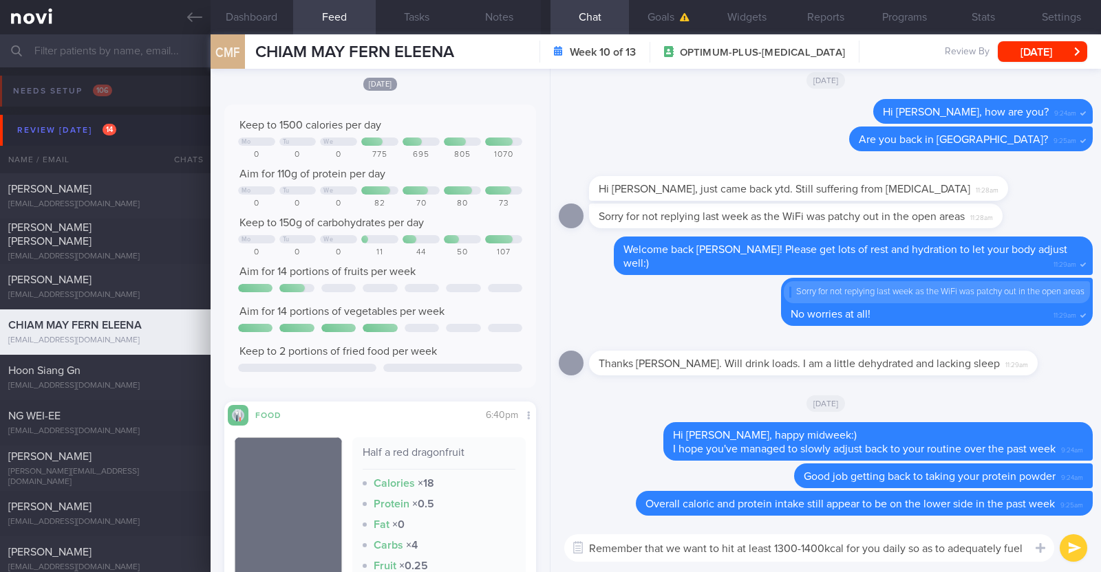
scroll to position [0, 0]
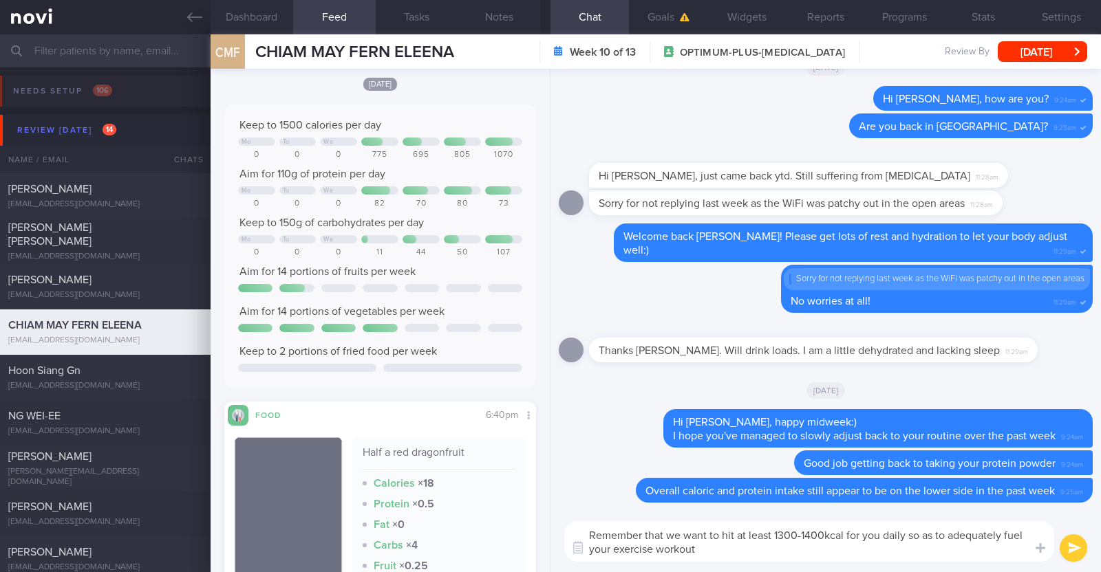
type textarea "Remember that we want to hit at least 1300-1400kcal for you daily so as to adeq…"
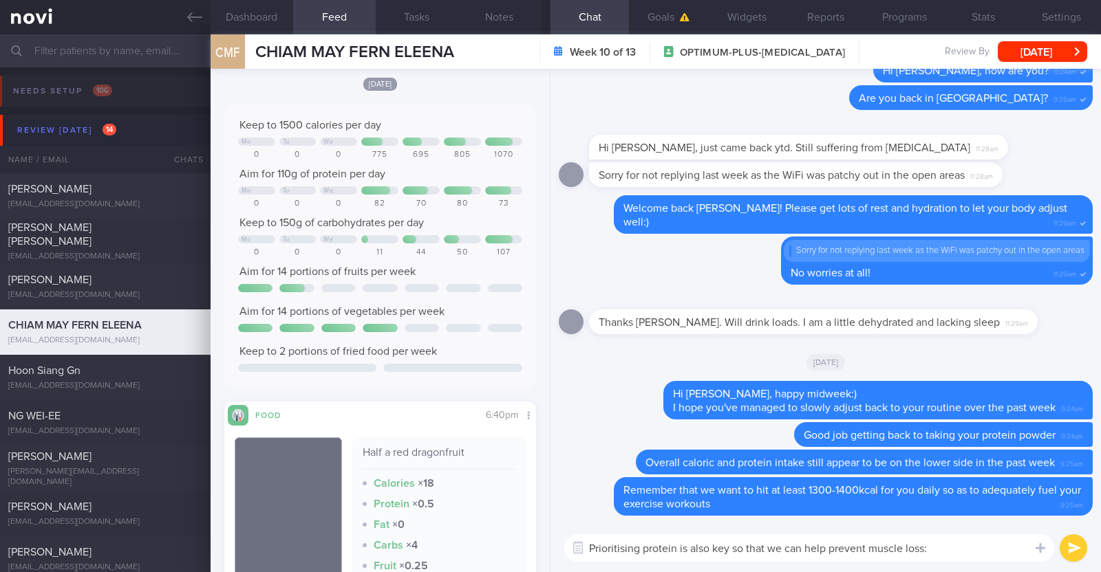
type textarea "Prioritising protein is also key so that we can help prevent muscle loss"
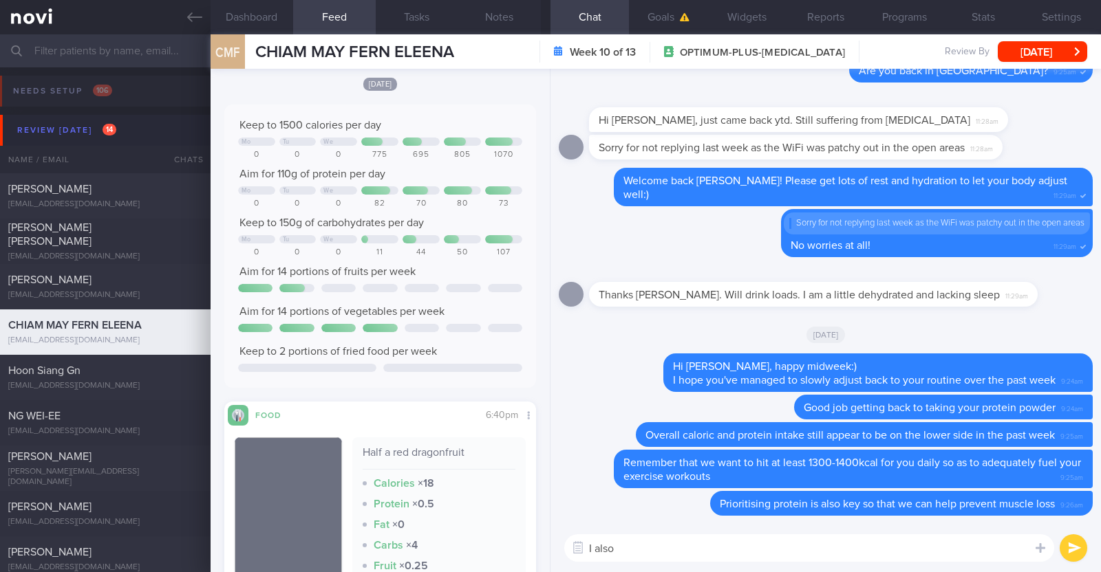
paste textarea "just want to let you know that I will be on leave from [DATE]-[DATE]. During th…"
type textarea "I also just want to let you know that I will be on leave from [DATE]-[DATE]. Du…"
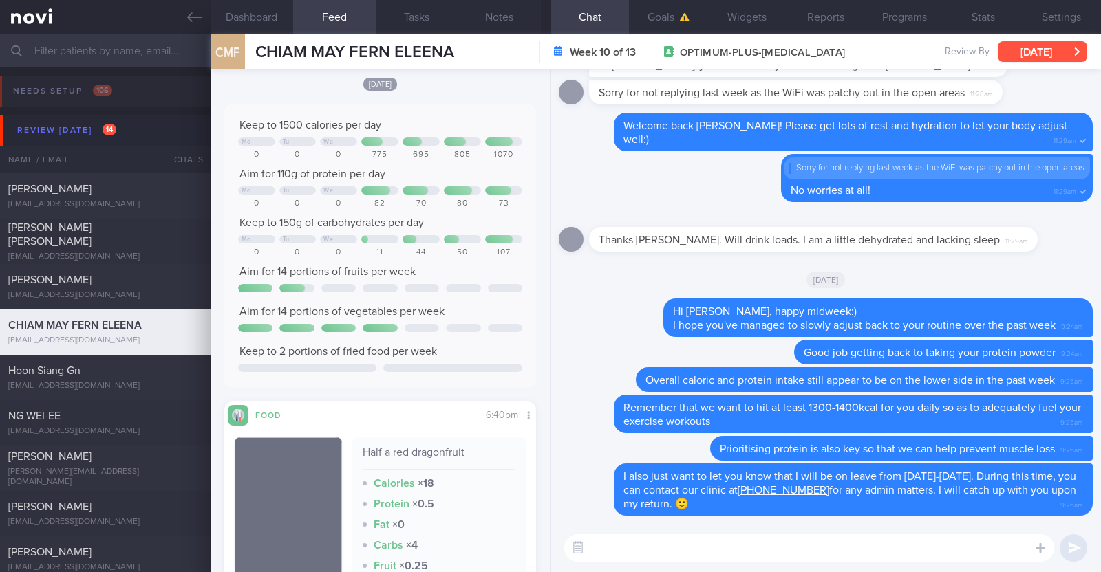
click at [1042, 46] on button "[DATE]" at bounding box center [1041, 51] width 89 height 21
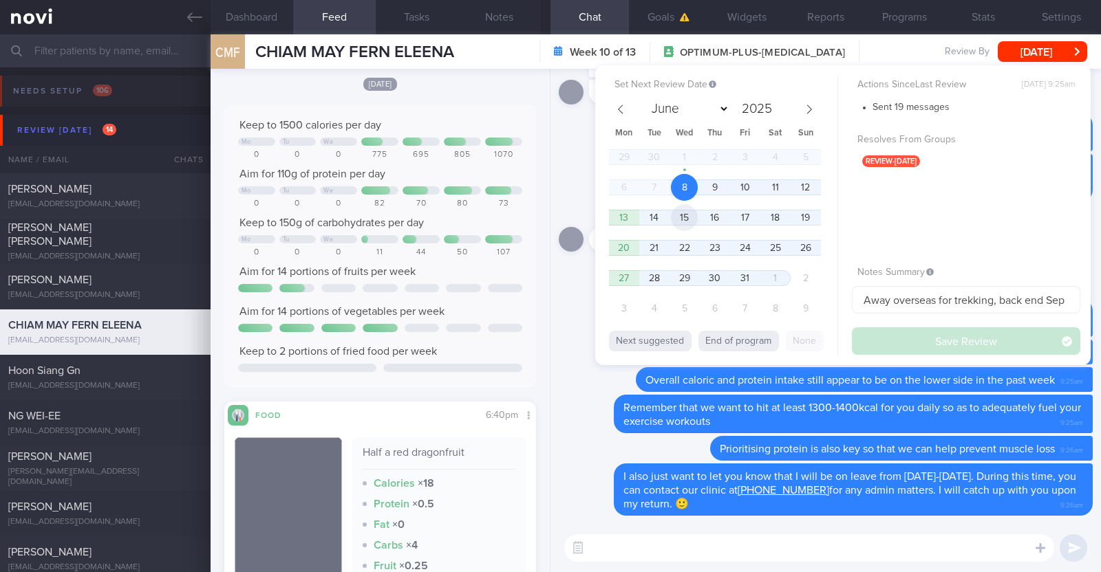
click at [688, 219] on span "15" at bounding box center [684, 217] width 27 height 27
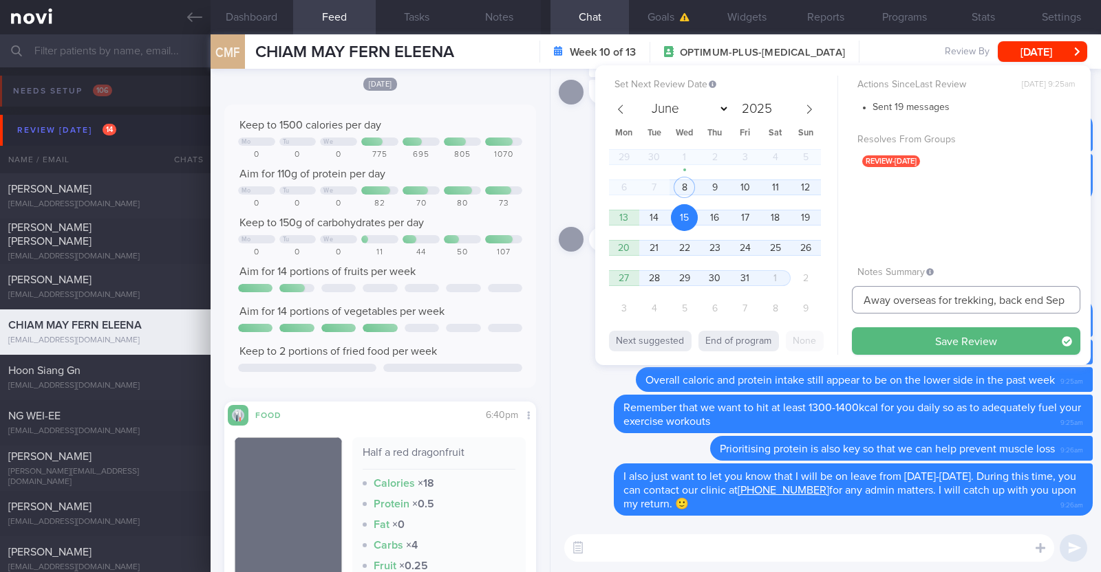
click at [870, 303] on input "Away overseas for trekking, back end Sep" at bounding box center [966, 300] width 228 height 28
drag, startPoint x: 854, startPoint y: 303, endPoint x: 1127, endPoint y: 306, distance: 273.8
click at [1100, 306] on html "You are offline! Some functionality will be unavailable Patients New Users Coac…" at bounding box center [550, 286] width 1101 height 572
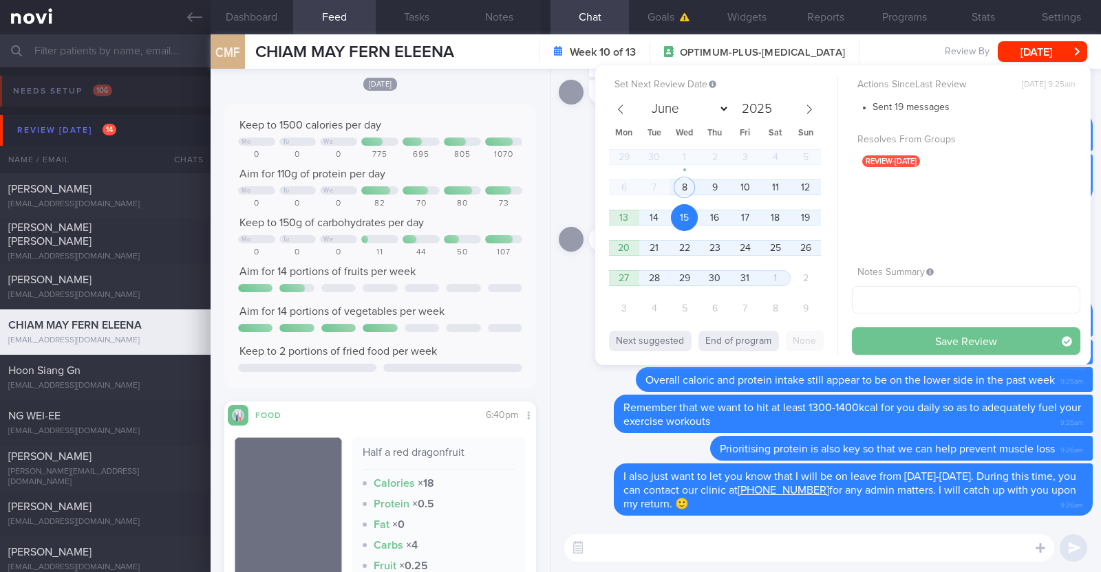
click at [987, 334] on button "Save Review" at bounding box center [966, 341] width 228 height 28
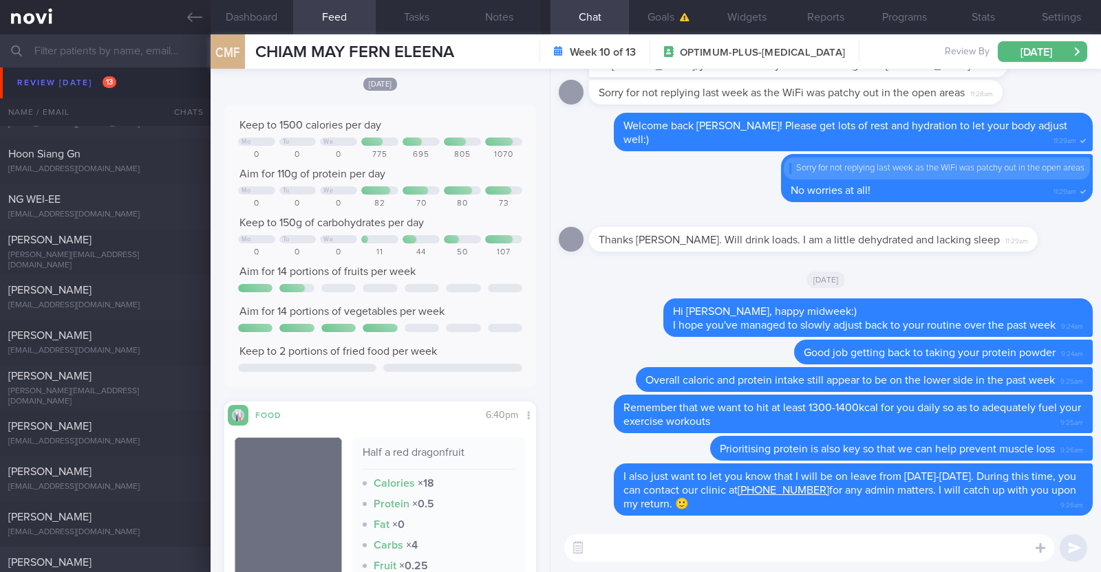
scroll to position [258, 0]
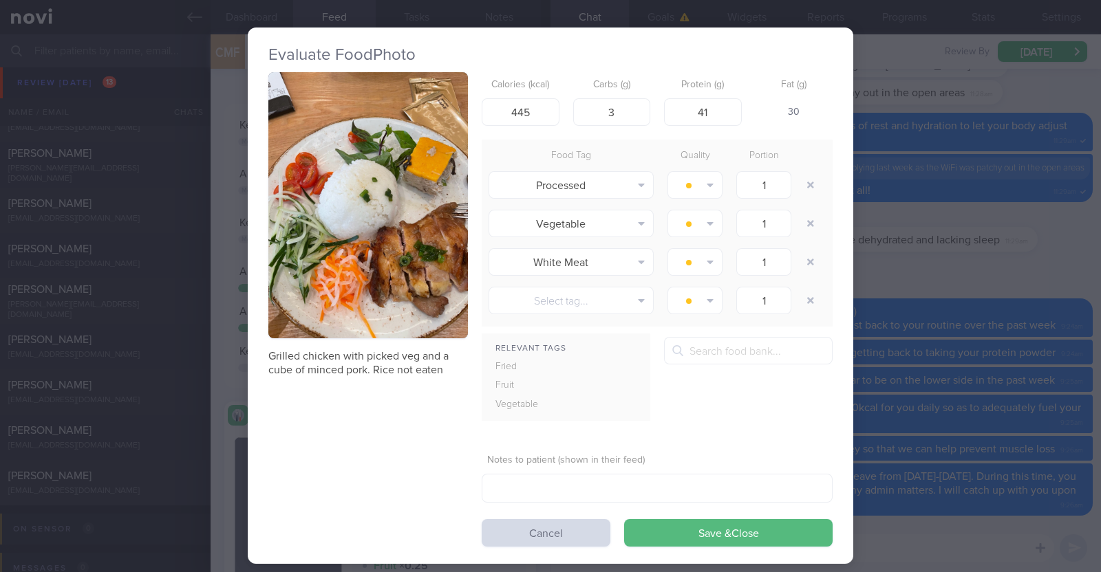
click at [218, 135] on div "Evaluate Food Photo Grilled chicken with picked veg and a cube of minced pork. …" at bounding box center [550, 286] width 1101 height 572
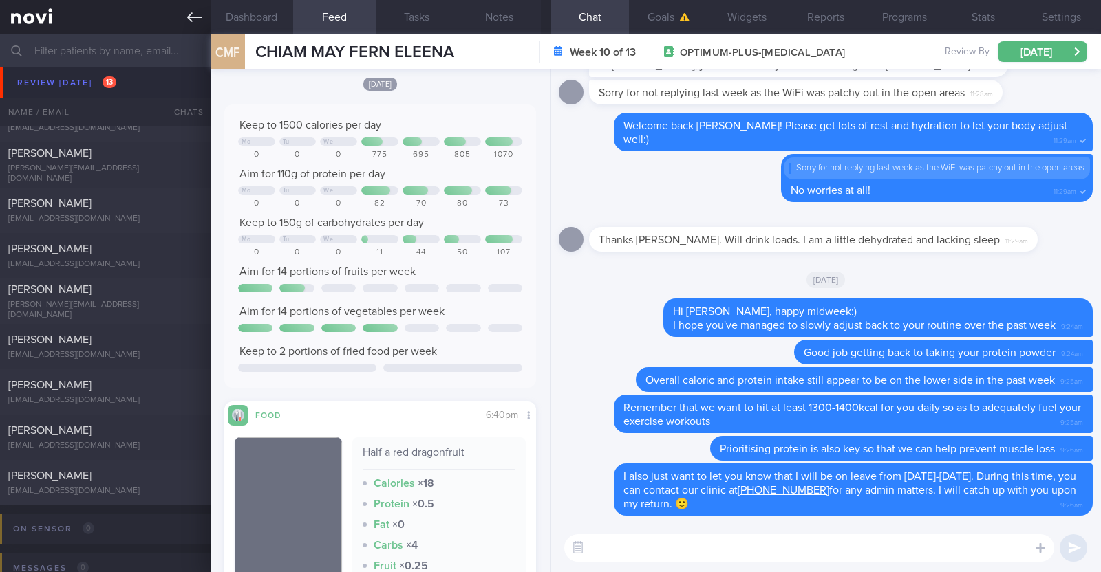
click at [182, 15] on link at bounding box center [105, 17] width 210 height 34
